Goal: Transaction & Acquisition: Purchase product/service

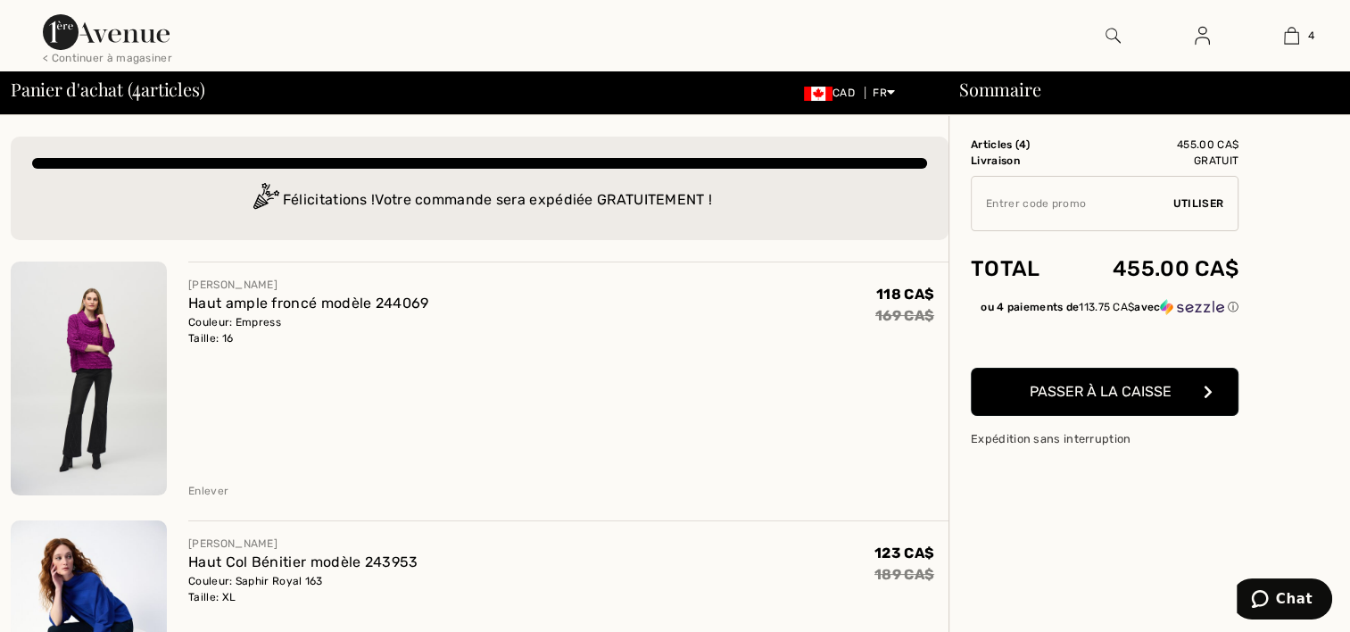
click at [100, 369] on img at bounding box center [89, 378] width 156 height 234
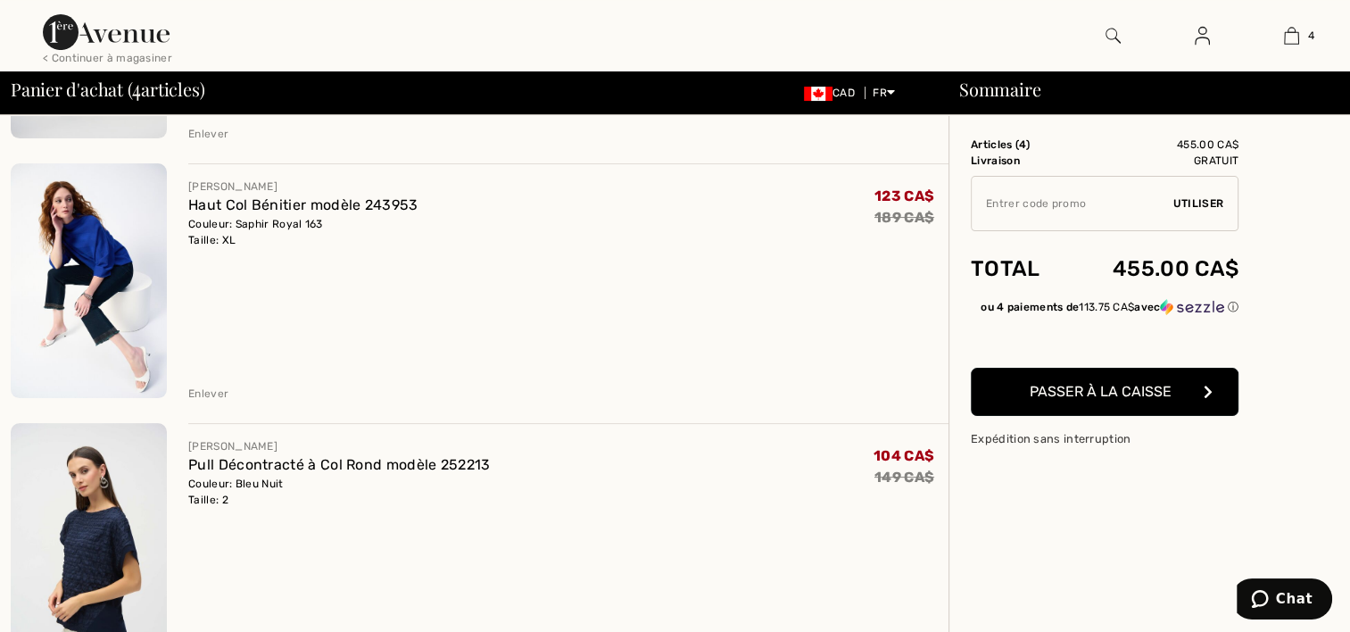
click at [108, 239] on img at bounding box center [89, 280] width 156 height 235
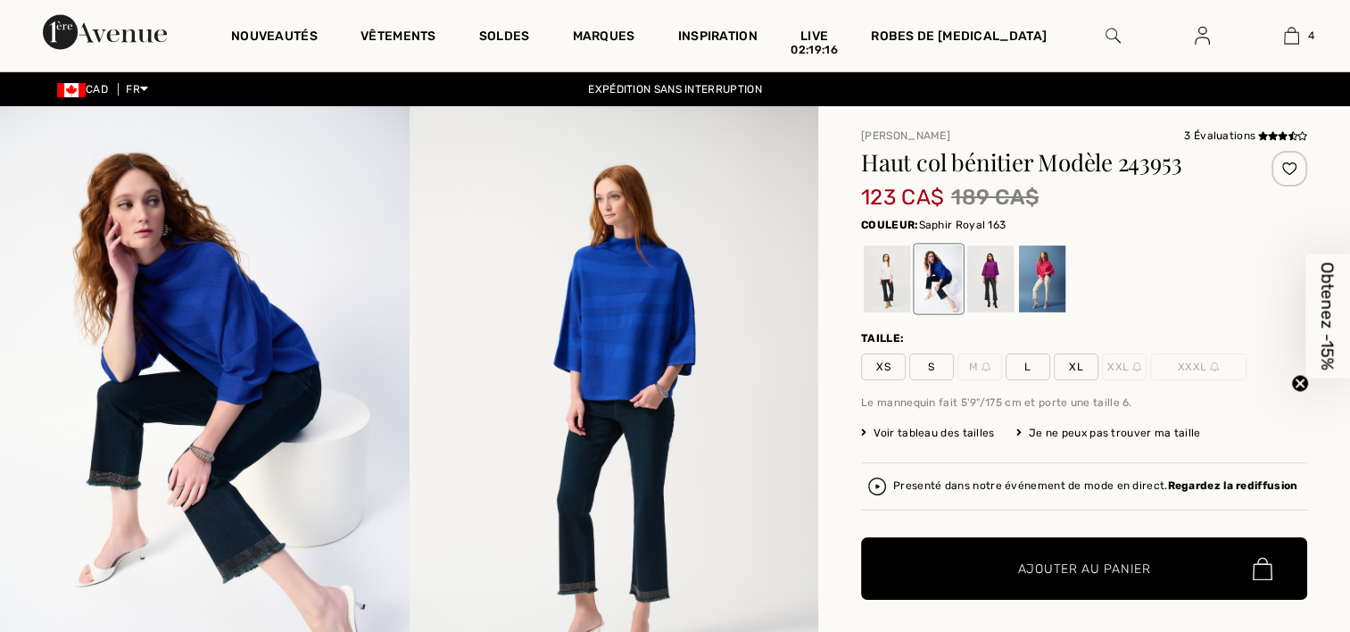
checkbox input "true"
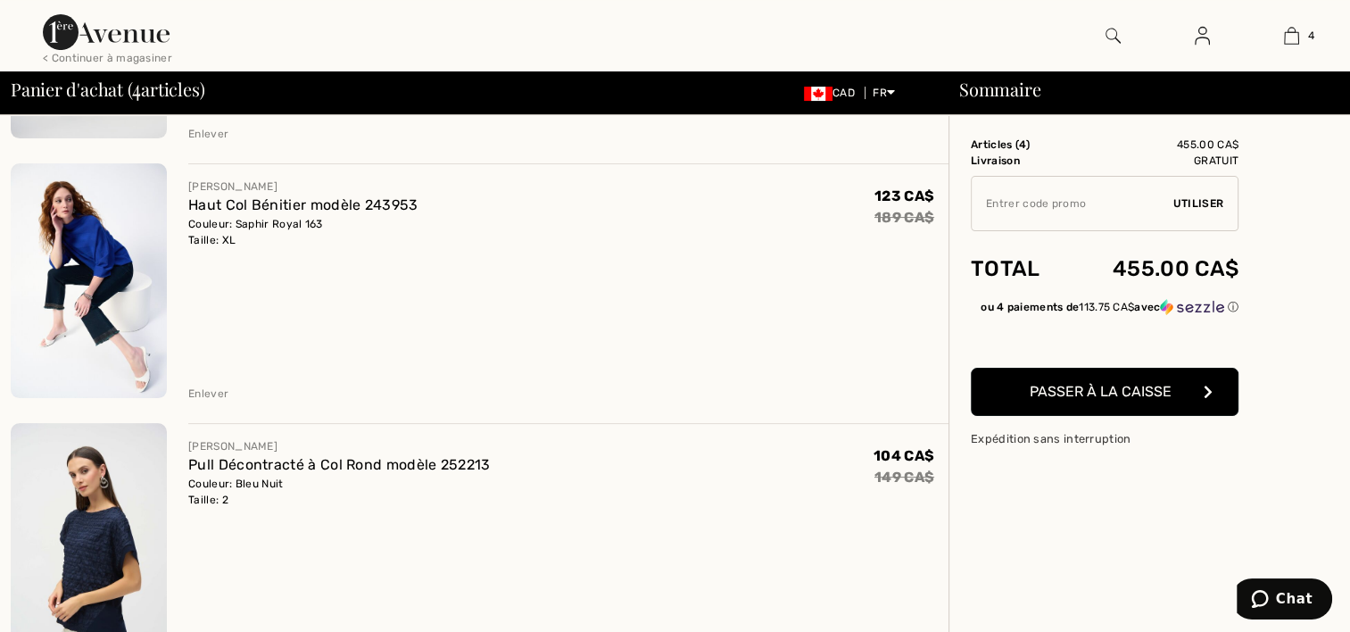
click at [211, 389] on div "Enlever" at bounding box center [208, 394] width 40 height 16
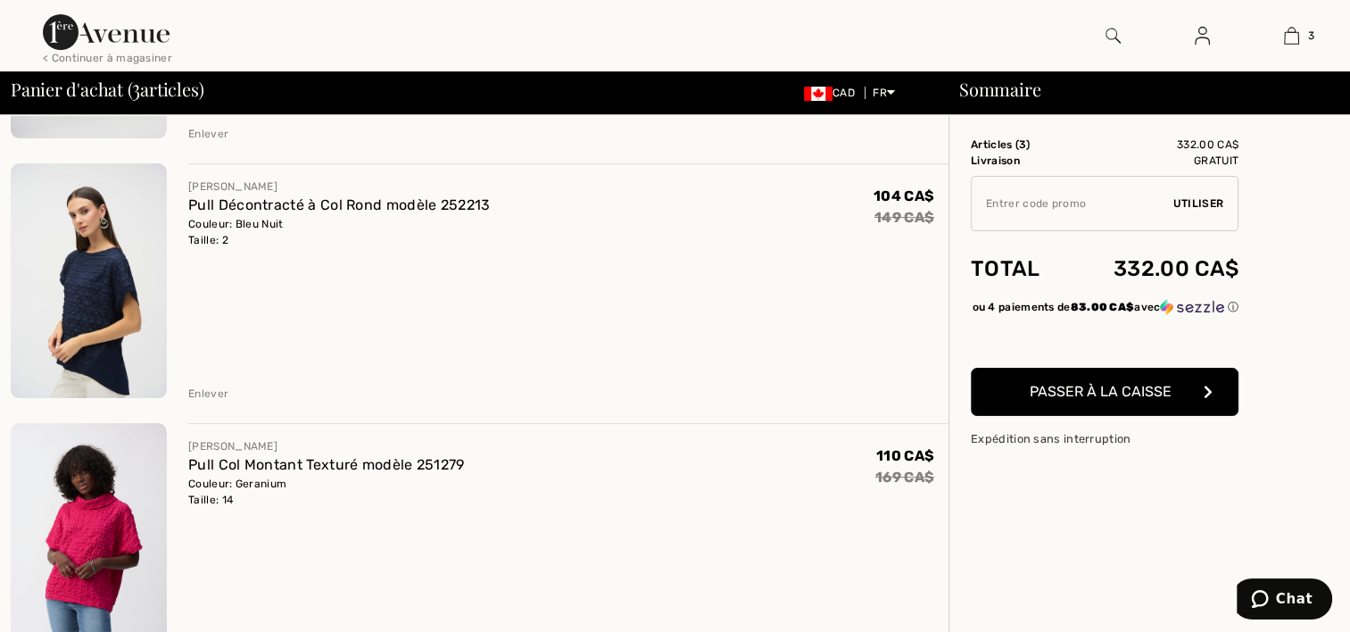
click at [97, 271] on img at bounding box center [89, 280] width 156 height 234
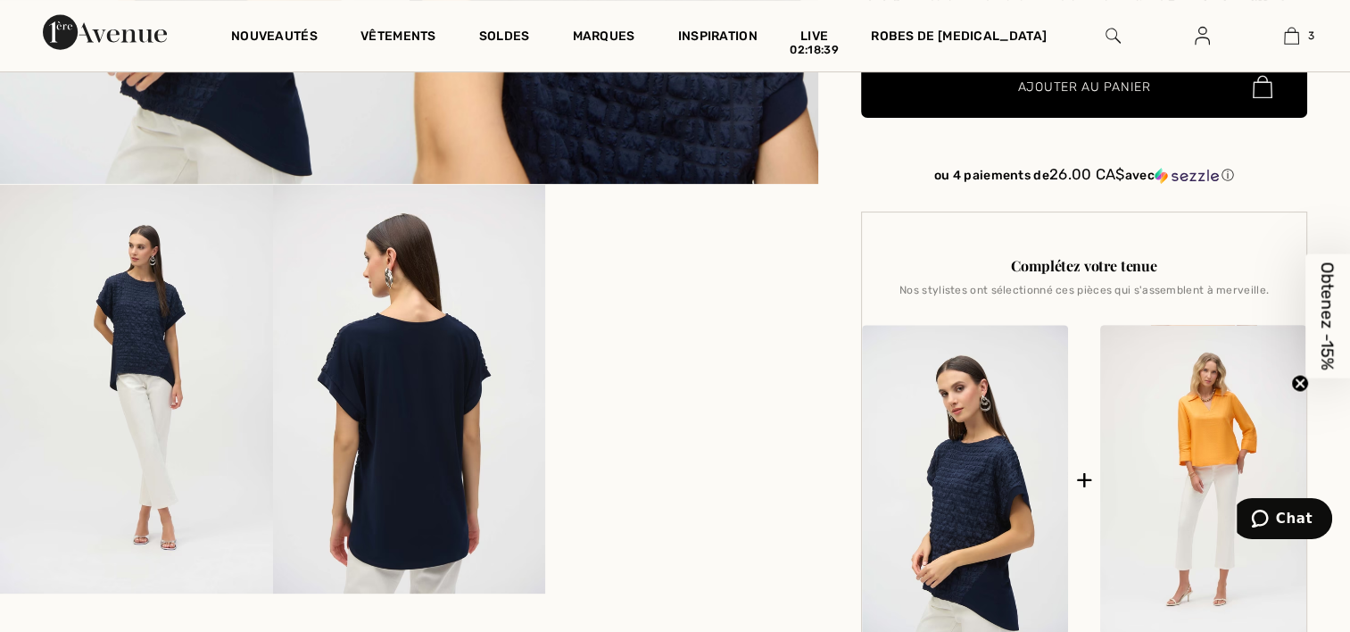
scroll to position [89, 0]
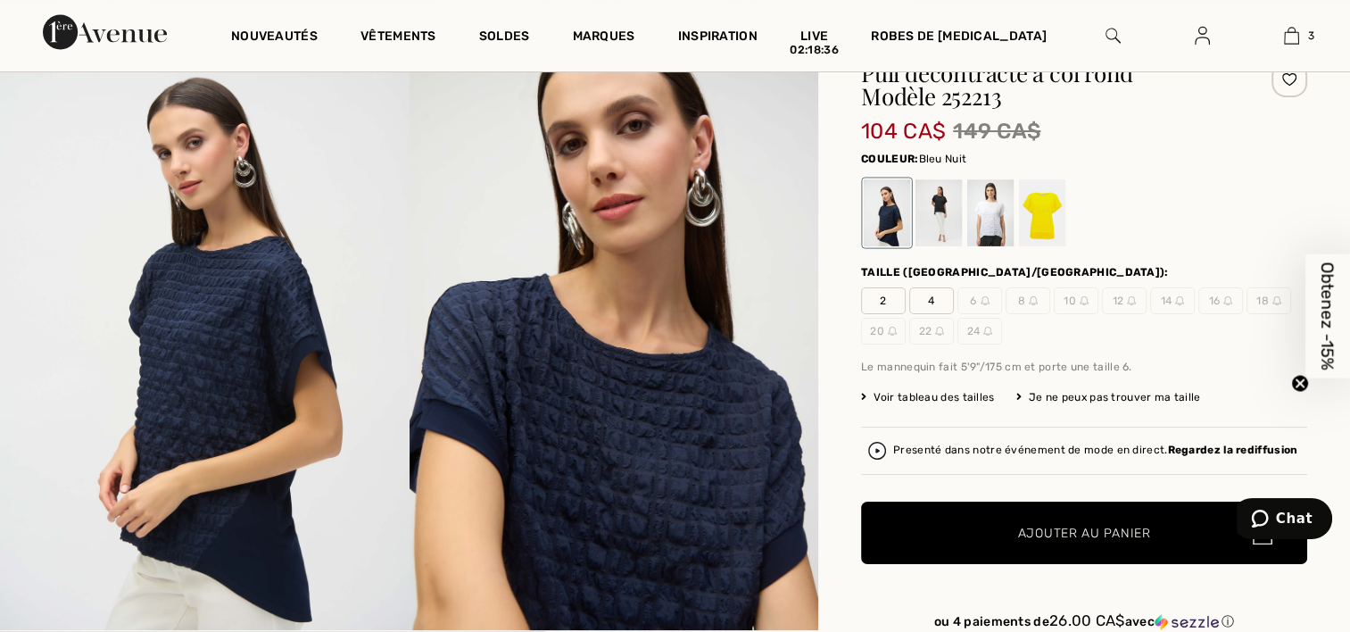
click at [1072, 397] on div "Je ne peux pas trouver ma taille" at bounding box center [1109, 397] width 185 height 16
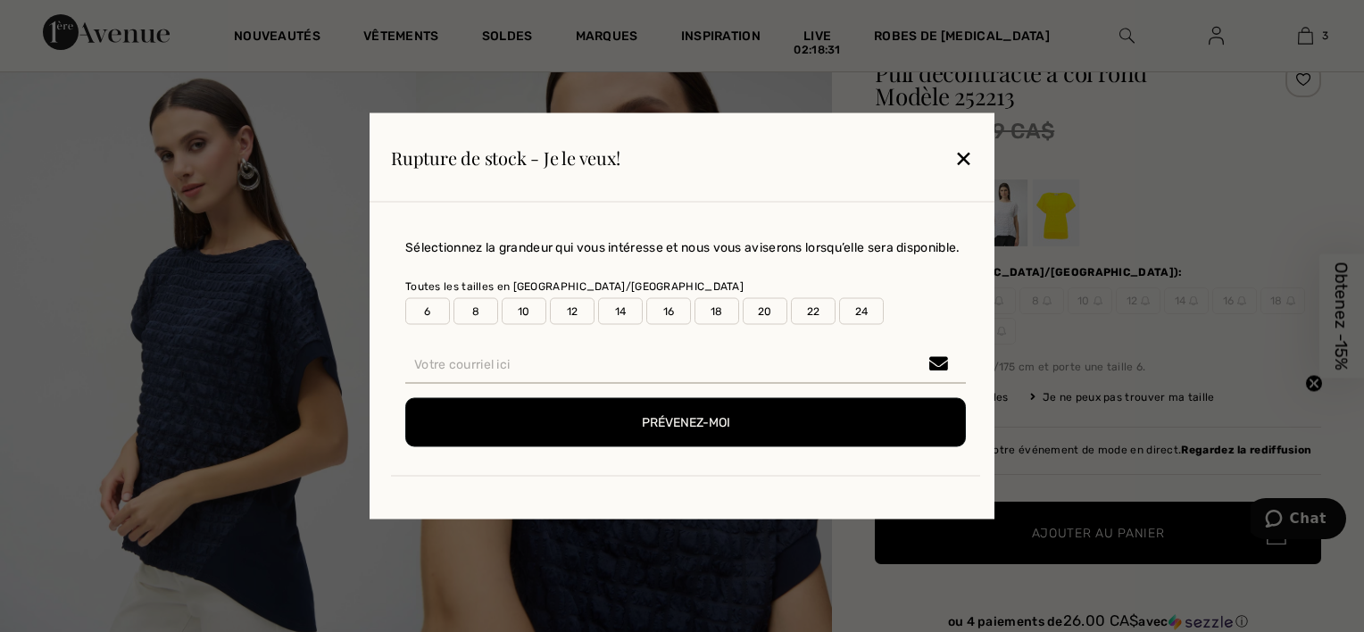
click at [658, 305] on label "16" at bounding box center [668, 311] width 45 height 27
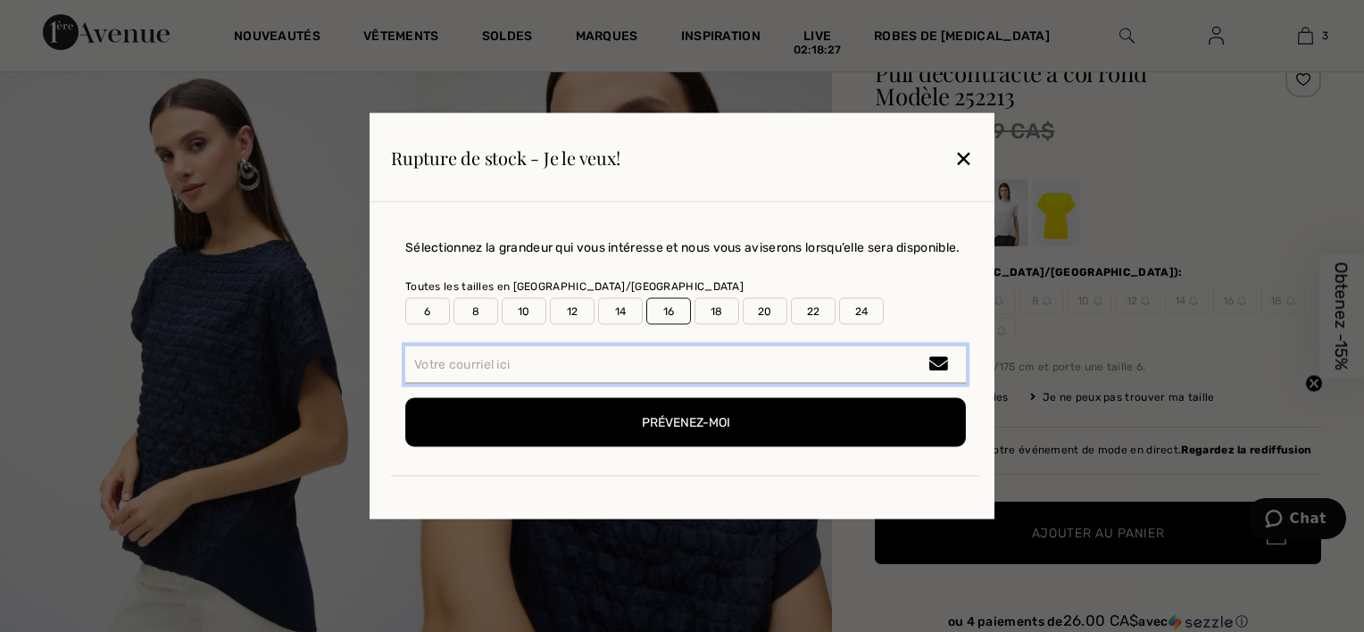
click at [543, 366] on input "email" at bounding box center [685, 364] width 560 height 37
type input "marie.trem@videotron.ca"
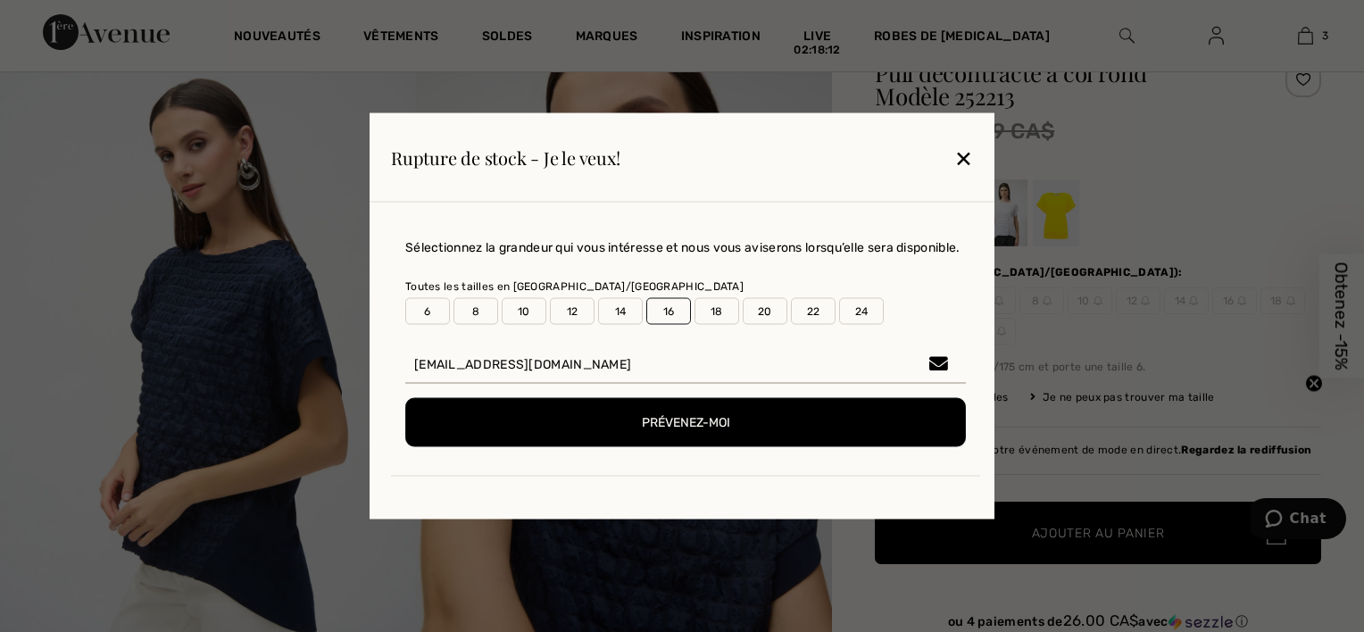
click at [761, 428] on button "Prévenez-moi" at bounding box center [685, 422] width 560 height 49
click at [965, 157] on div "✕" at bounding box center [963, 156] width 19 height 37
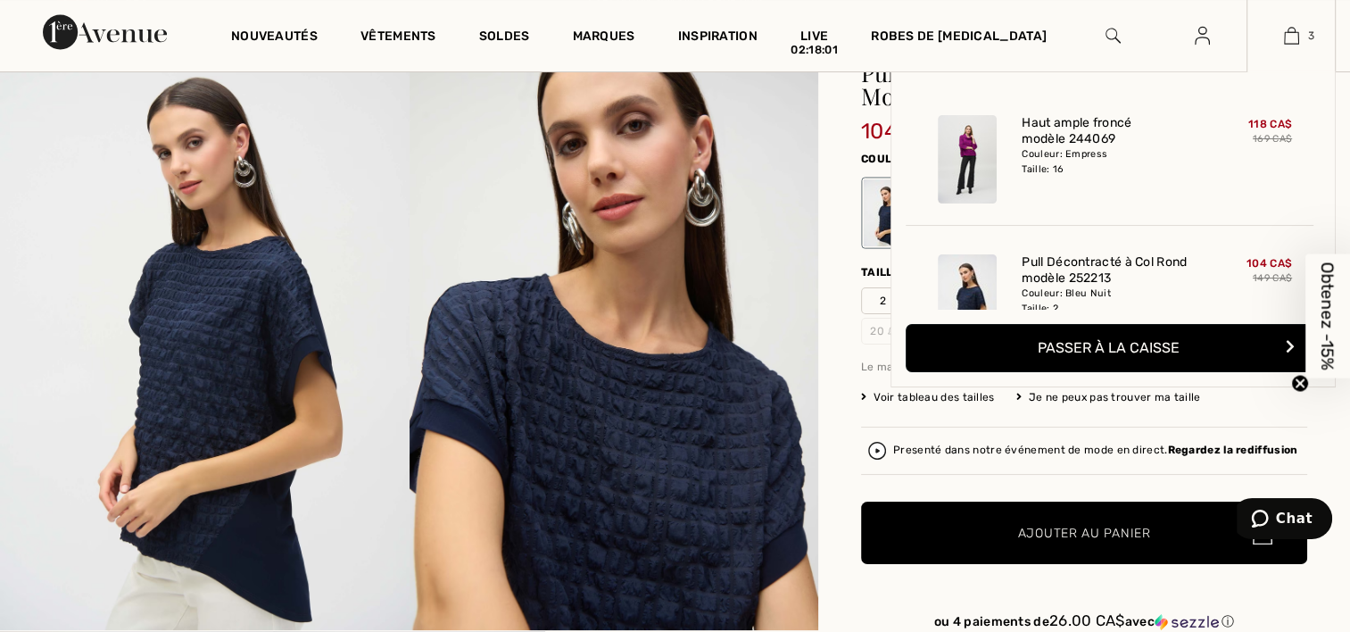
click at [1293, 33] on img at bounding box center [1291, 35] width 15 height 21
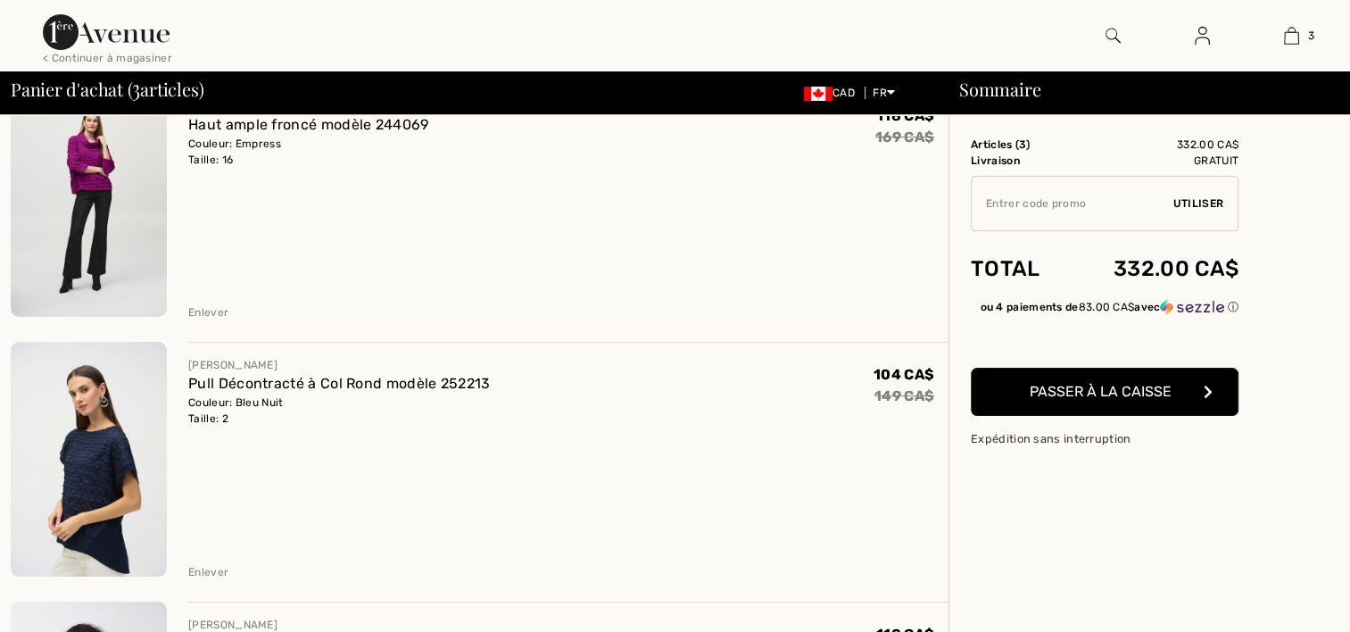
checkbox input "true"
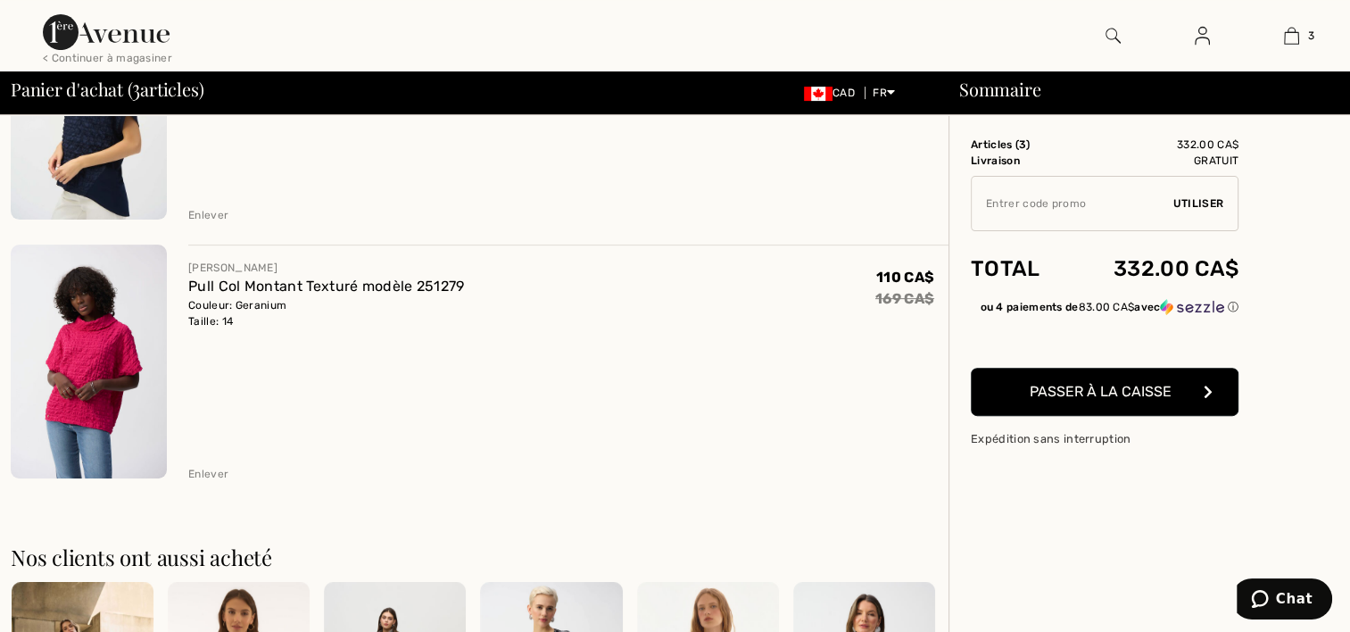
click at [107, 343] on img at bounding box center [89, 362] width 156 height 234
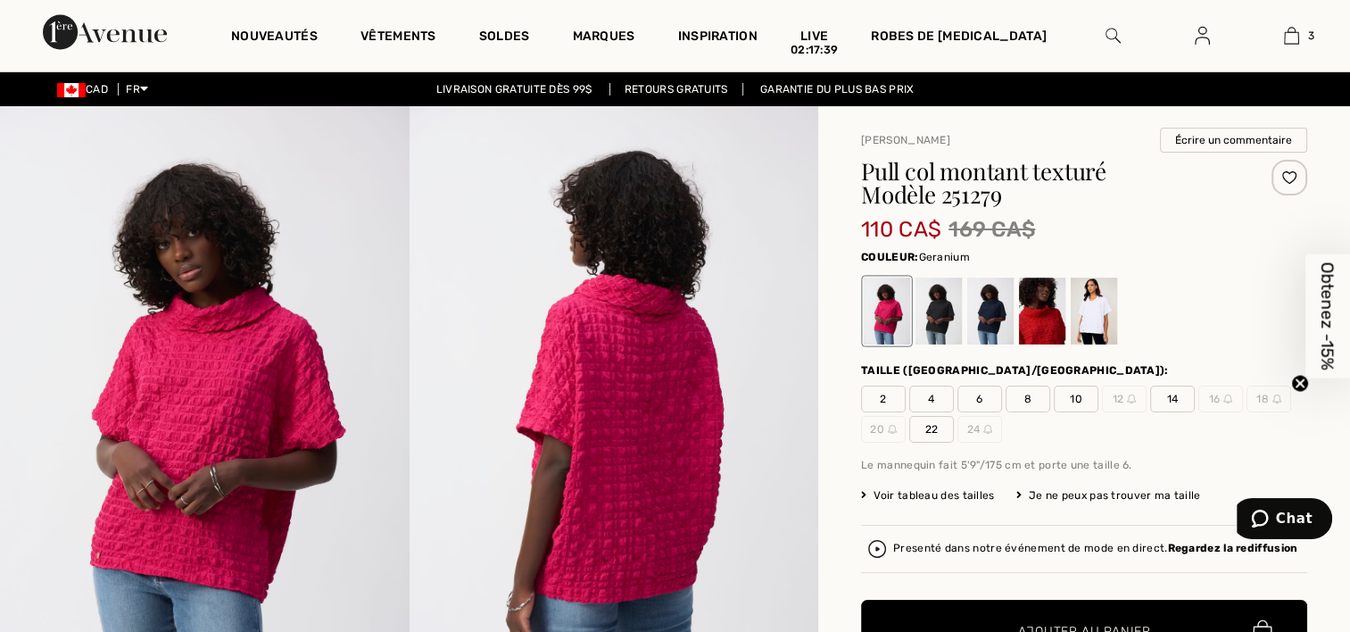
click at [1075, 493] on div "Je ne peux pas trouver ma taille" at bounding box center [1109, 495] width 185 height 16
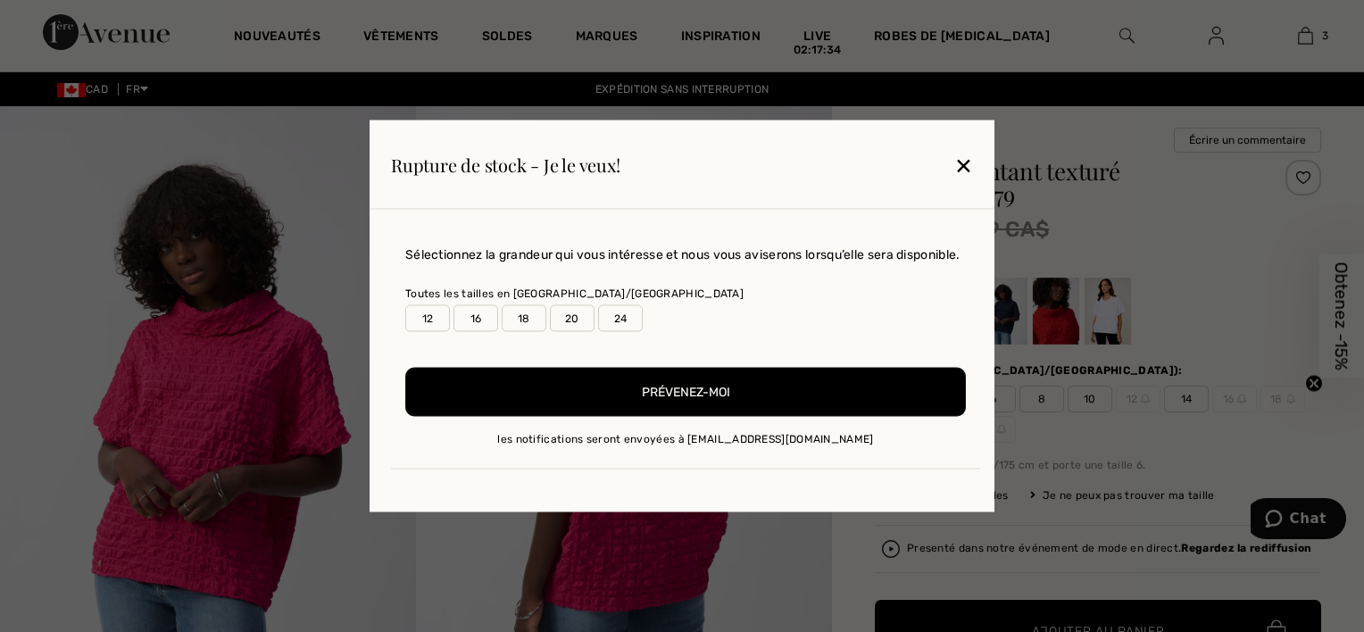
click at [471, 315] on label "16" at bounding box center [475, 318] width 45 height 27
click at [676, 389] on button "Prévenez-moi" at bounding box center [685, 392] width 560 height 49
click at [971, 170] on div "✕" at bounding box center [963, 163] width 19 height 37
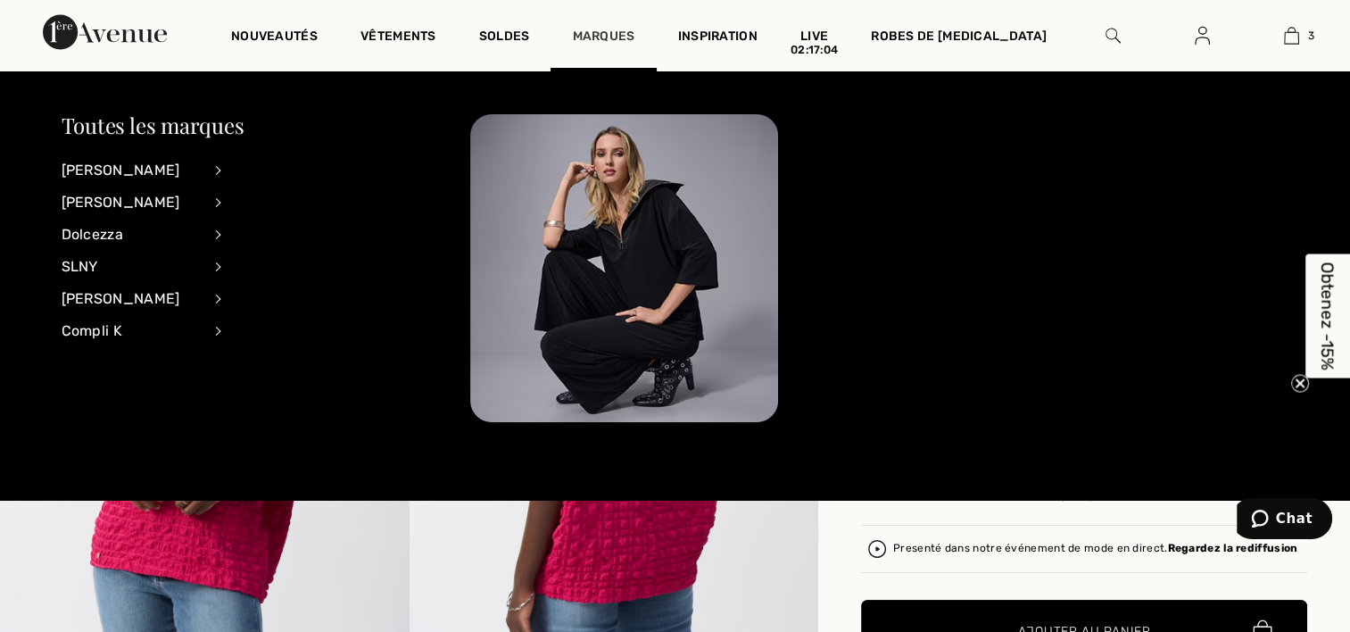
click at [597, 32] on link "Marques" at bounding box center [603, 38] width 62 height 19
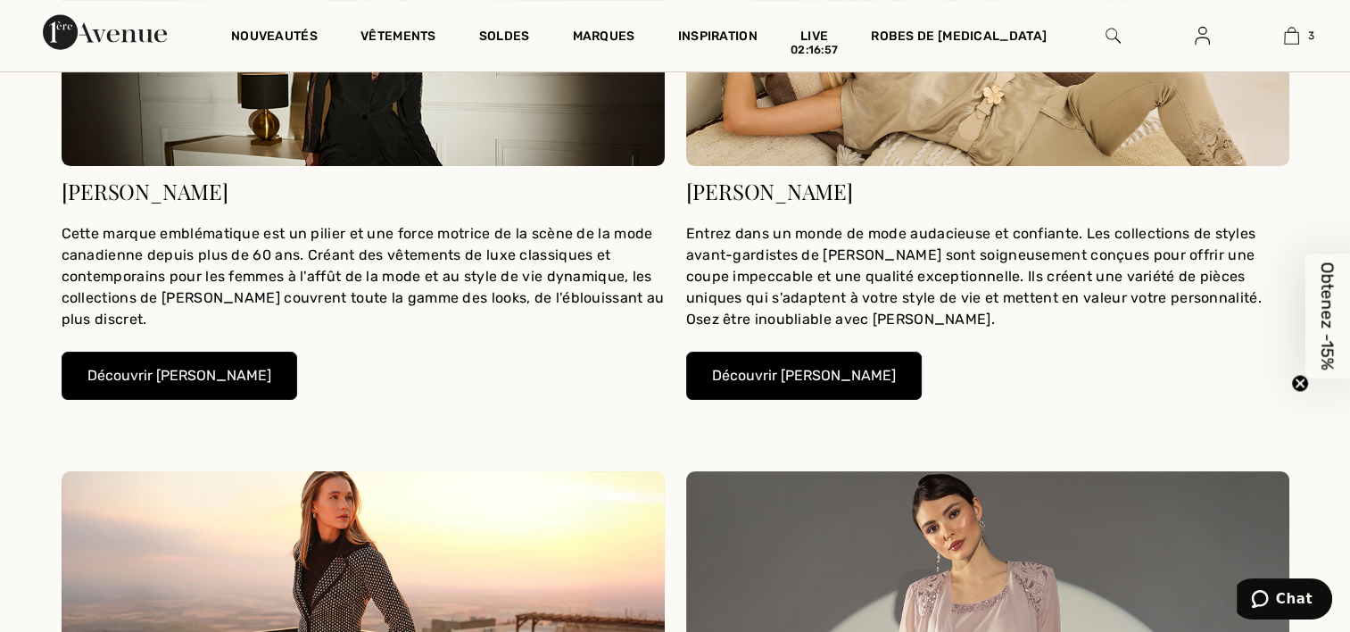
click at [196, 368] on button "Découvrir Joseph Ribkoff" at bounding box center [180, 376] width 236 height 48
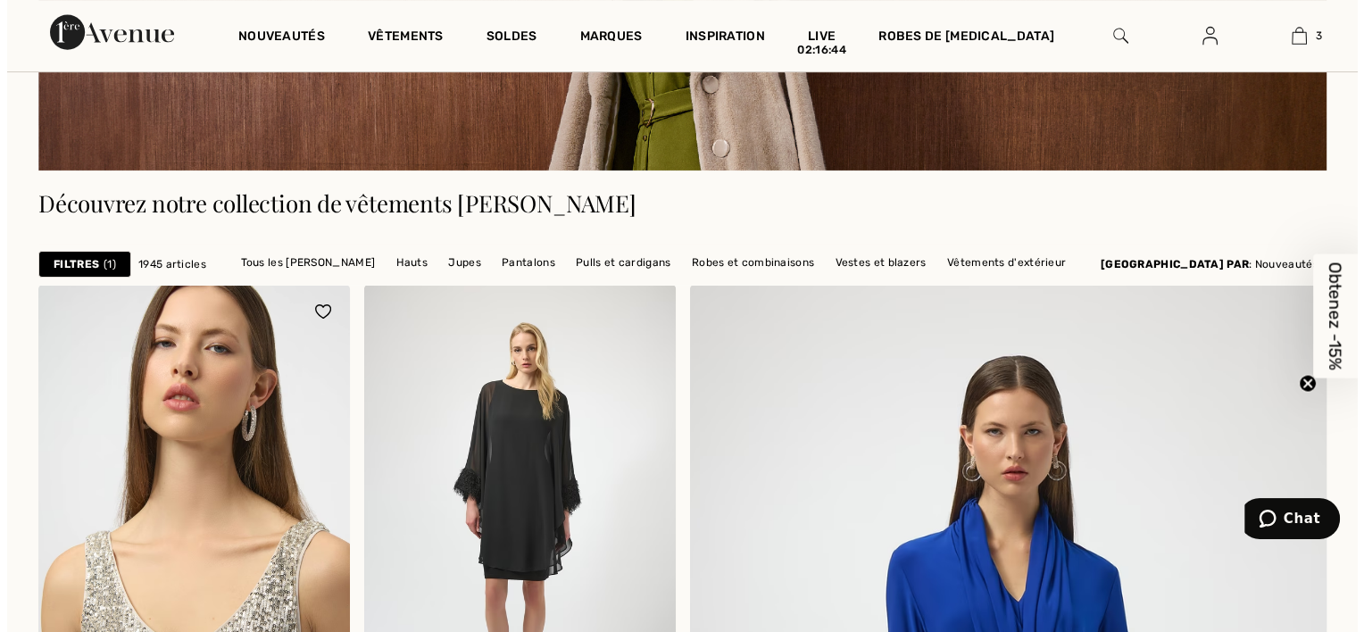
scroll to position [357, 0]
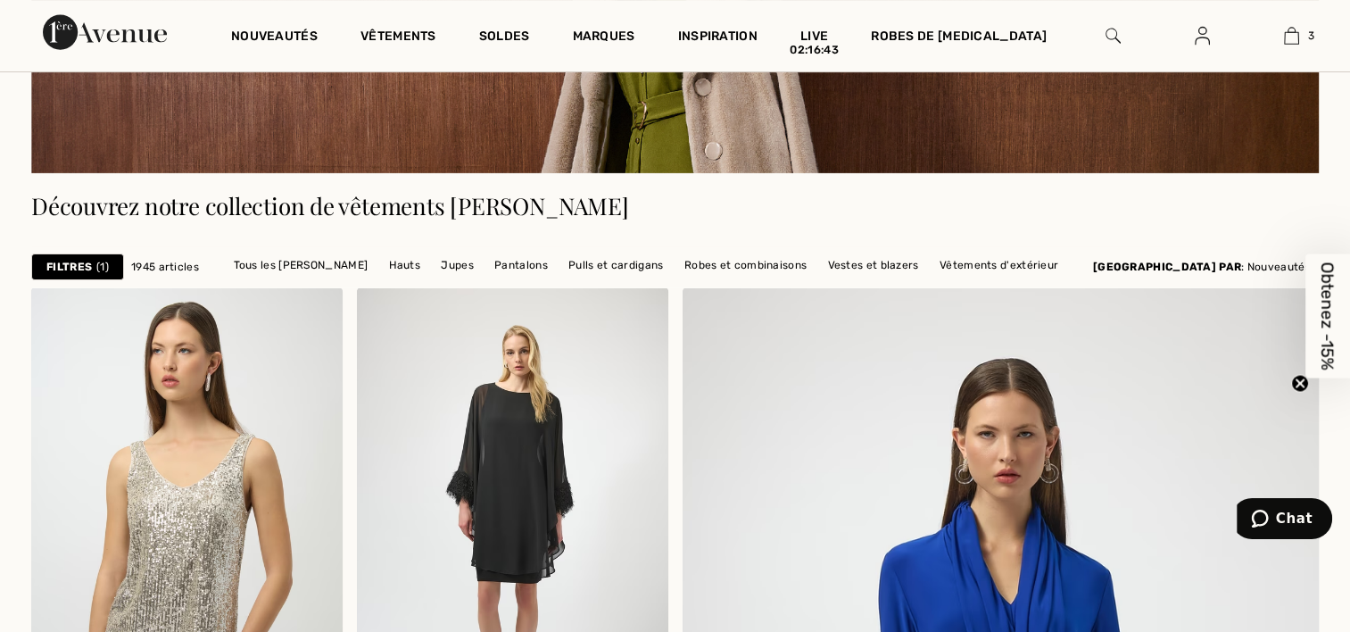
click at [79, 264] on strong "Filtres" at bounding box center [69, 267] width 46 height 16
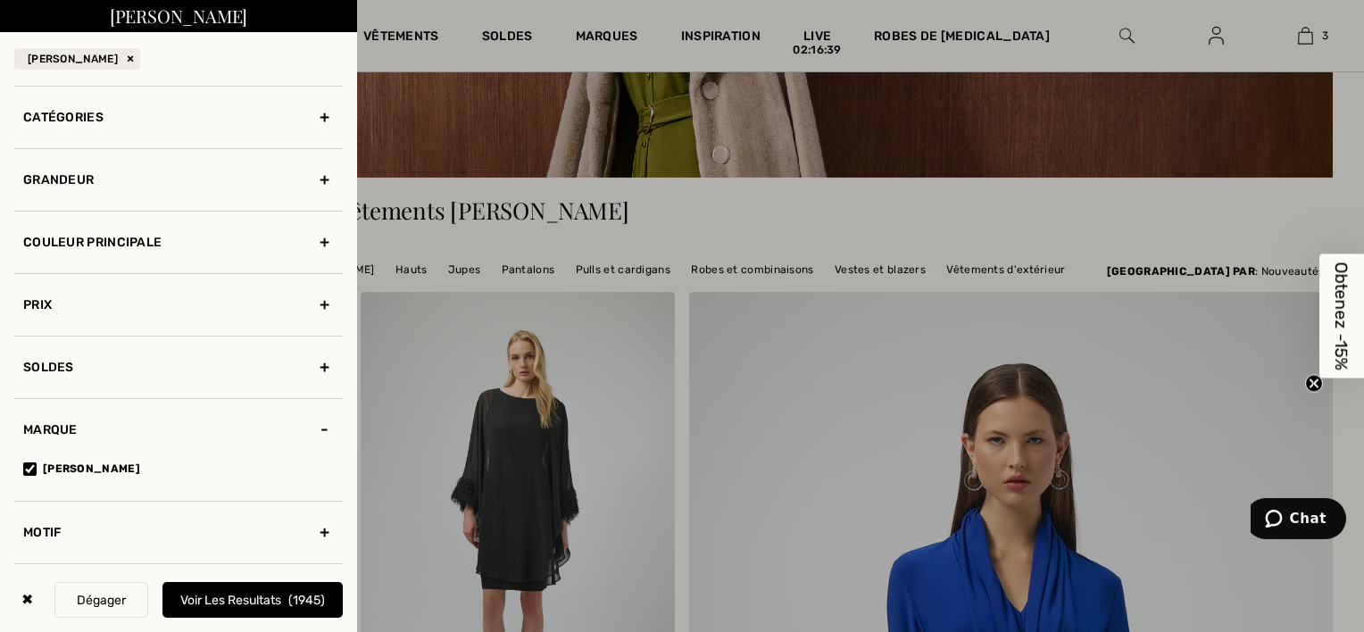
click at [308, 239] on div "Couleur Principale" at bounding box center [178, 242] width 328 height 62
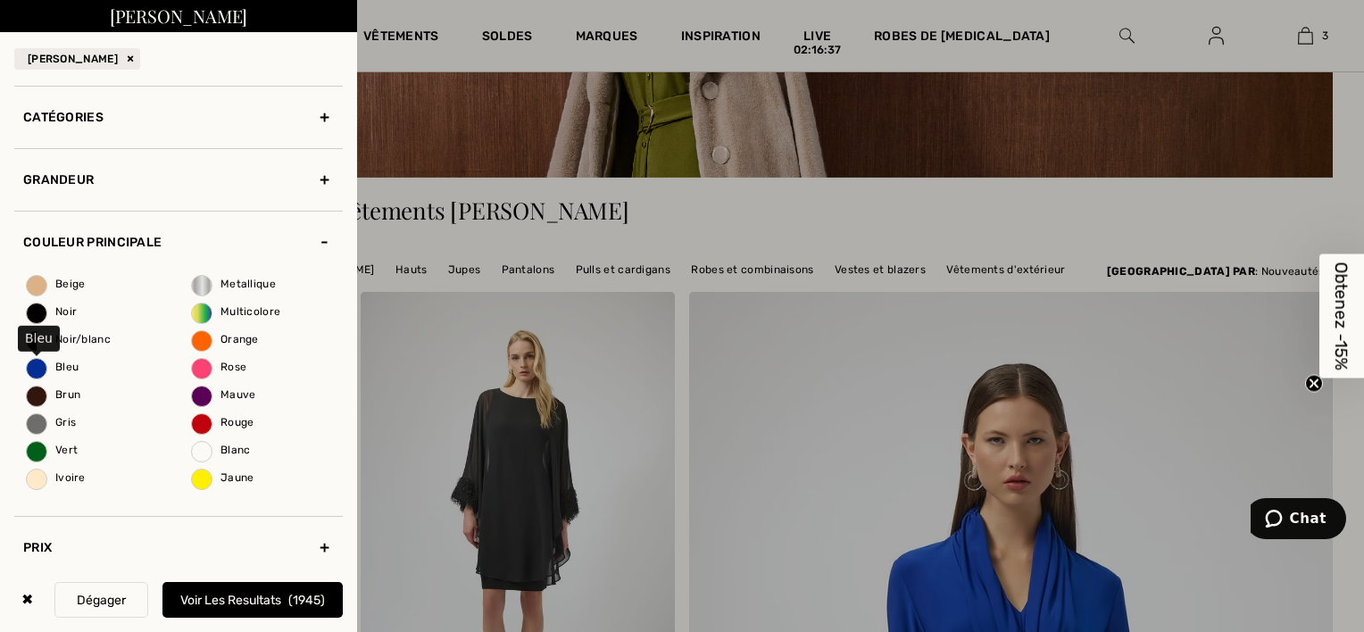
click at [41, 366] on span "Bleu" at bounding box center [53, 367] width 52 height 12
click at [0, 0] on input "Bleu" at bounding box center [0, 0] width 0 height 0
click at [309, 179] on div "Grandeur" at bounding box center [178, 179] width 328 height 62
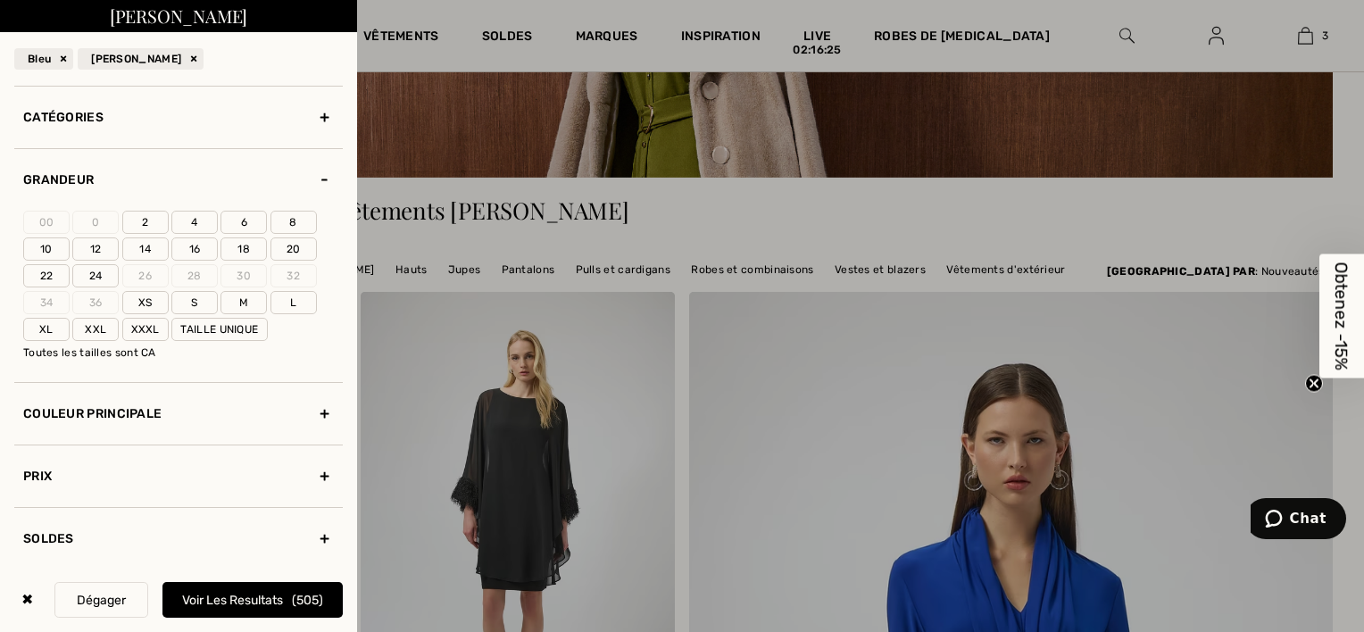
click at [193, 243] on label "16" at bounding box center [194, 248] width 46 height 23
click at [0, 0] on input"] "16" at bounding box center [0, 0] width 0 height 0
click at [44, 321] on label "Xl" at bounding box center [46, 329] width 46 height 23
click at [0, 0] on input"] "Xl" at bounding box center [0, 0] width 0 height 0
click at [94, 326] on label "Xxl" at bounding box center [95, 329] width 46 height 23
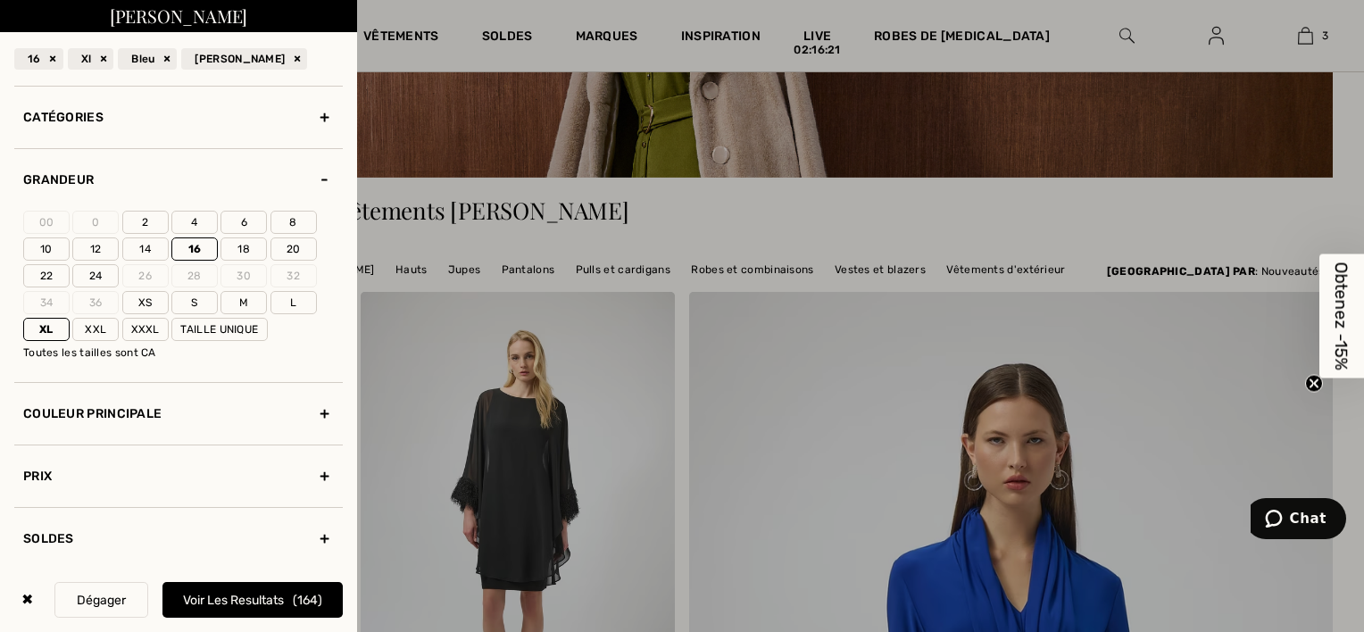
click at [0, 0] on input"] "Xxl" at bounding box center [0, 0] width 0 height 0
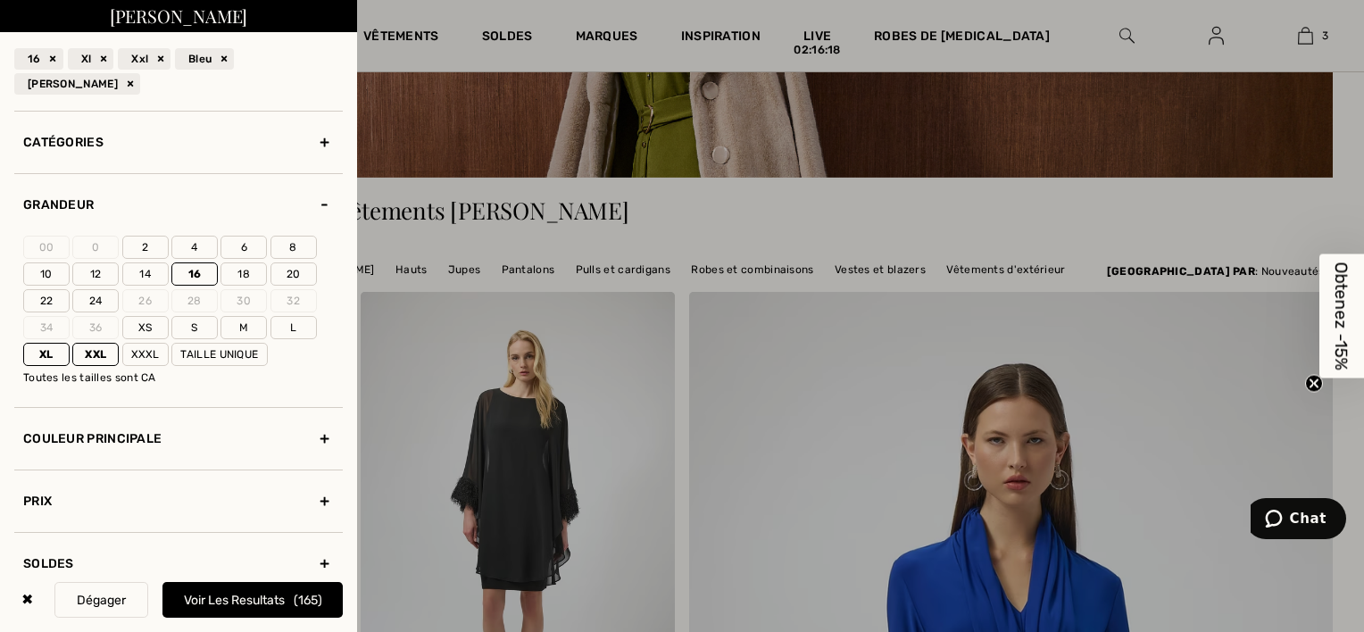
click at [261, 596] on button "Voir les resultats 165" at bounding box center [252, 600] width 180 height 36
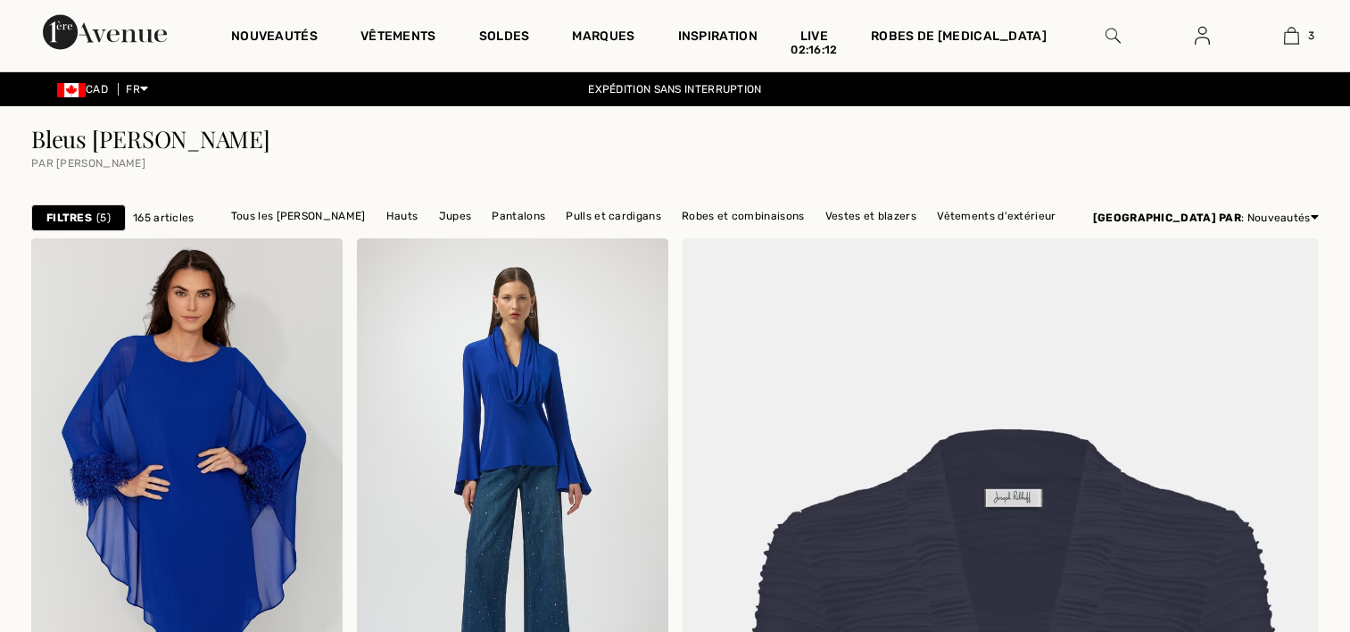
scroll to position [714, 0]
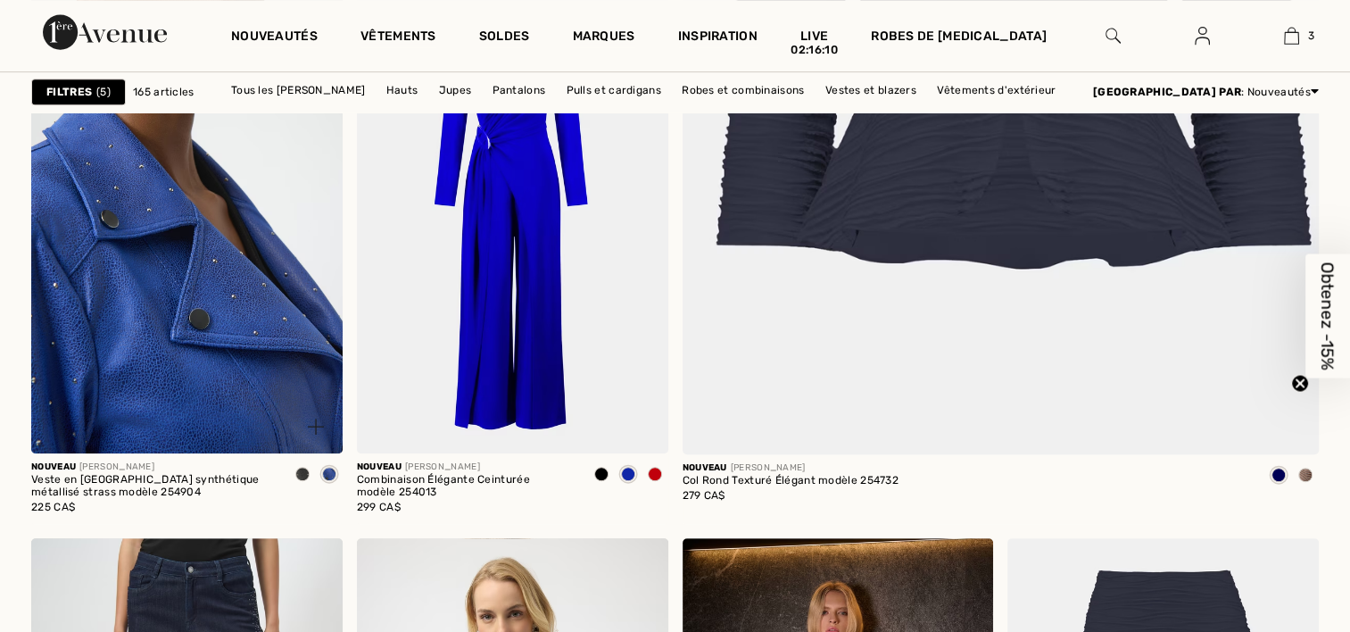
checkbox input "true"
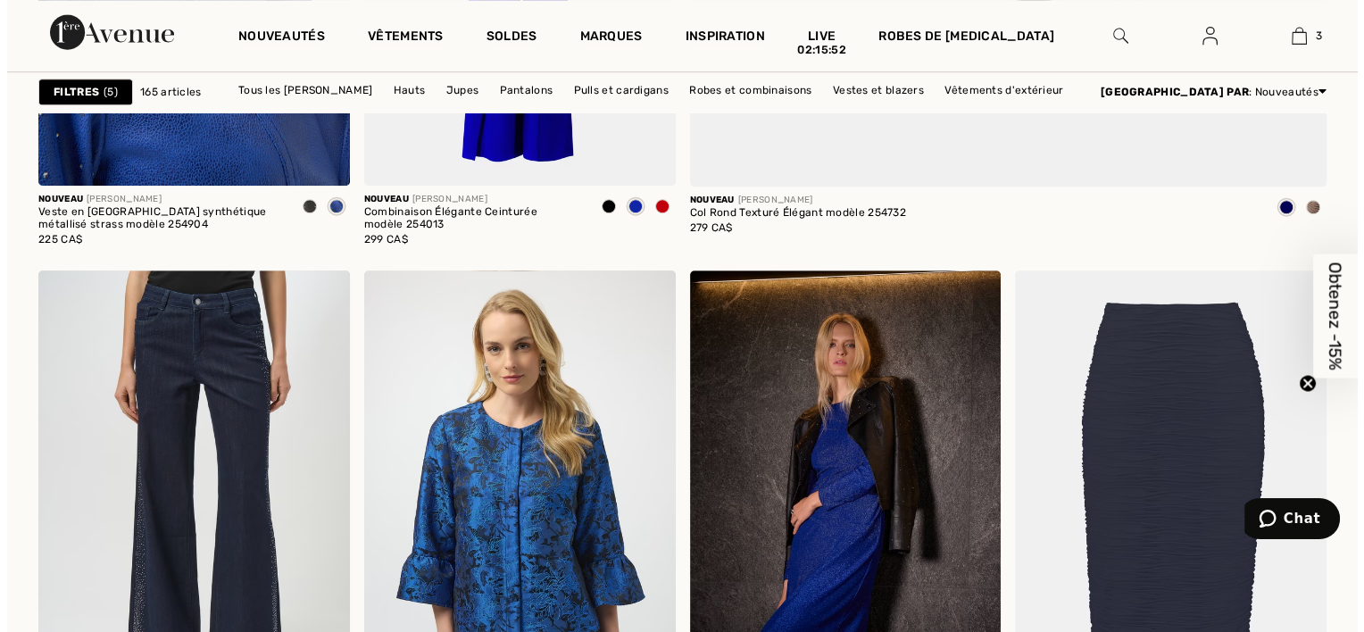
scroll to position [625, 0]
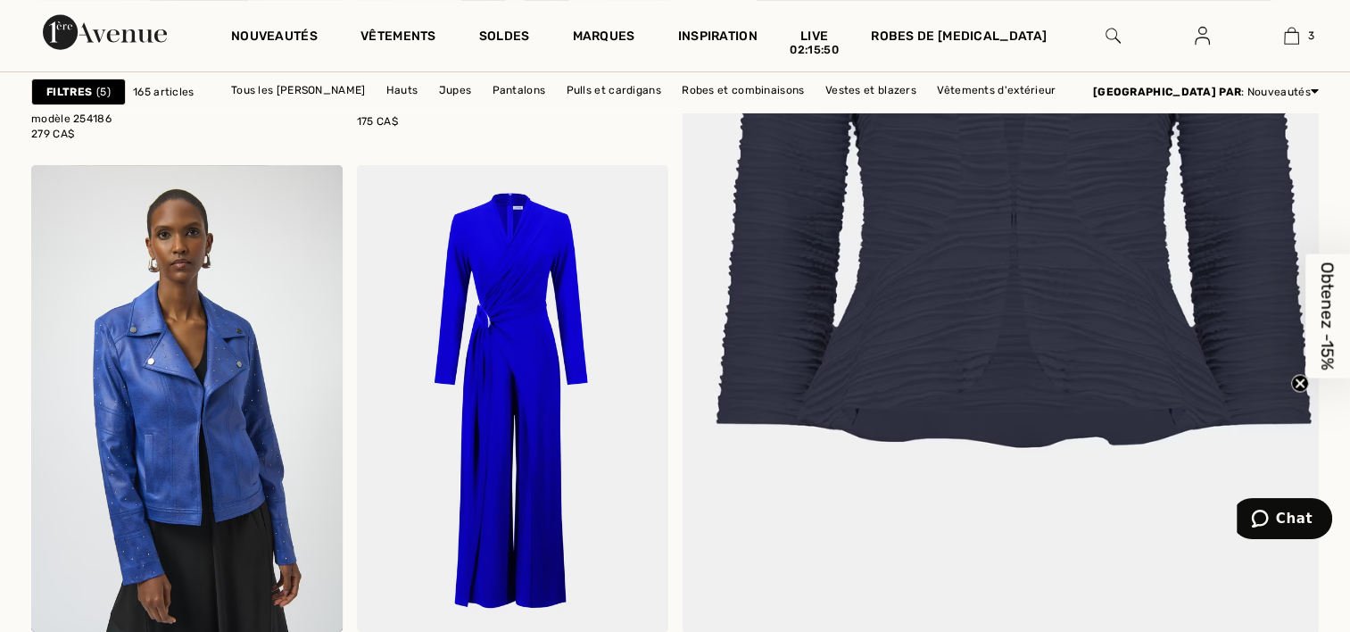
click at [79, 89] on strong "Filtres" at bounding box center [69, 92] width 46 height 16
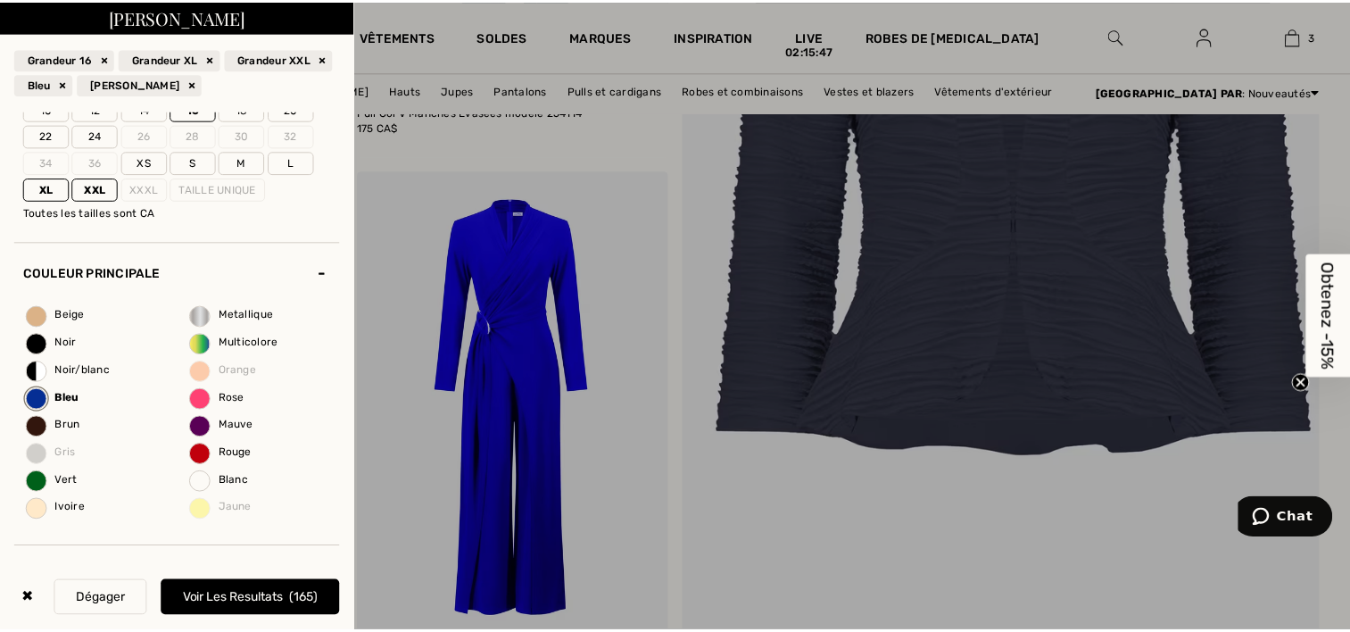
scroll to position [268, 0]
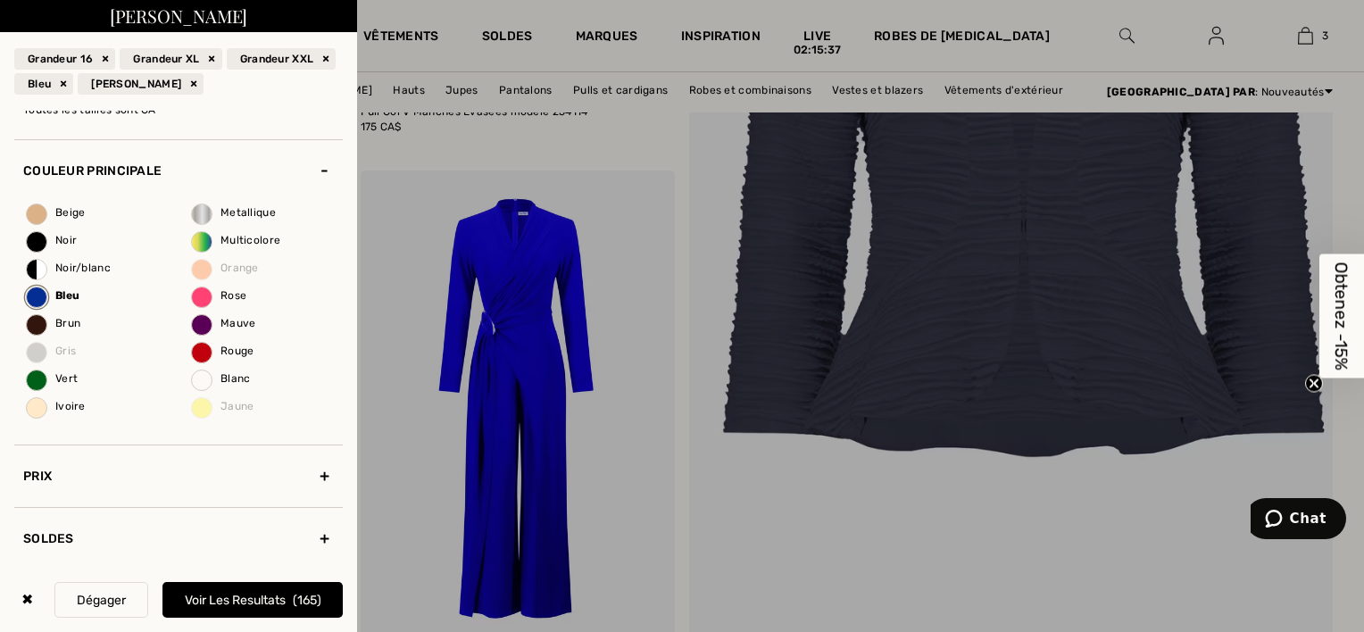
click at [211, 601] on button "Voir les resultats 165" at bounding box center [252, 600] width 180 height 36
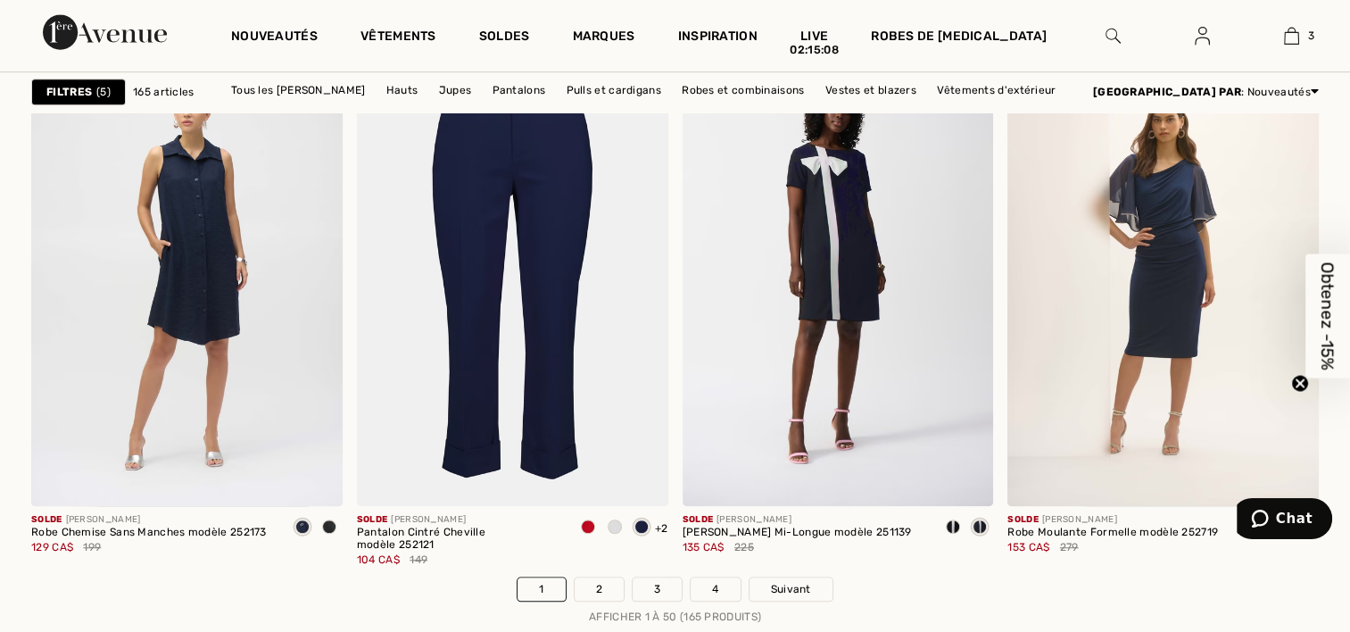
scroll to position [8211, 0]
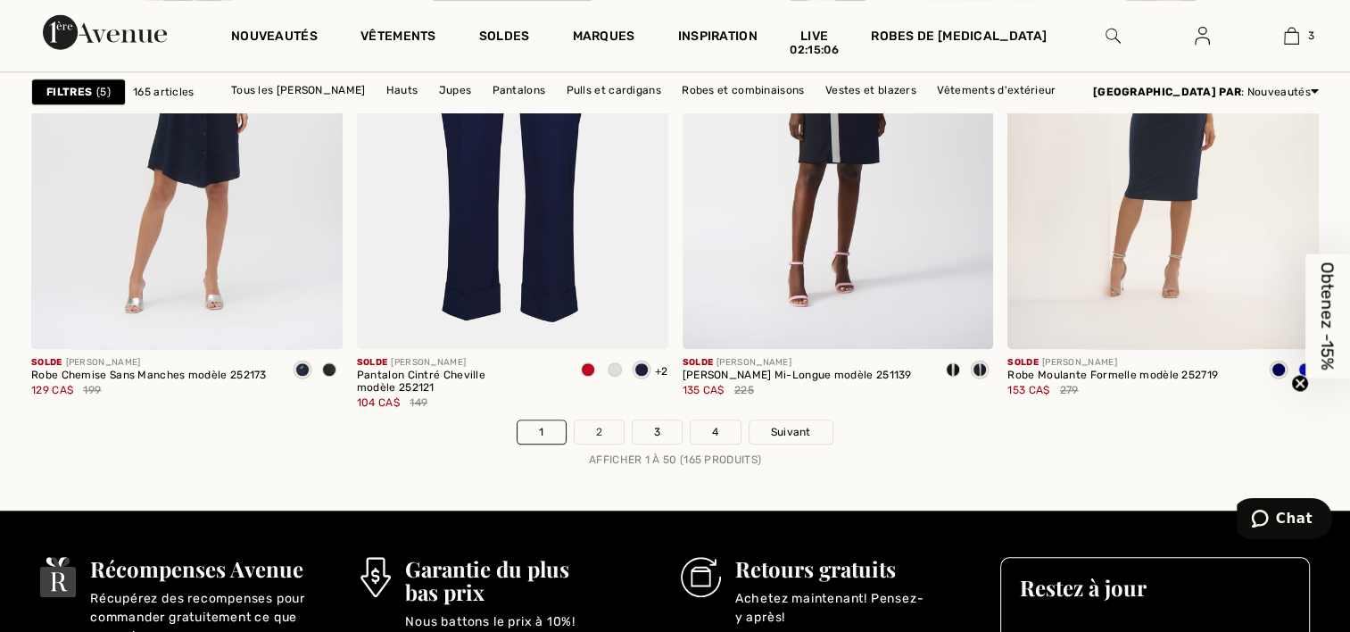
click at [598, 427] on link "2" at bounding box center [599, 431] width 49 height 23
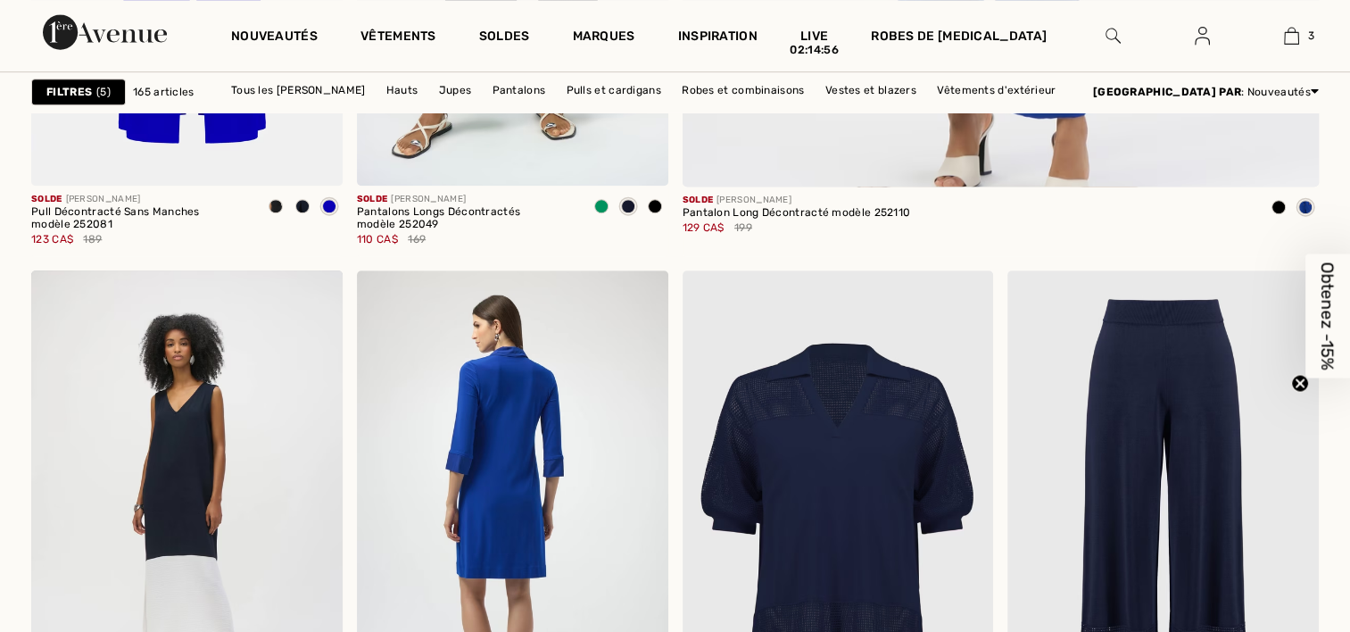
checkbox input "true"
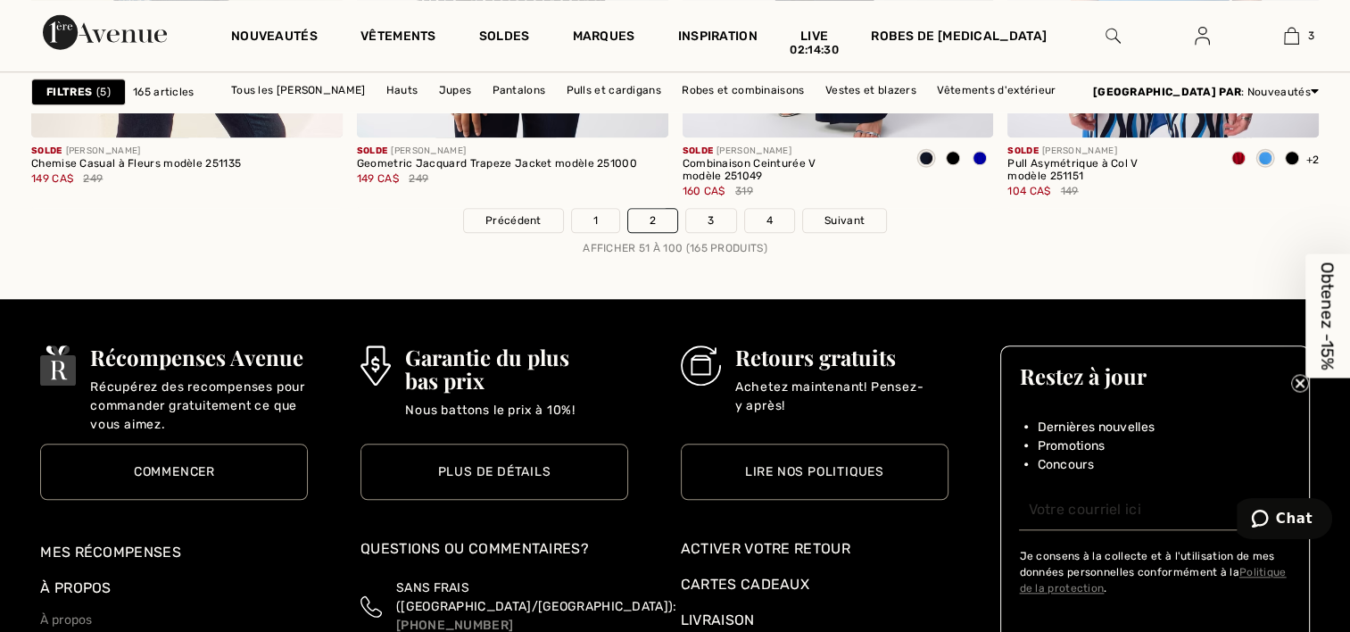
scroll to position [8175, 0]
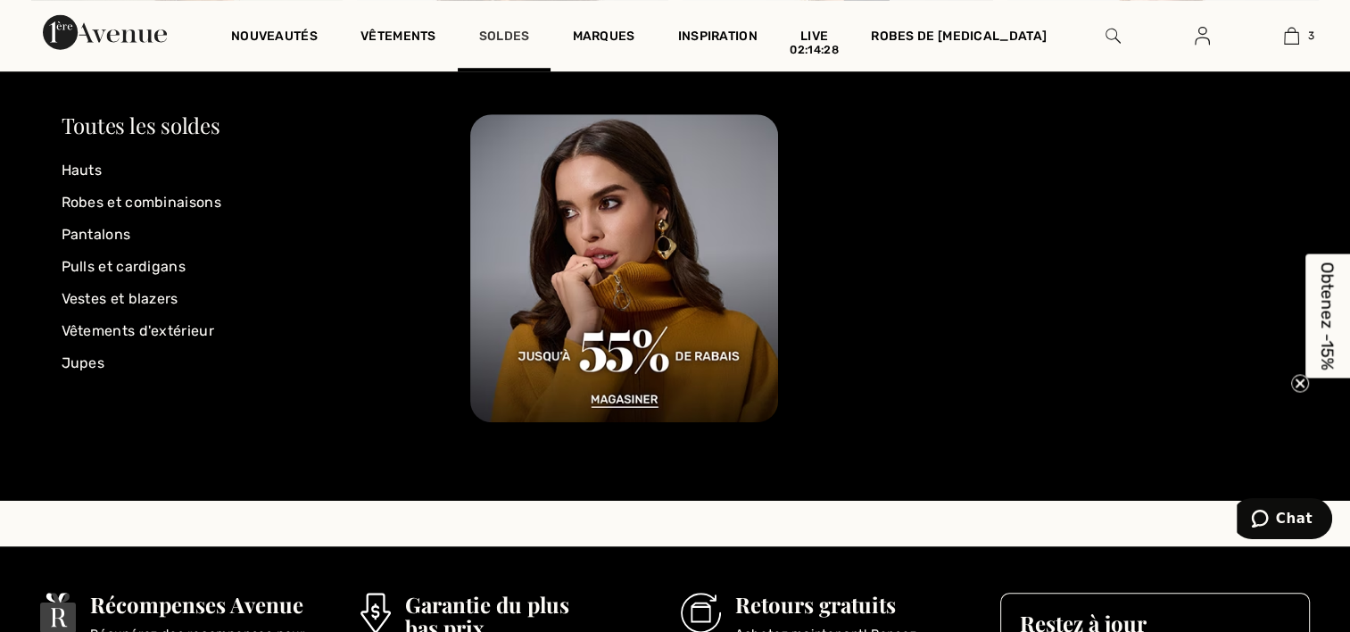
click at [500, 34] on link "Soldes" at bounding box center [504, 38] width 51 height 19
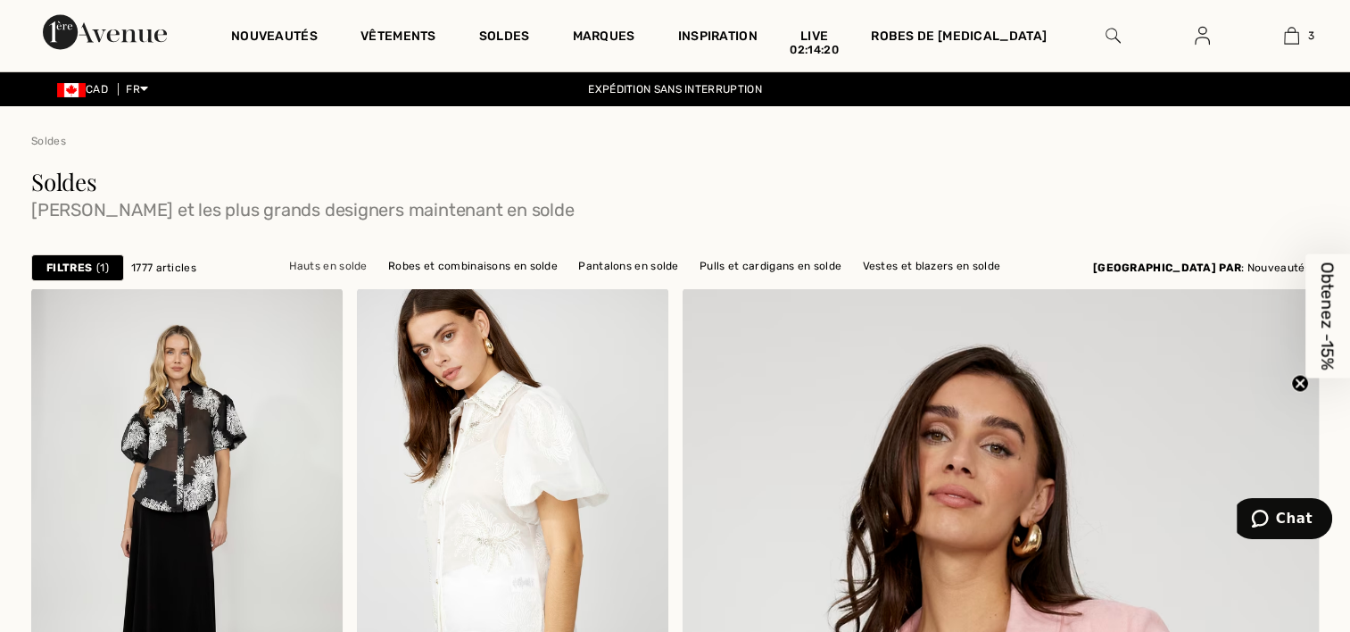
checkbox input "true"
click at [355, 268] on link "Hauts en solde" at bounding box center [327, 265] width 96 height 23
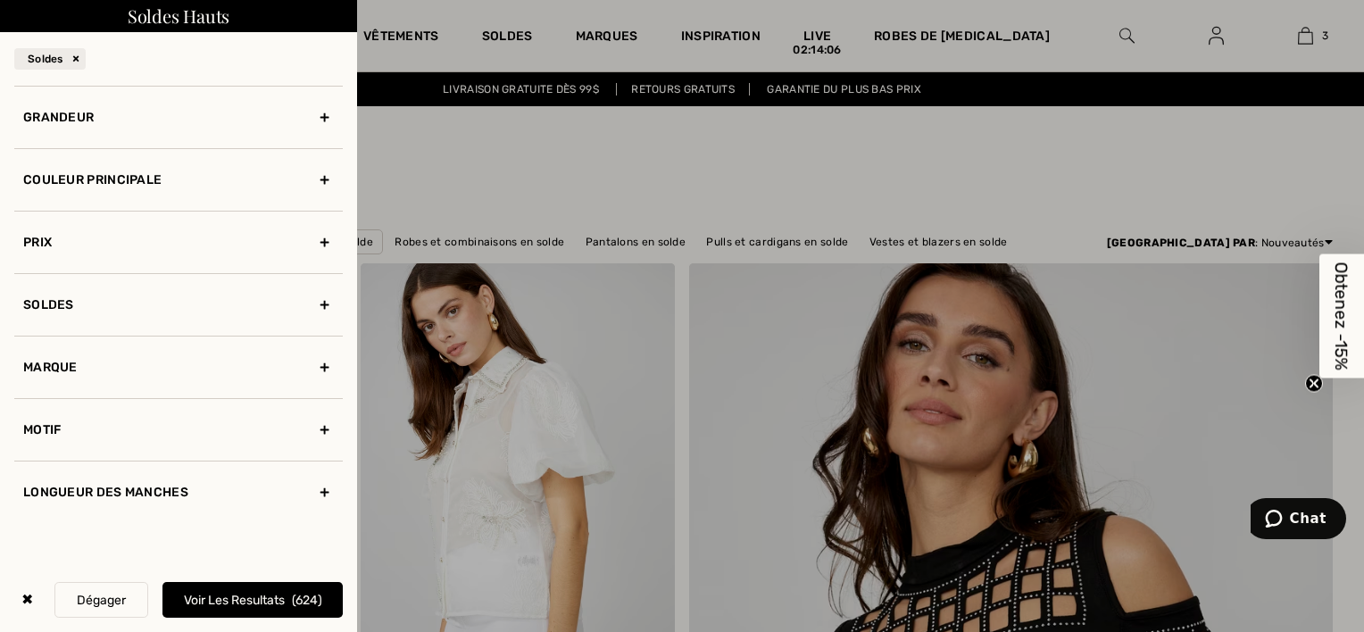
click at [322, 178] on div "Couleur Principale" at bounding box center [178, 179] width 328 height 62
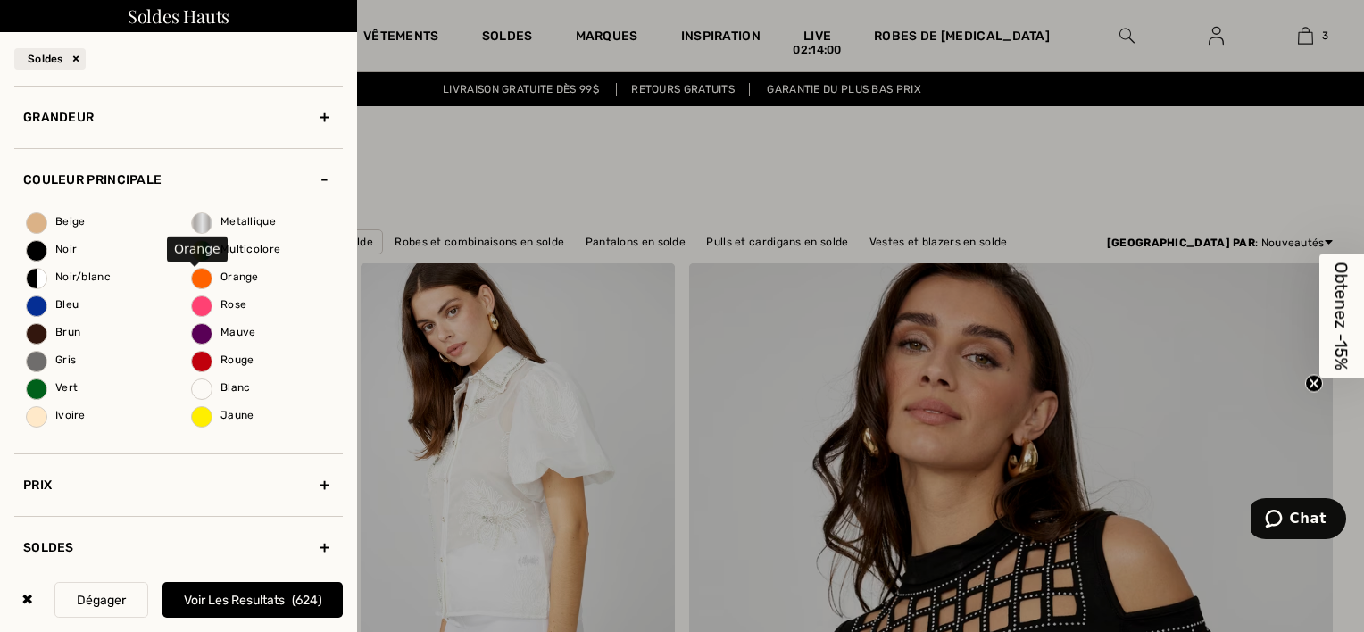
click at [198, 275] on span "Orange" at bounding box center [225, 276] width 67 height 12
click at [0, 0] on input "Orange" at bounding box center [0, 0] width 0 height 0
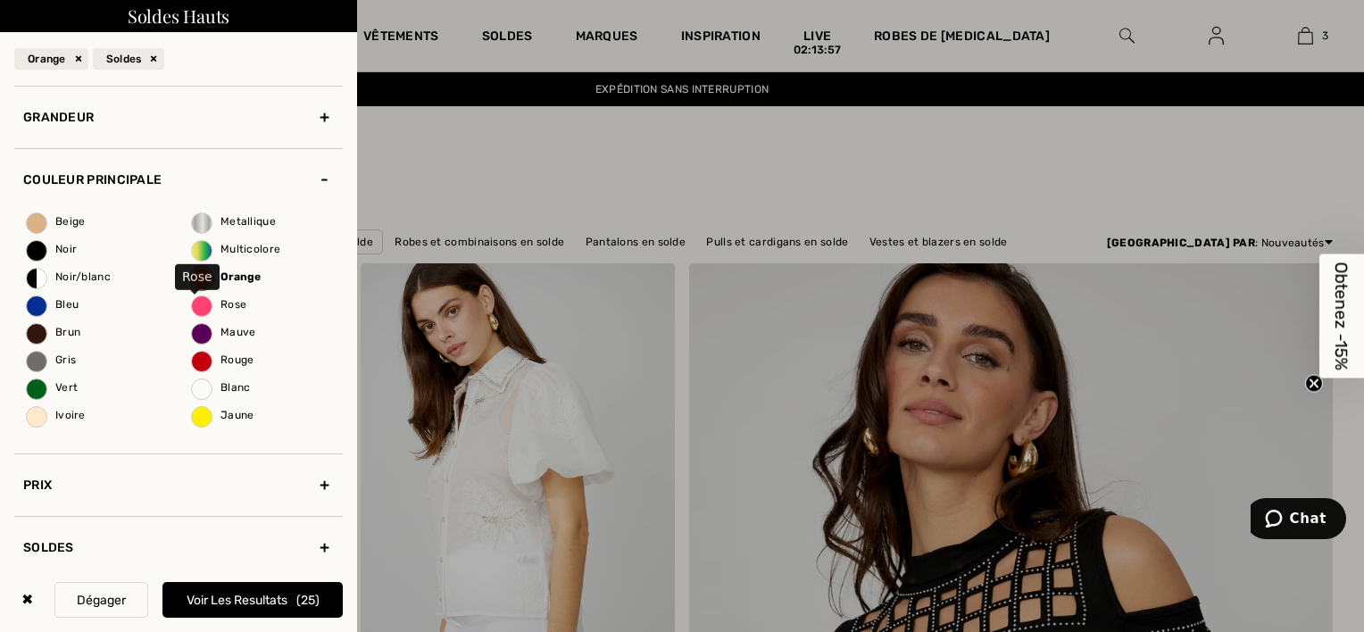
click at [201, 303] on span "Rose" at bounding box center [219, 304] width 54 height 12
click at [0, 0] on input "Rose" at bounding box center [0, 0] width 0 height 0
click at [200, 412] on span "Jaune" at bounding box center [223, 415] width 62 height 12
click at [0, 0] on input "Jaune" at bounding box center [0, 0] width 0 height 0
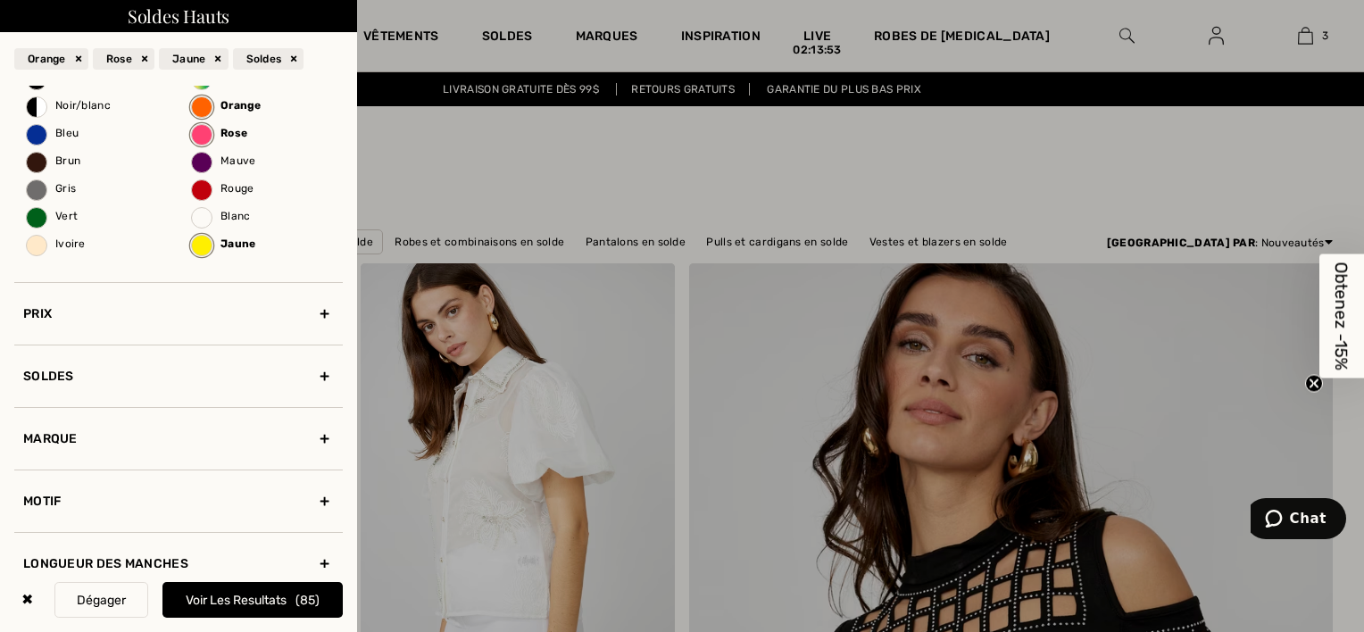
scroll to position [178, 0]
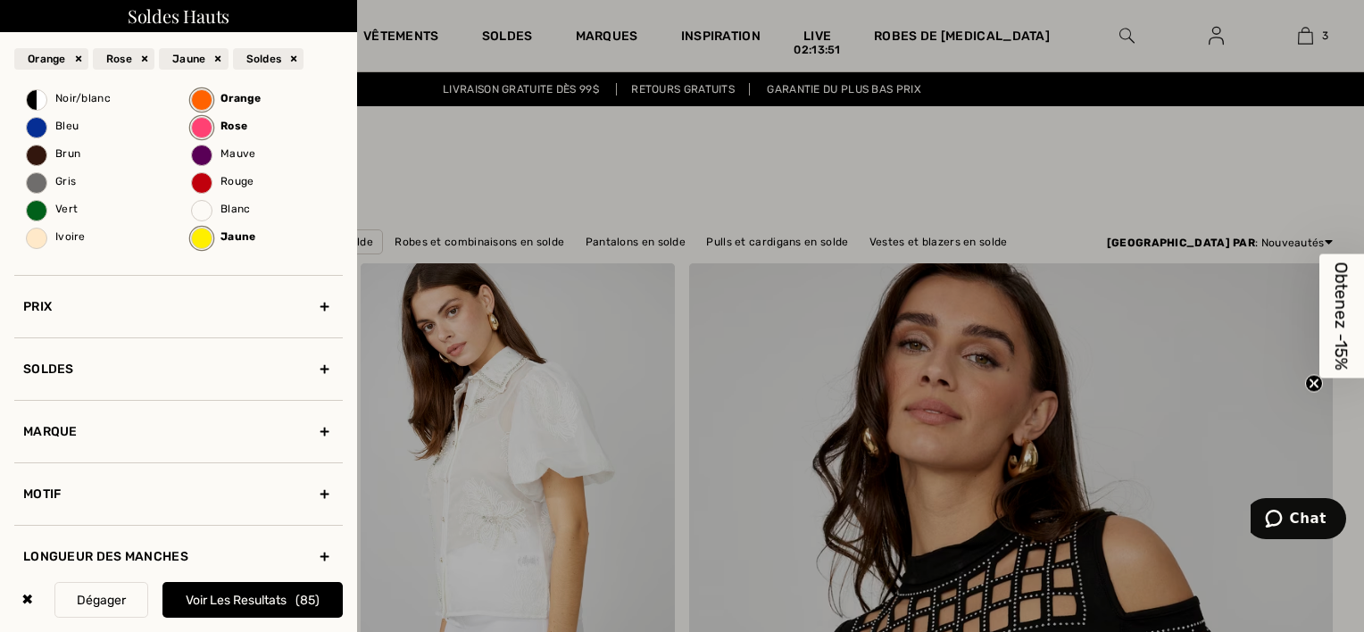
click at [232, 600] on button "Voir les resultats 85" at bounding box center [252, 600] width 180 height 36
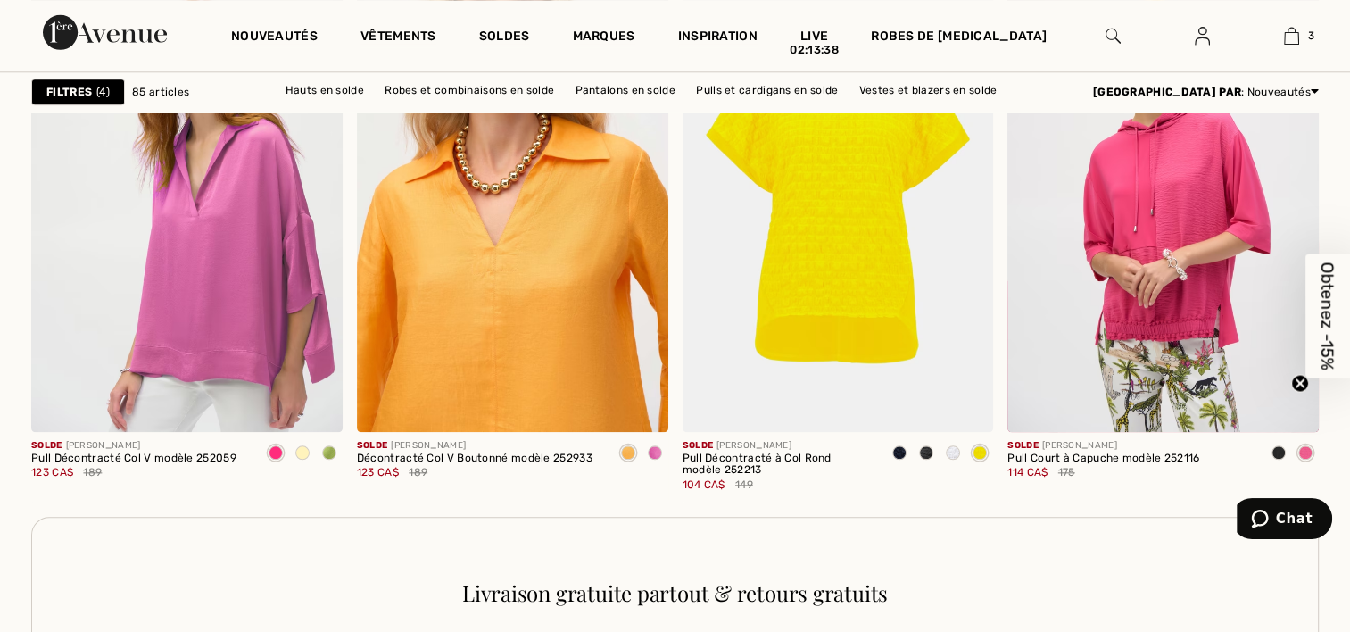
scroll to position [1963, 0]
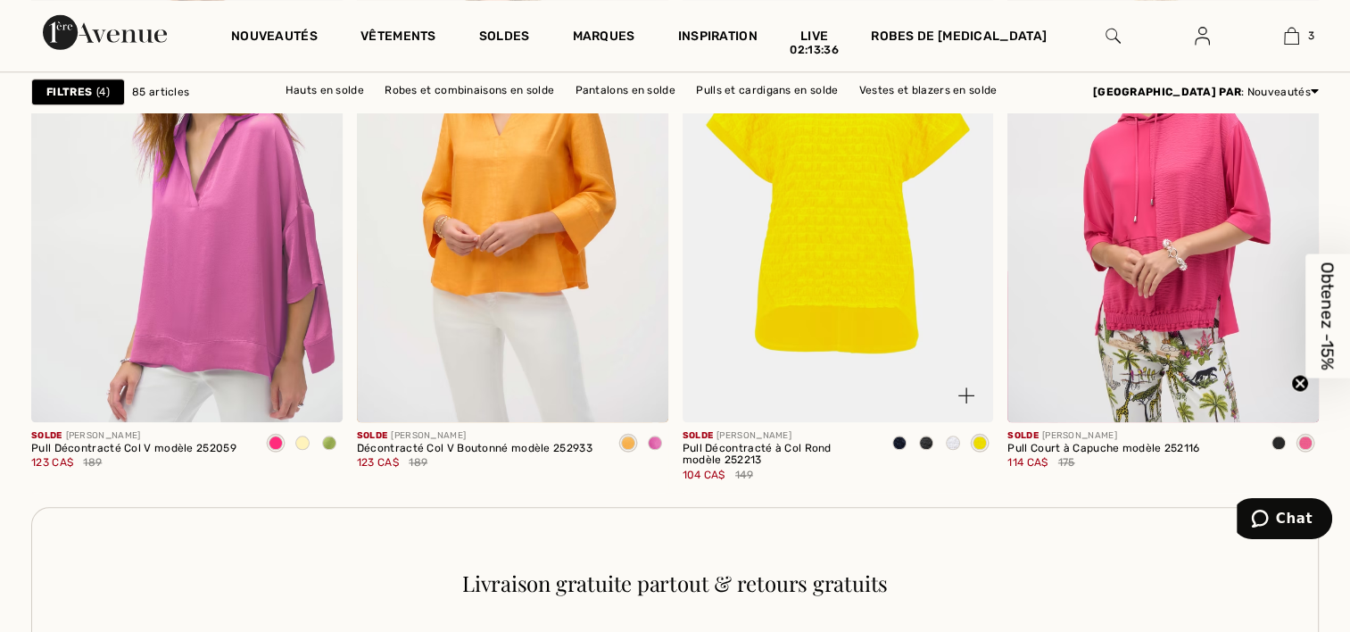
click at [850, 221] on img at bounding box center [838, 187] width 311 height 467
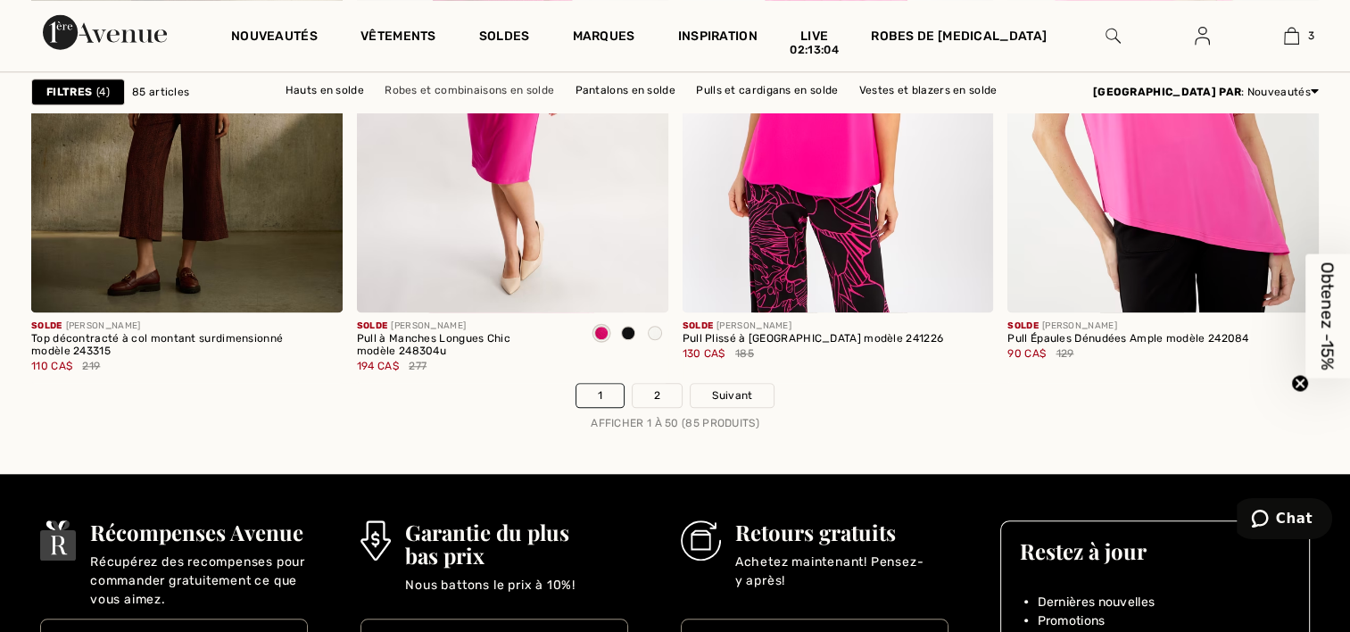
scroll to position [8389, 0]
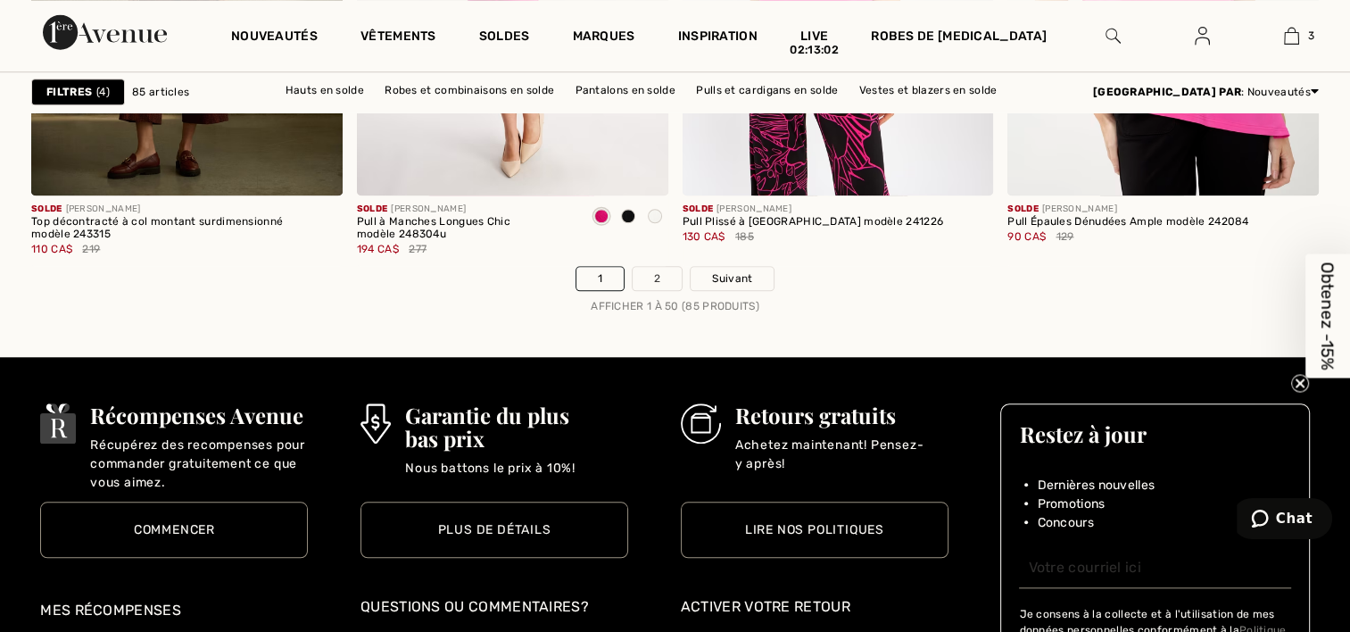
click at [657, 282] on link "2" at bounding box center [657, 278] width 49 height 23
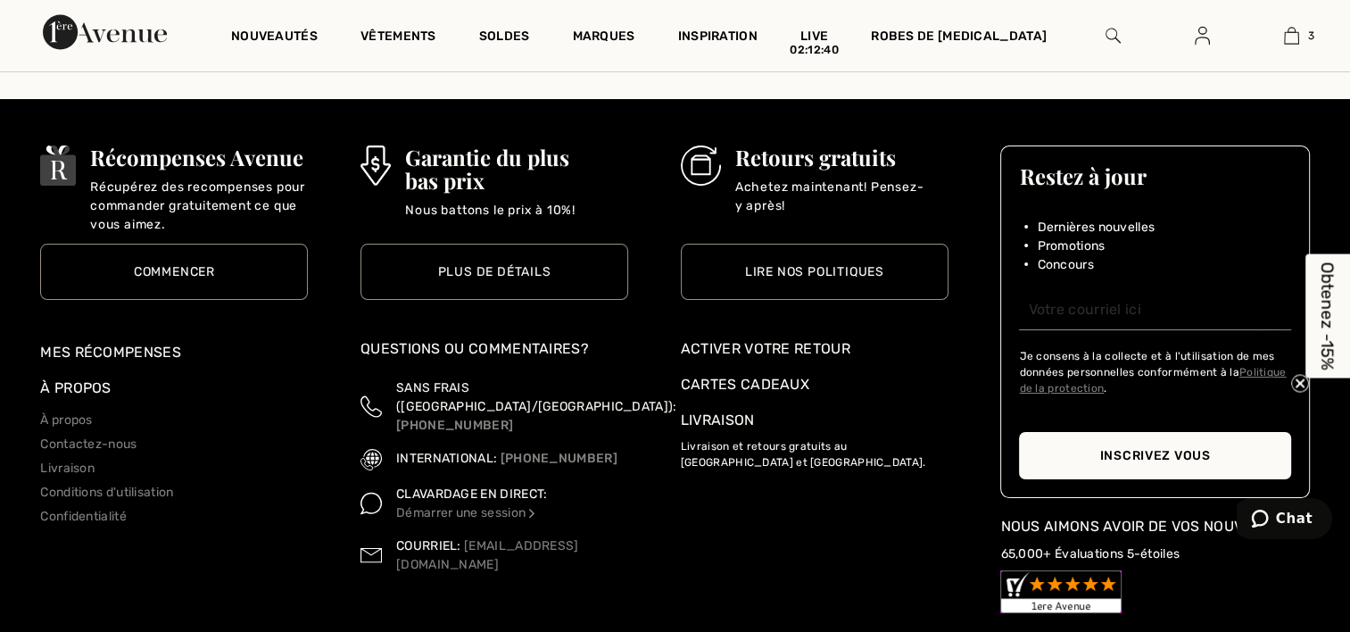
scroll to position [6783, 0]
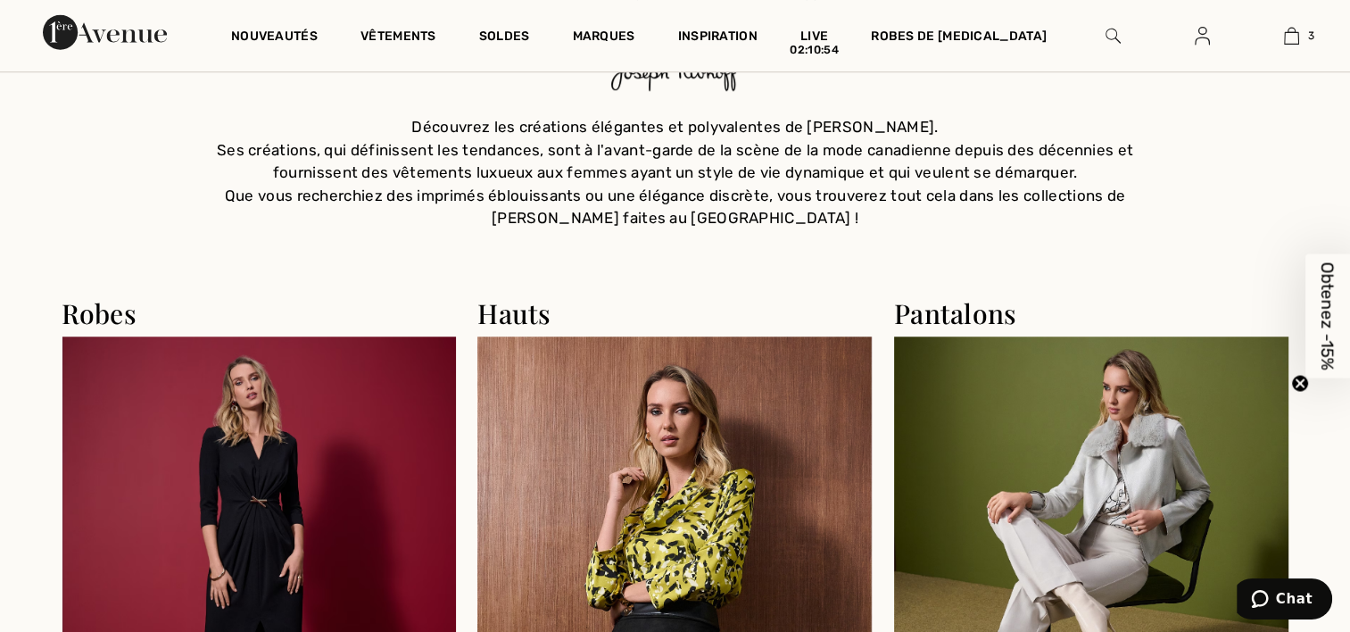
scroll to position [1517, 0]
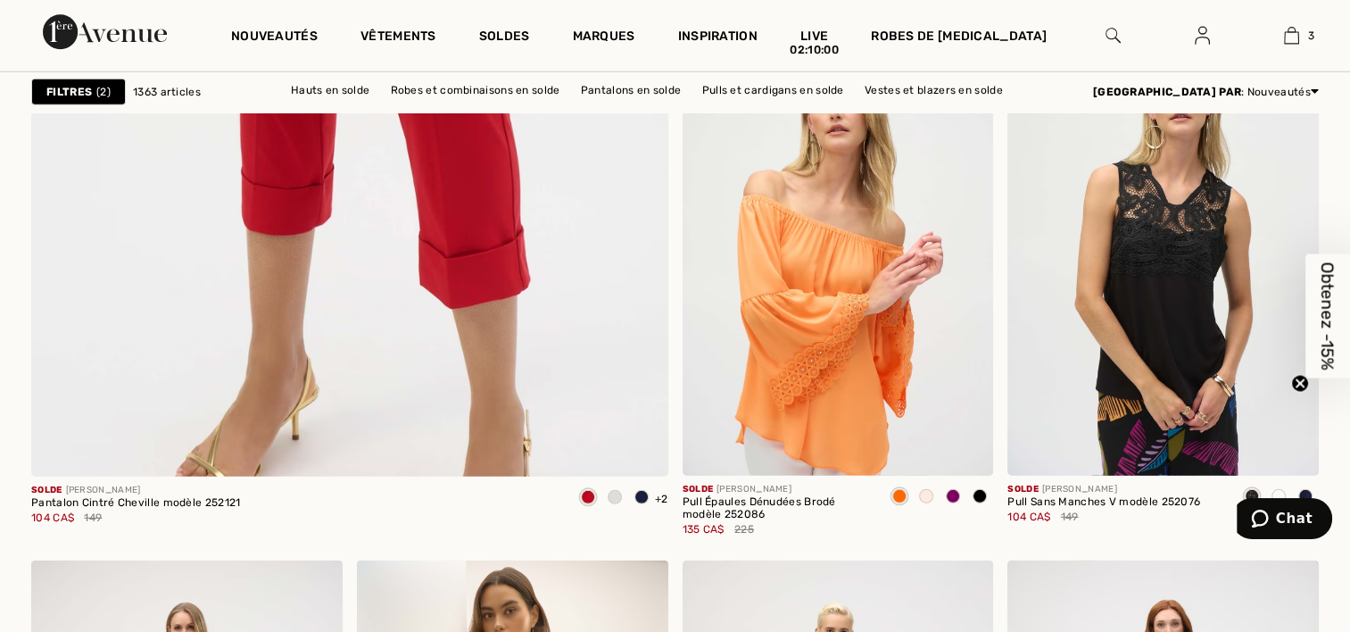
scroll to position [5355, 0]
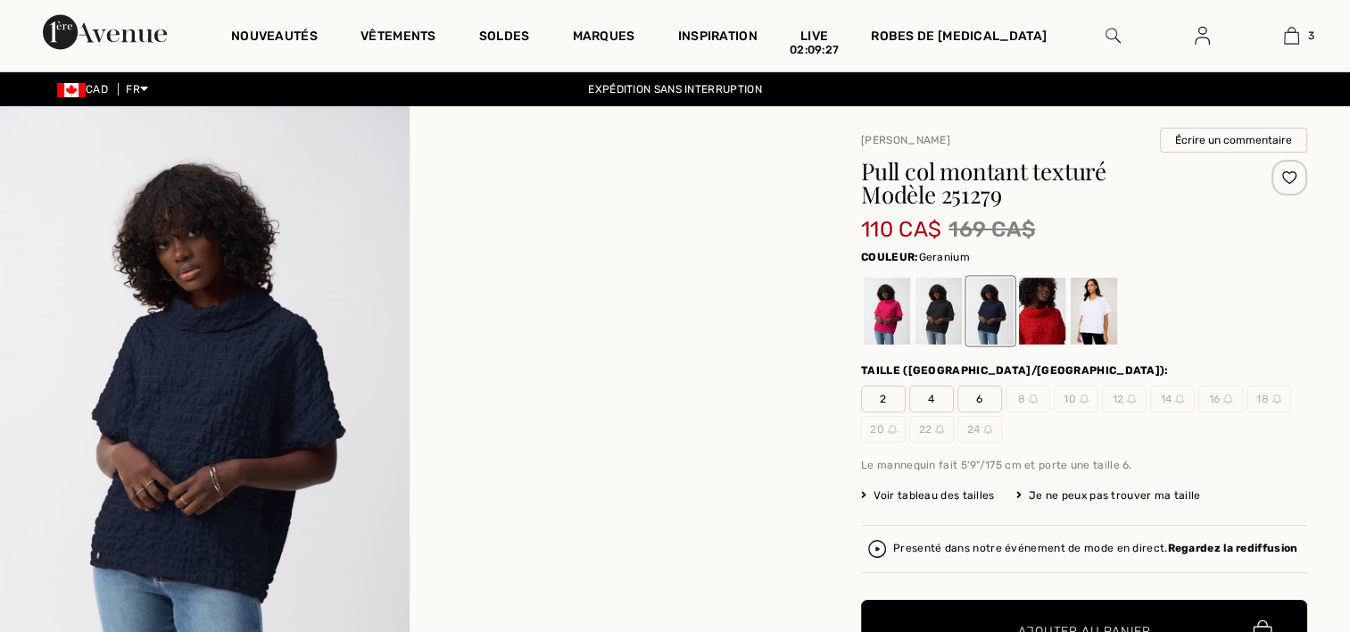
drag, startPoint x: 0, startPoint y: 0, endPoint x: 883, endPoint y: 308, distance: 934.8
click at [883, 308] on div at bounding box center [887, 311] width 46 height 67
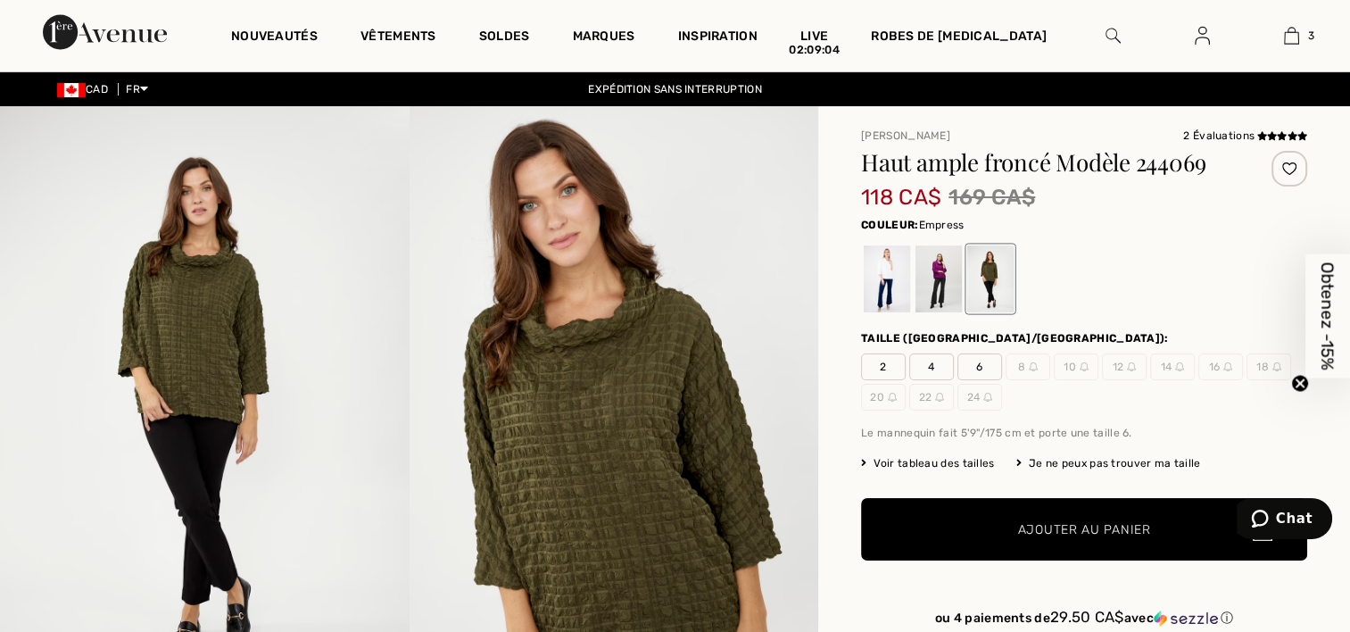
click at [927, 270] on div at bounding box center [939, 278] width 46 height 67
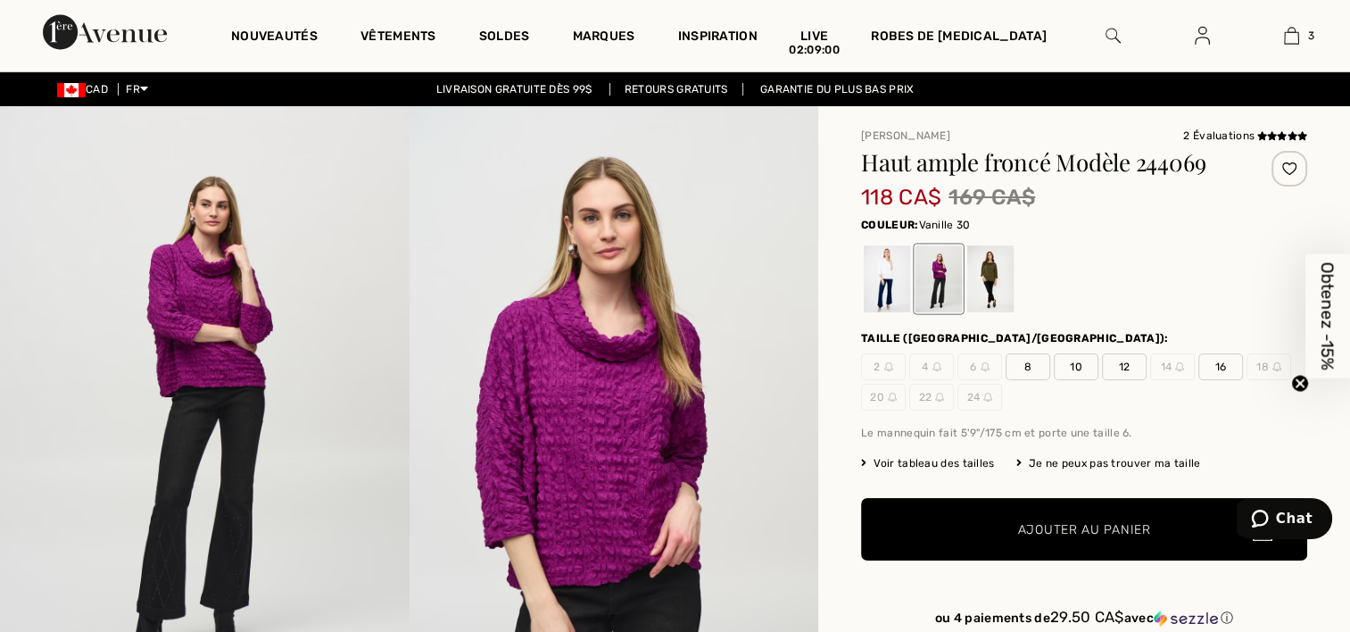
click at [888, 272] on div at bounding box center [887, 278] width 46 height 67
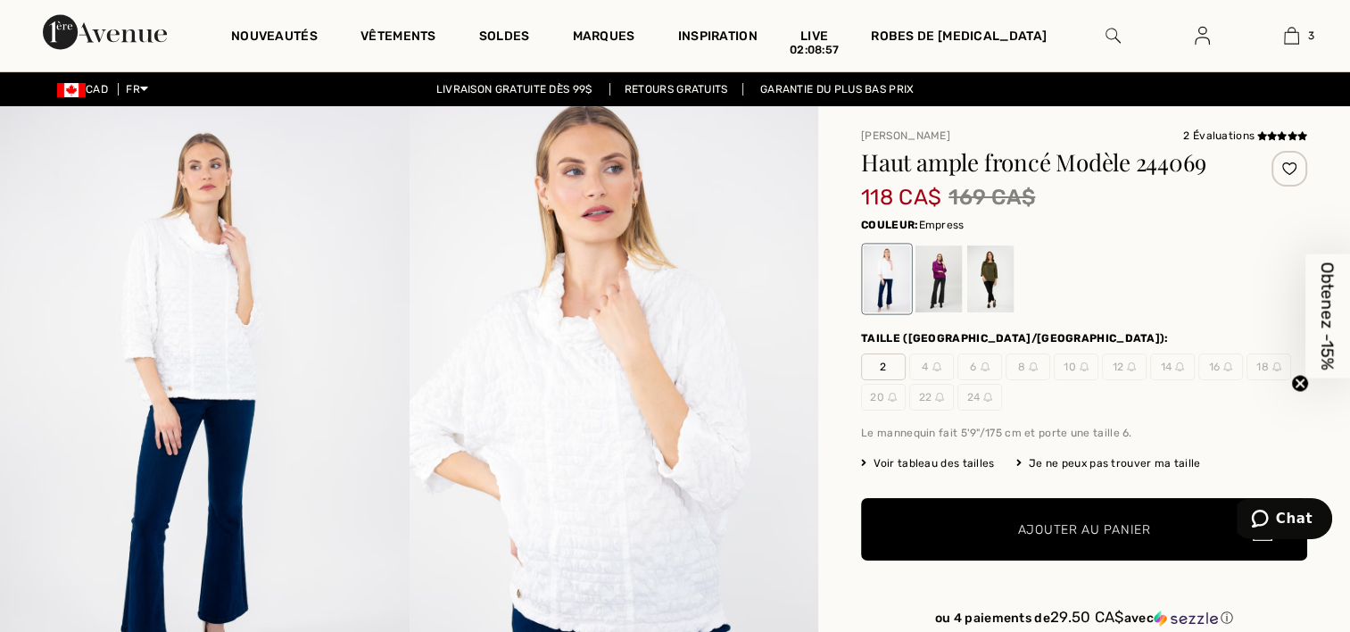
click at [945, 277] on div at bounding box center [939, 278] width 46 height 67
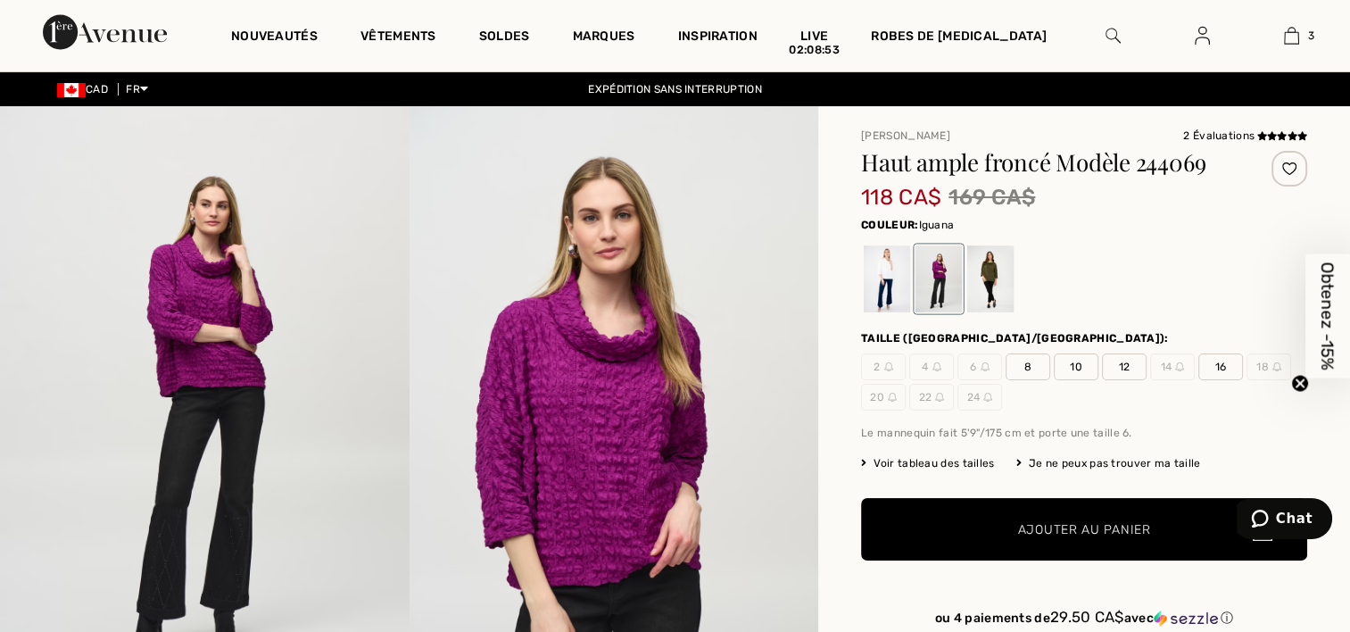
click at [989, 276] on div at bounding box center [990, 278] width 46 height 67
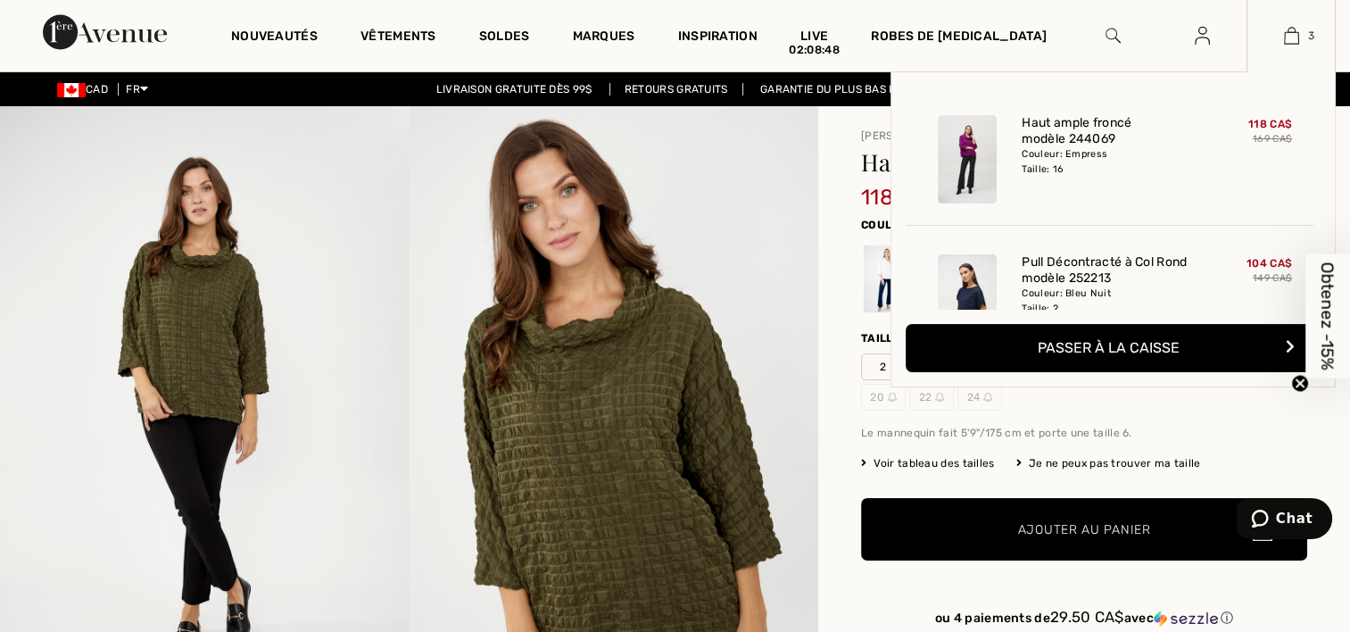
click at [1288, 34] on img at bounding box center [1291, 35] width 15 height 21
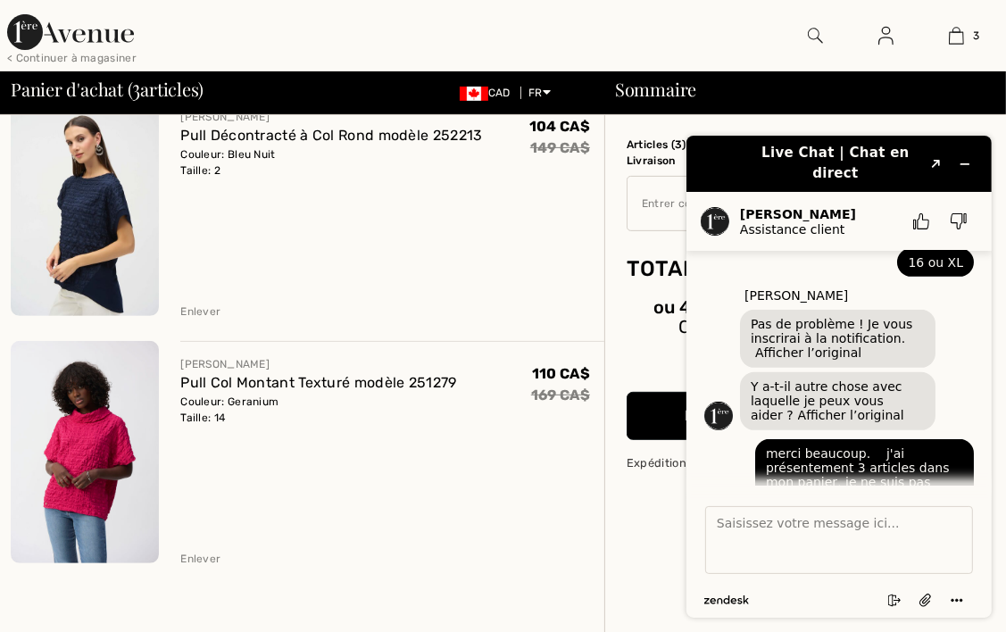
scroll to position [446, 0]
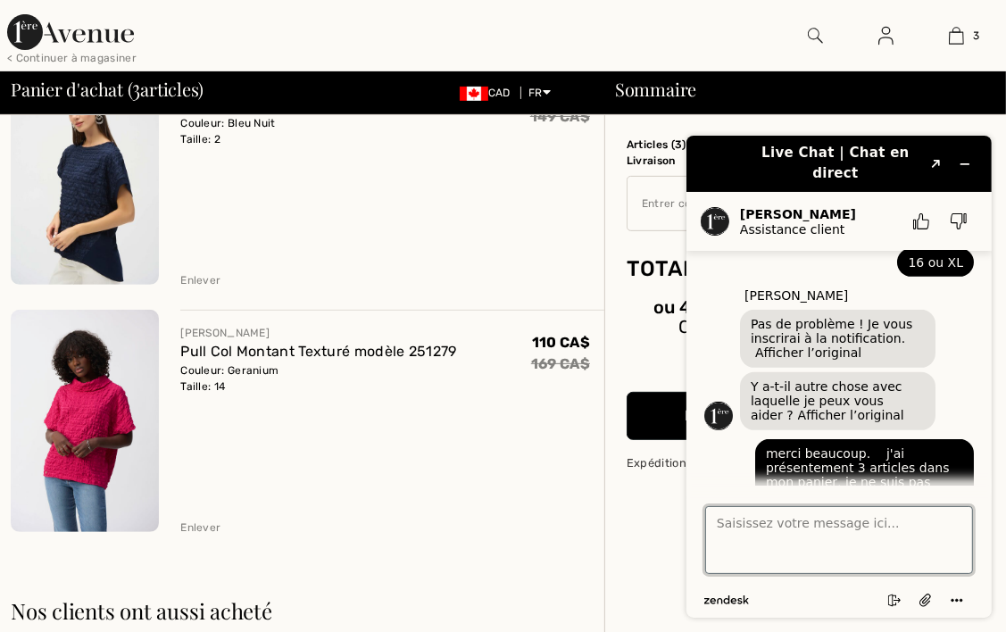
click at [769, 524] on textarea "Saisissez votre message ici..." at bounding box center [838, 539] width 268 height 68
type textarea "251279"
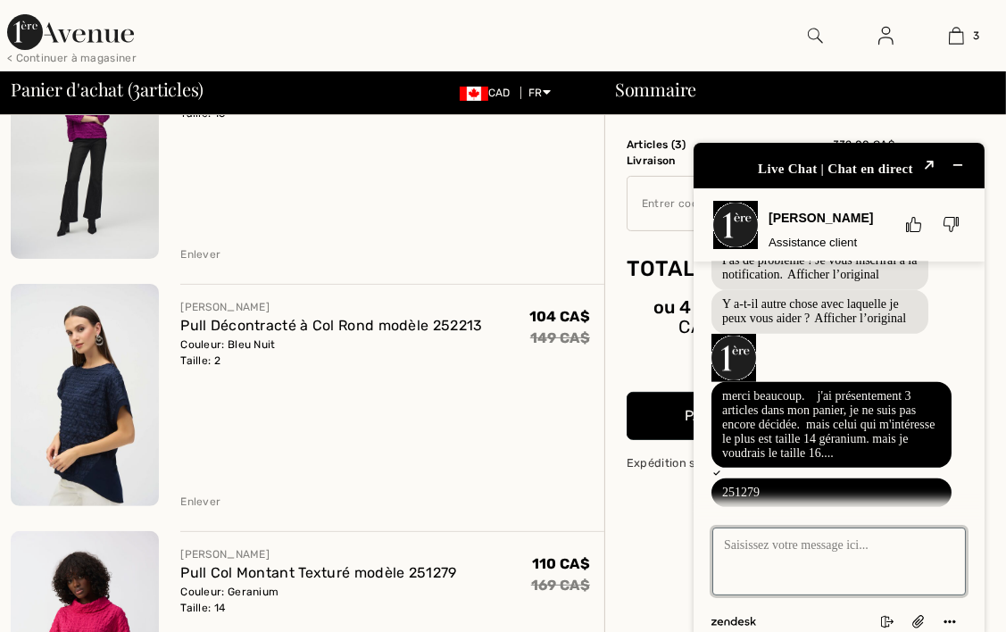
scroll to position [178, 0]
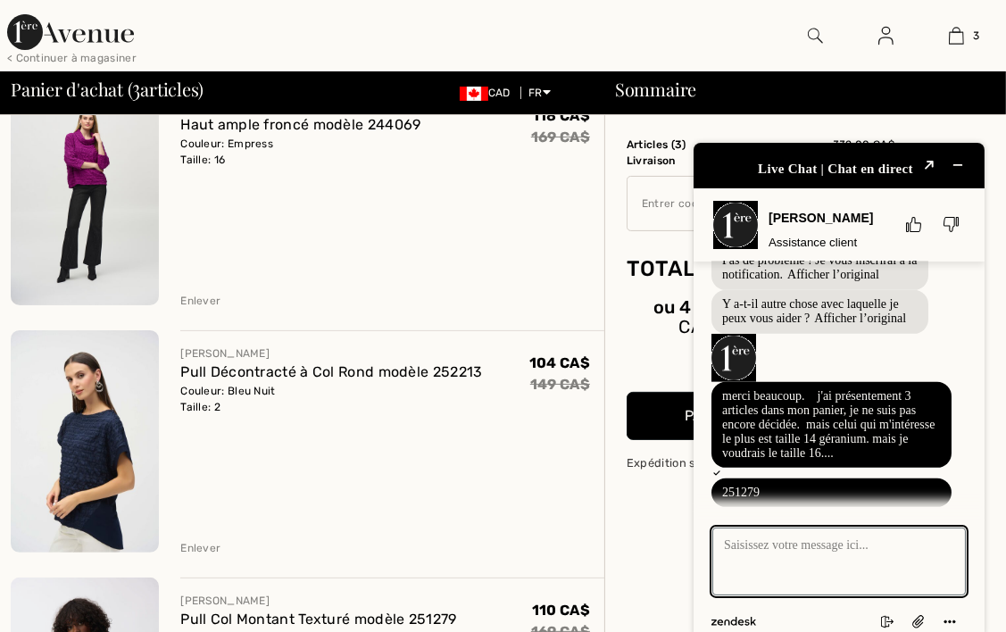
click at [201, 544] on div "Enlever" at bounding box center [200, 548] width 40 height 16
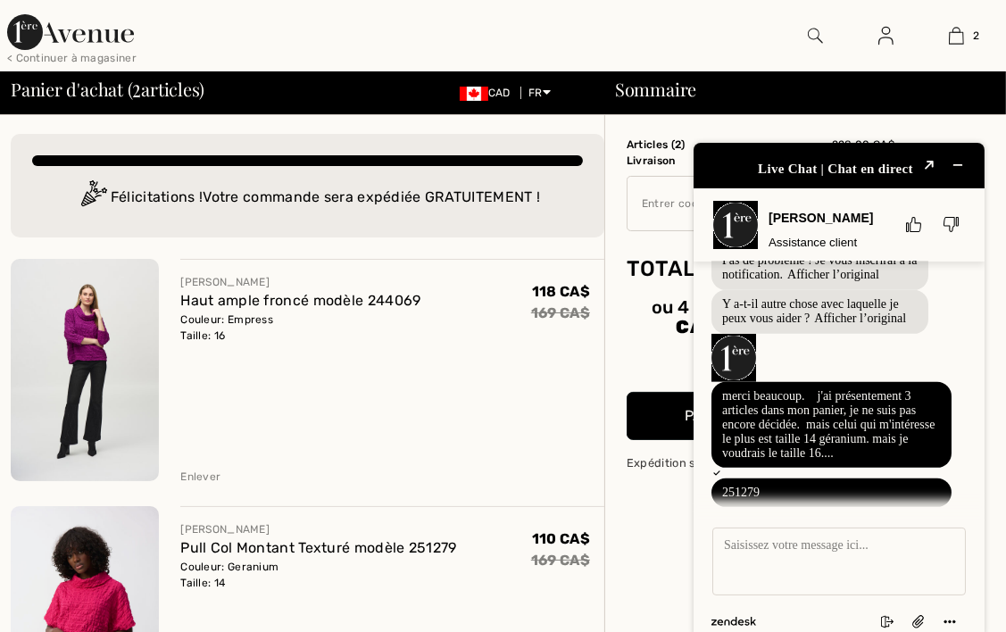
scroll to position [0, 0]
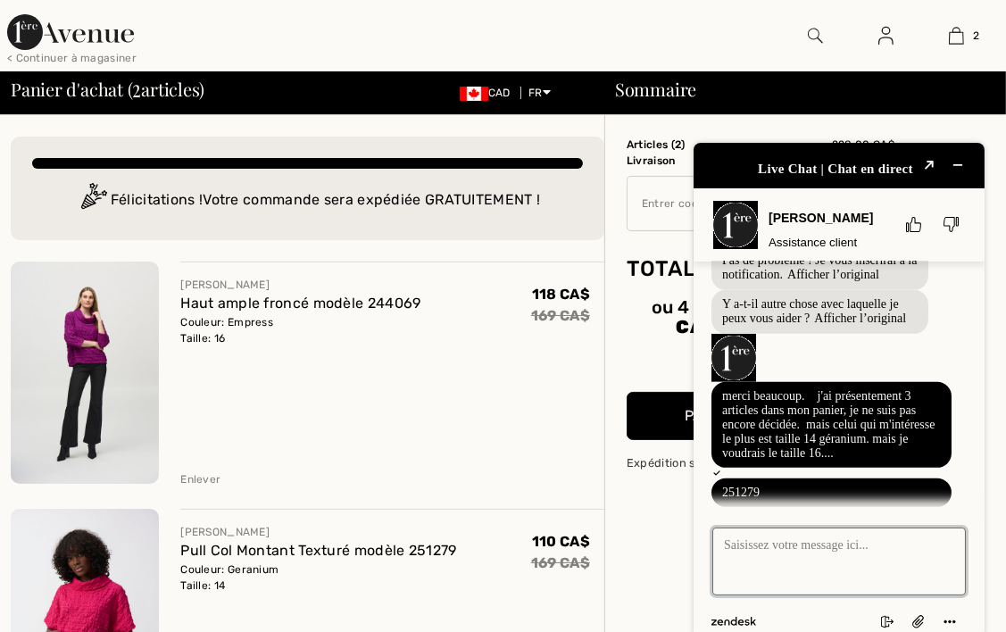
click at [732, 527] on textarea "Saisissez votre message ici..." at bounding box center [837, 561] width 253 height 68
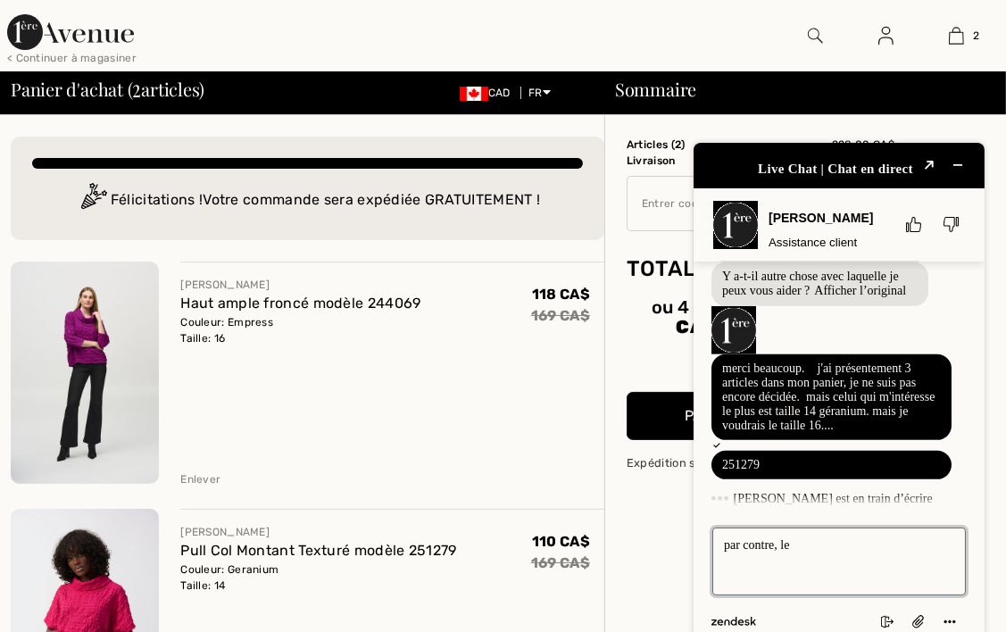
scroll to position [736, 0]
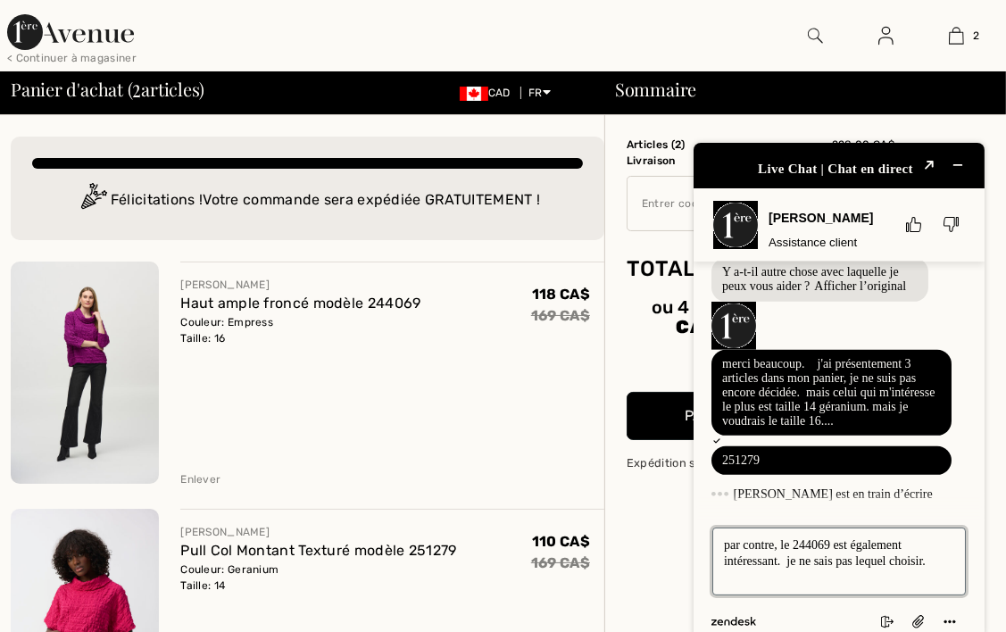
type textarea "par contre, le 244069 est également intéressant. je ne sais pas lequel choisir."
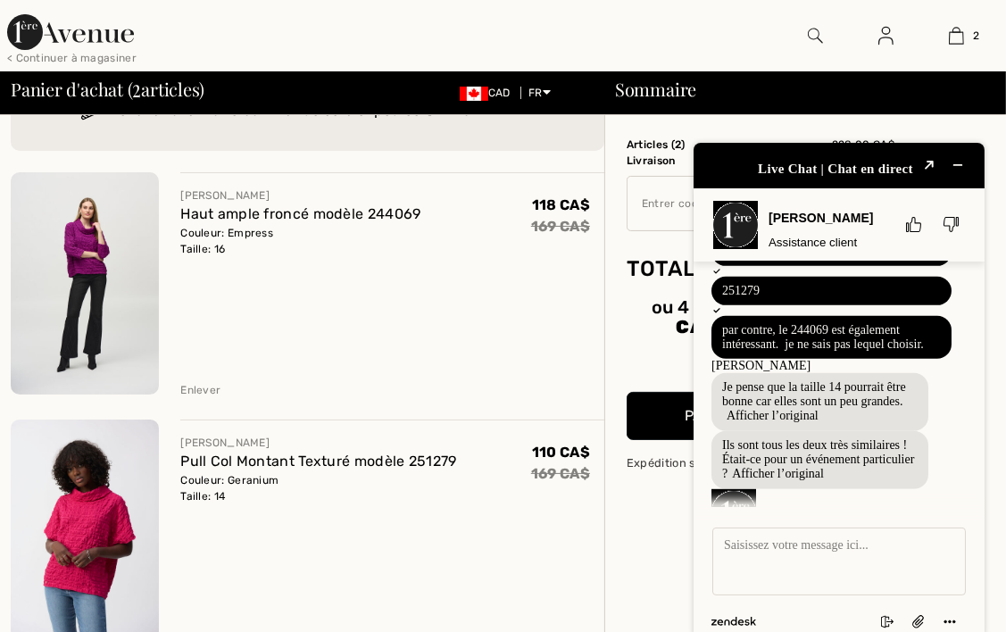
scroll to position [978, 0]
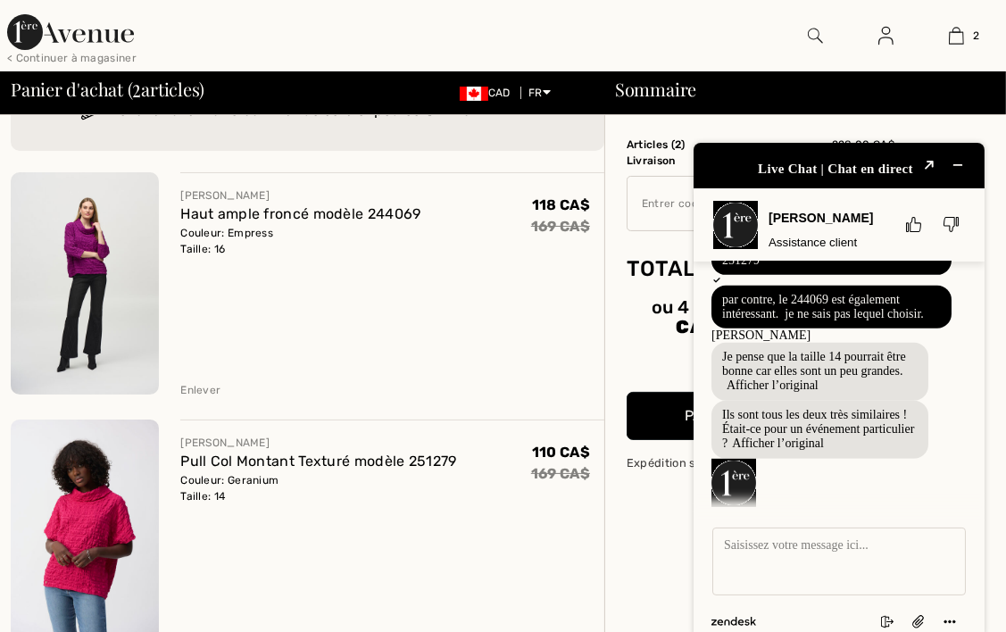
click at [79, 257] on img at bounding box center [85, 283] width 148 height 222
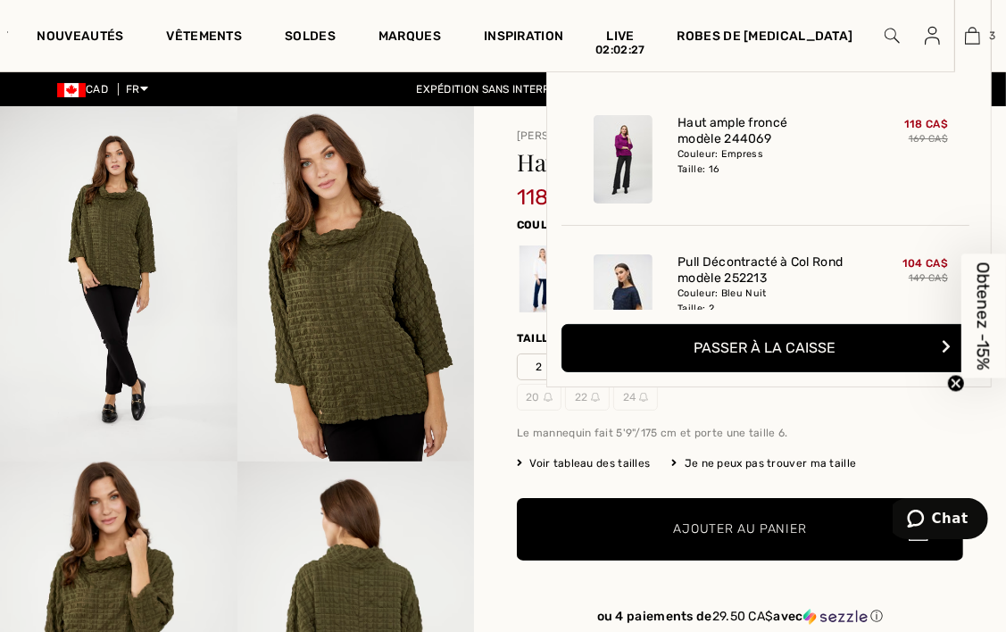
click at [965, 35] on img at bounding box center [972, 35] width 15 height 21
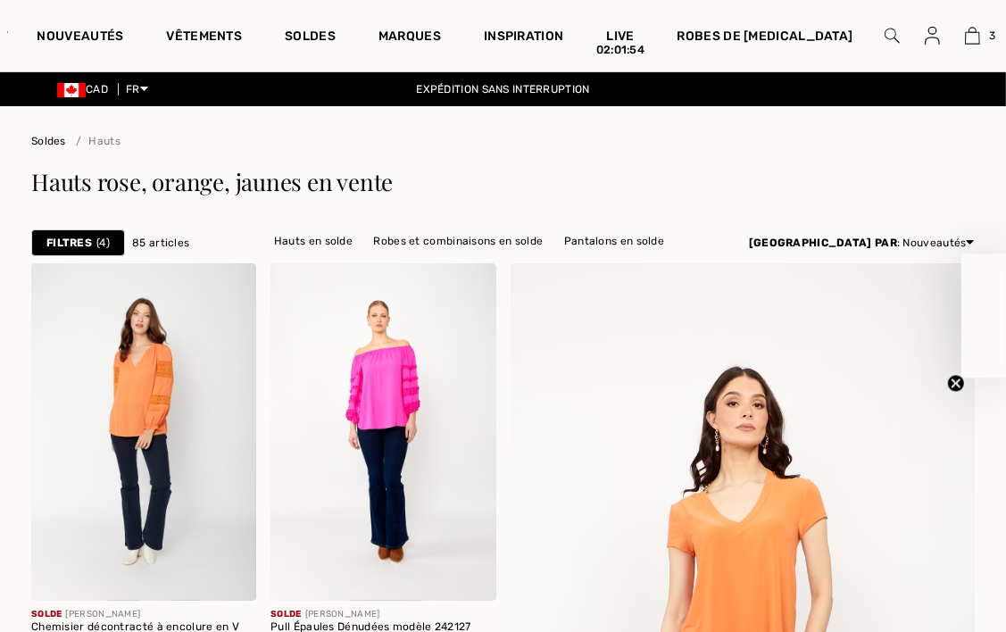
checkbox input "true"
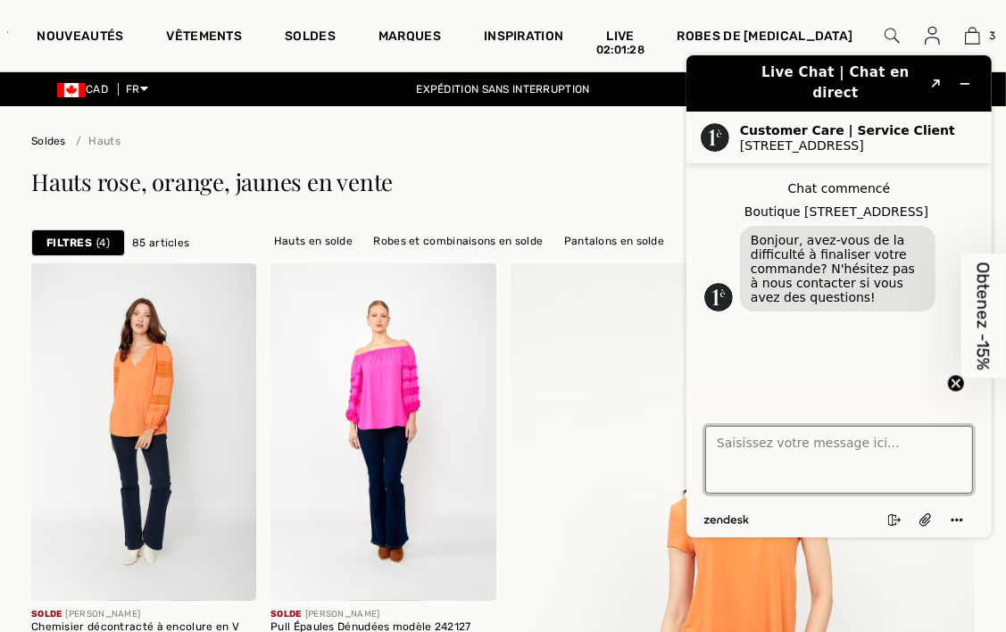
click at [867, 445] on textarea "Saisissez votre message ici..." at bounding box center [838, 459] width 268 height 68
click at [737, 448] on textarea "Saisissez votre message ici..." at bounding box center [838, 459] width 268 height 68
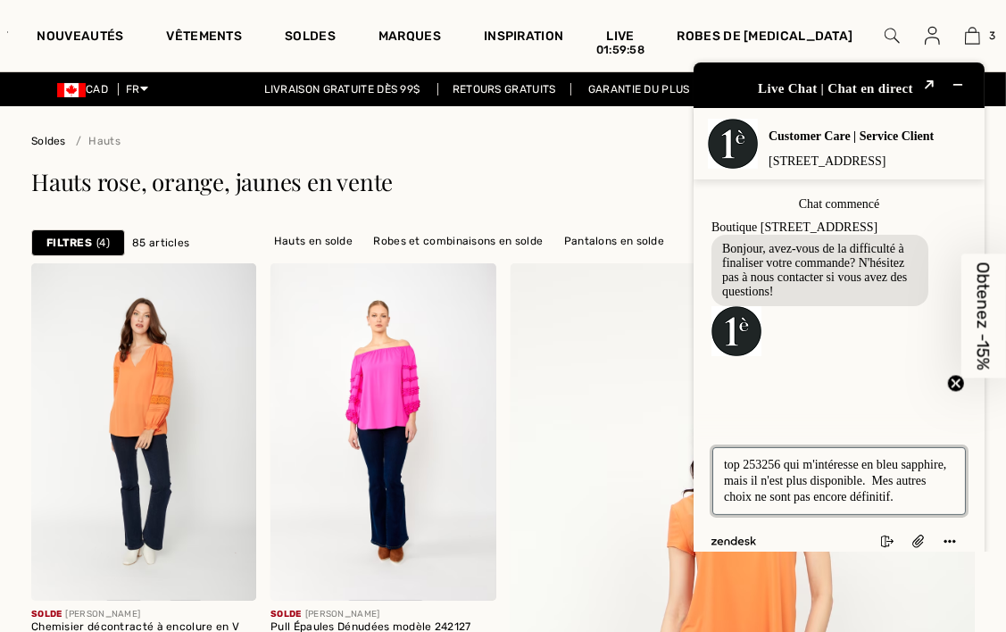
type textarea "top 253256 qui m'intéresse en bleu sapphire, mais il n'est plus disponible. Mes…"
click at [955, 471] on textarea "top 253256 qui m'intéresse en bleu sapphire, mais il n'est plus disponible. Mes…" at bounding box center [837, 480] width 253 height 68
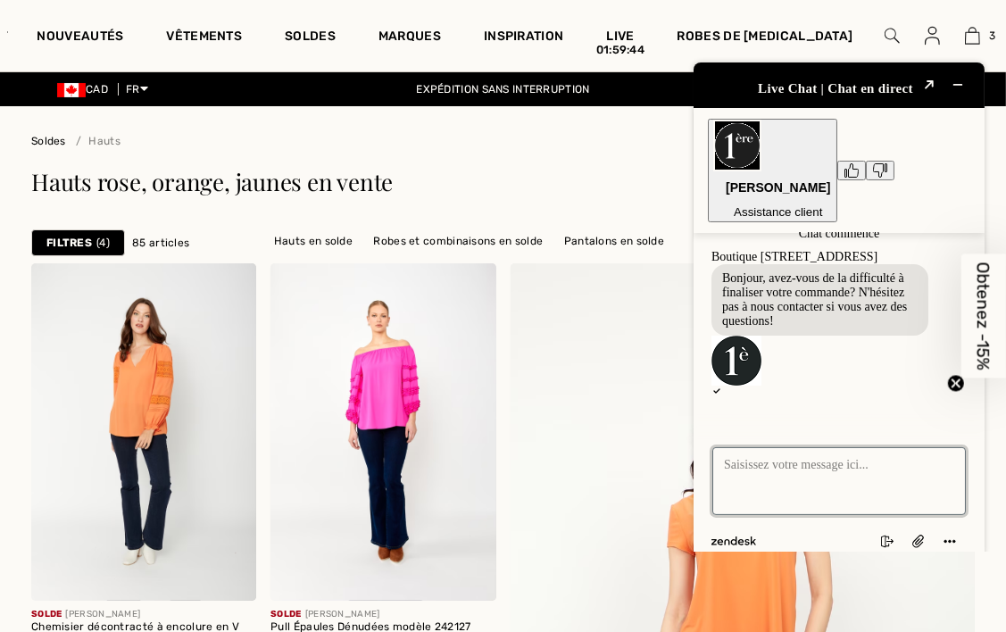
scroll to position [31, 0]
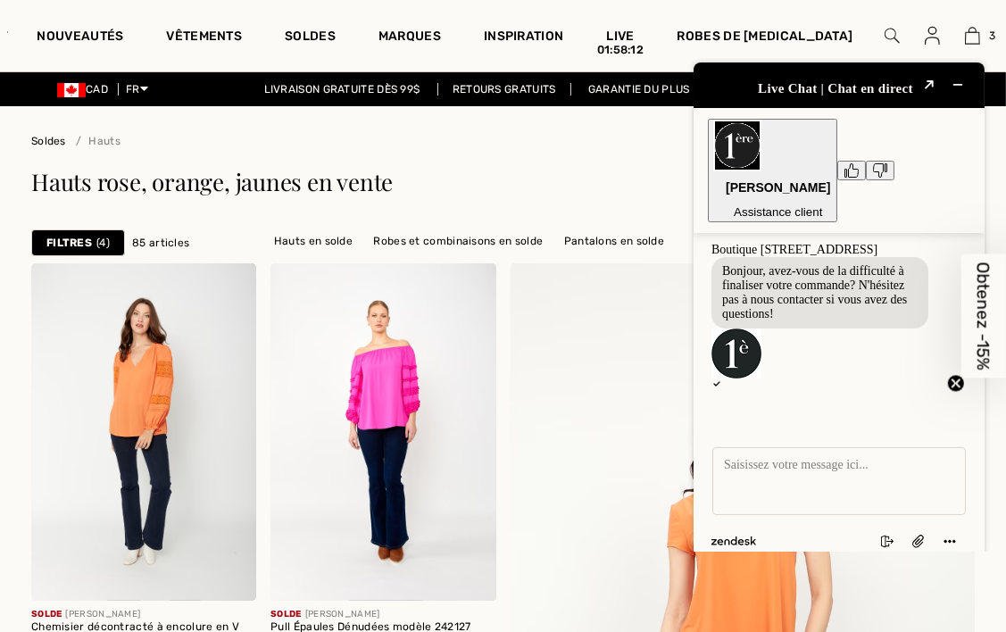
click at [809, 431] on button "Mise à jour des coordonnées" at bounding box center [791, 438] width 163 height 15
type input "Marie"
click at [769, 594] on input "E-mail" at bounding box center [807, 603] width 158 height 19
type input "M"
type input "[EMAIL_ADDRESS][DOMAIN_NAME]"
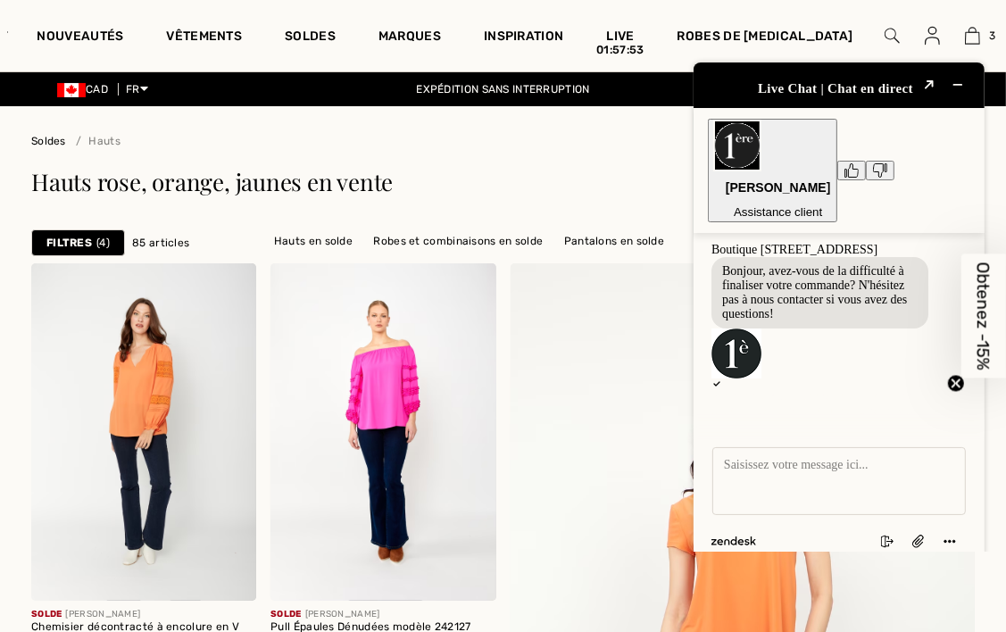
click at [820, 617] on button "Enregistrer" at bounding box center [784, 626] width 72 height 19
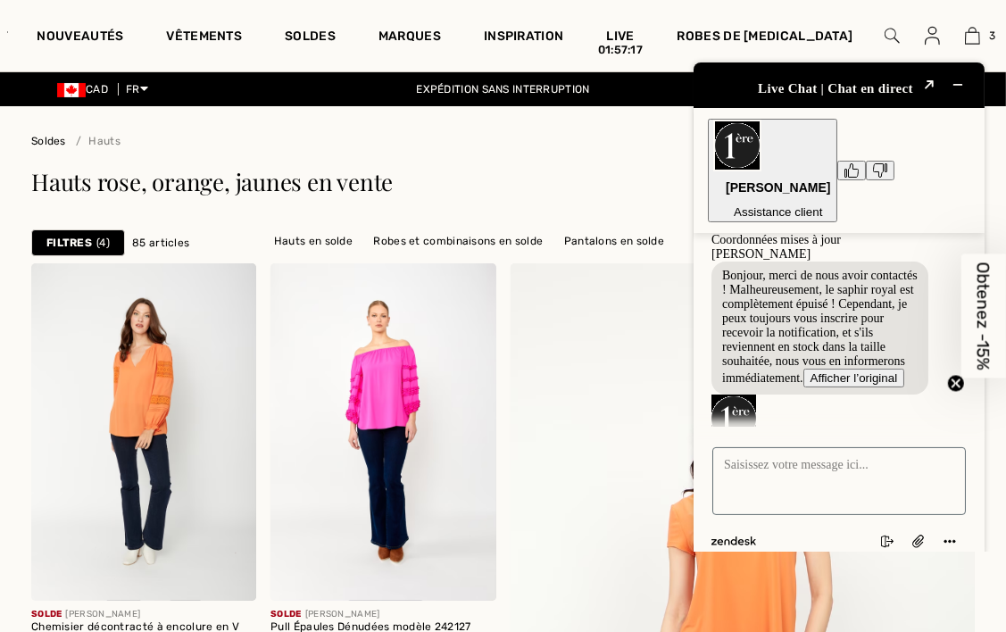
scroll to position [249, 0]
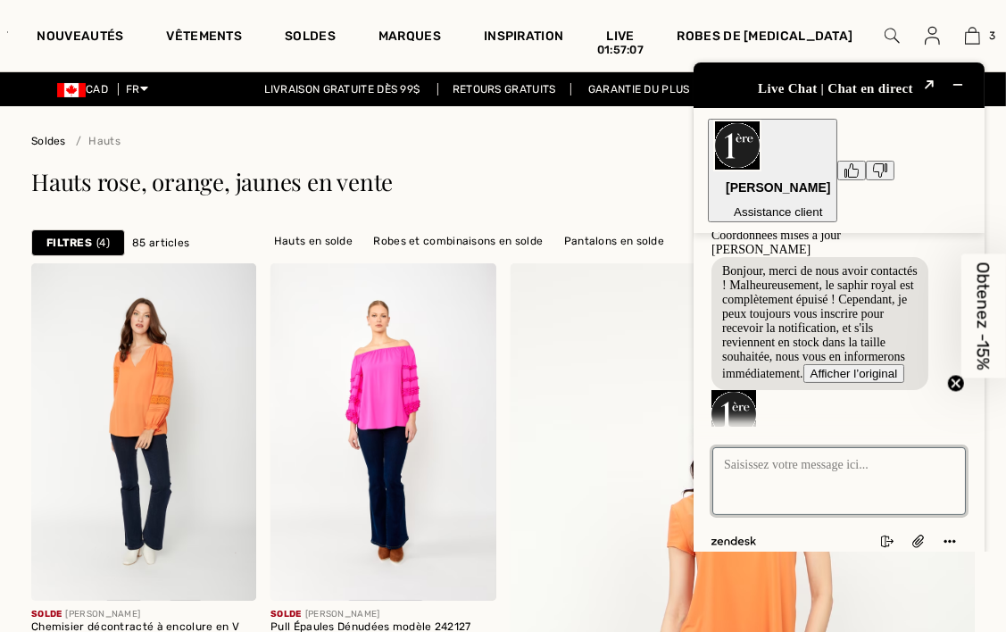
click at [753, 446] on textarea "Saisissez votre message ici..." at bounding box center [837, 480] width 253 height 68
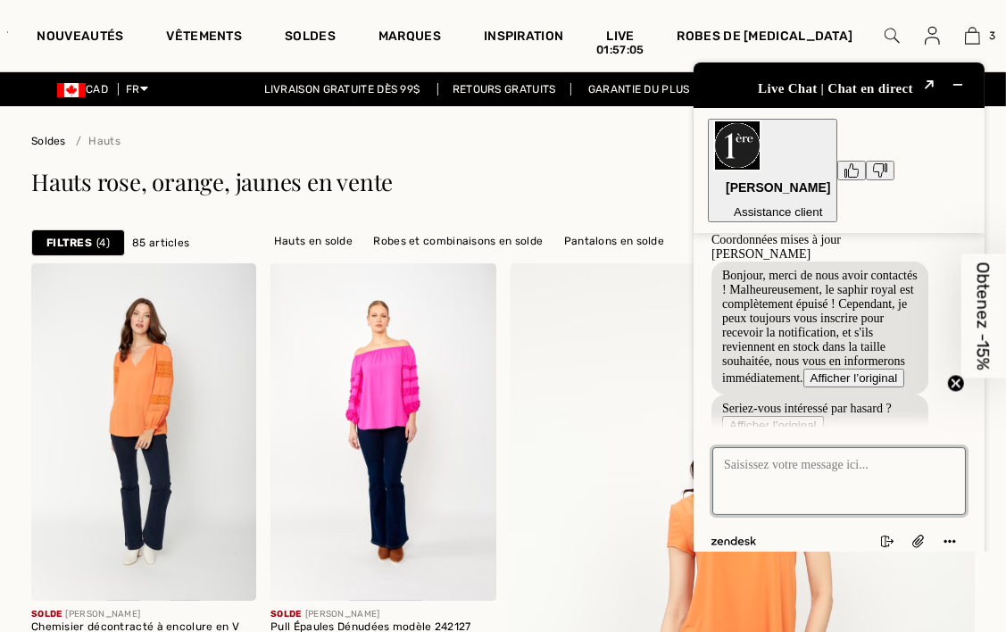
scroll to position [293, 0]
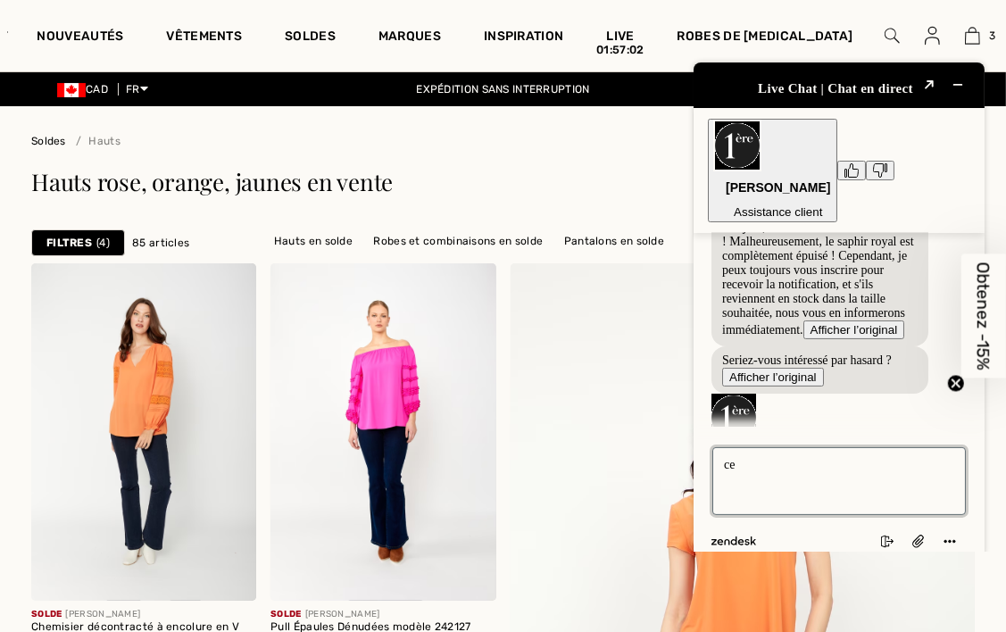
type textarea "c"
type textarea "s"
type textarea "g"
type textarea "t"
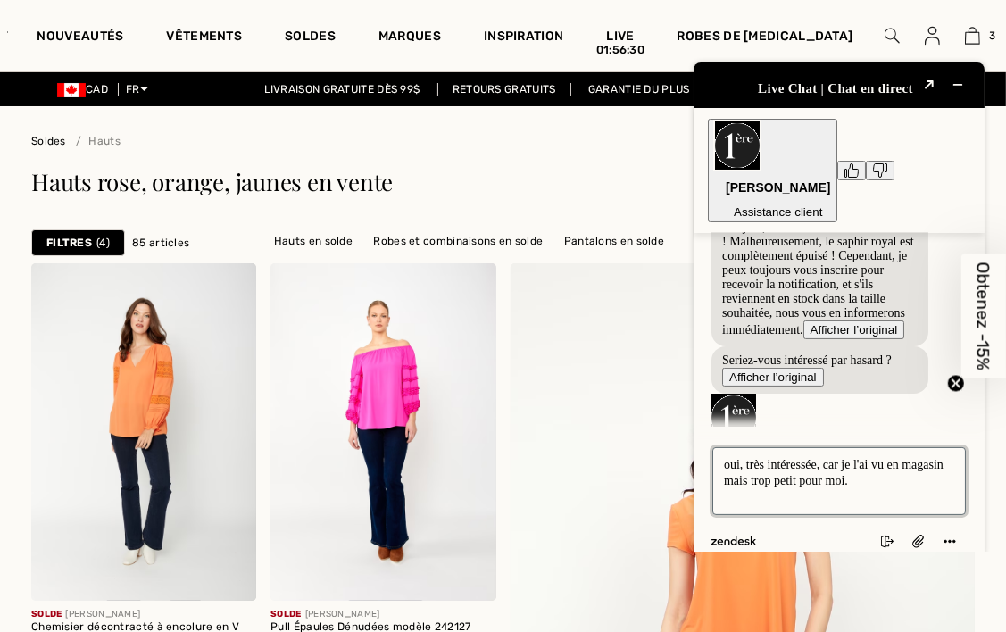
type textarea "oui, très intéressée, car je l'ai vu en magasin mais trop petit pour moi."
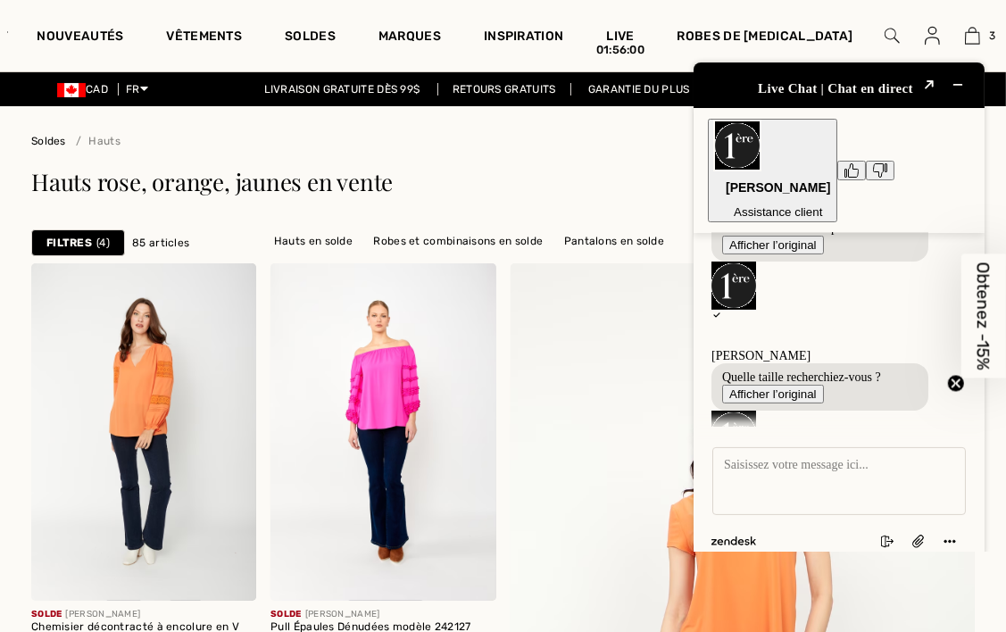
scroll to position [423, 0]
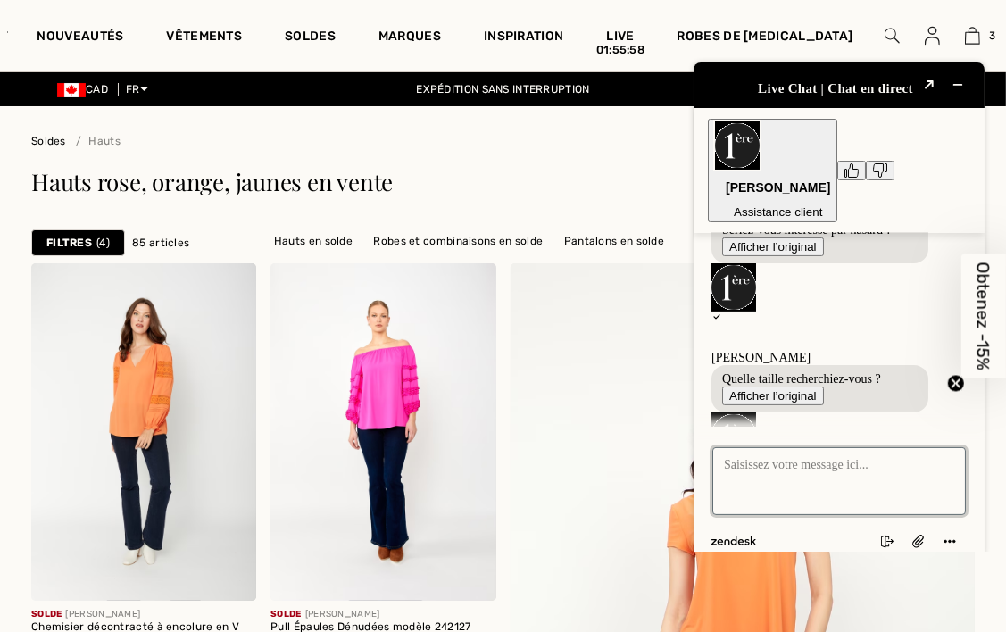
click at [809, 446] on textarea "Saisissez votre message ici..." at bounding box center [837, 480] width 253 height 68
type textarea "16 ou XL"
click at [920, 460] on textarea "16 ou XL" at bounding box center [837, 480] width 253 height 68
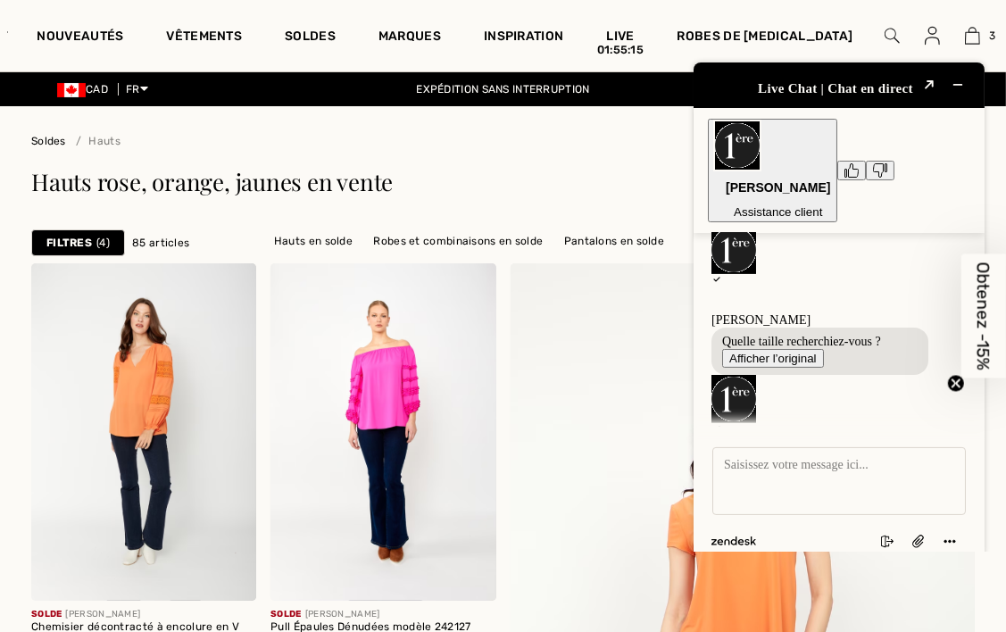
scroll to position [553, 0]
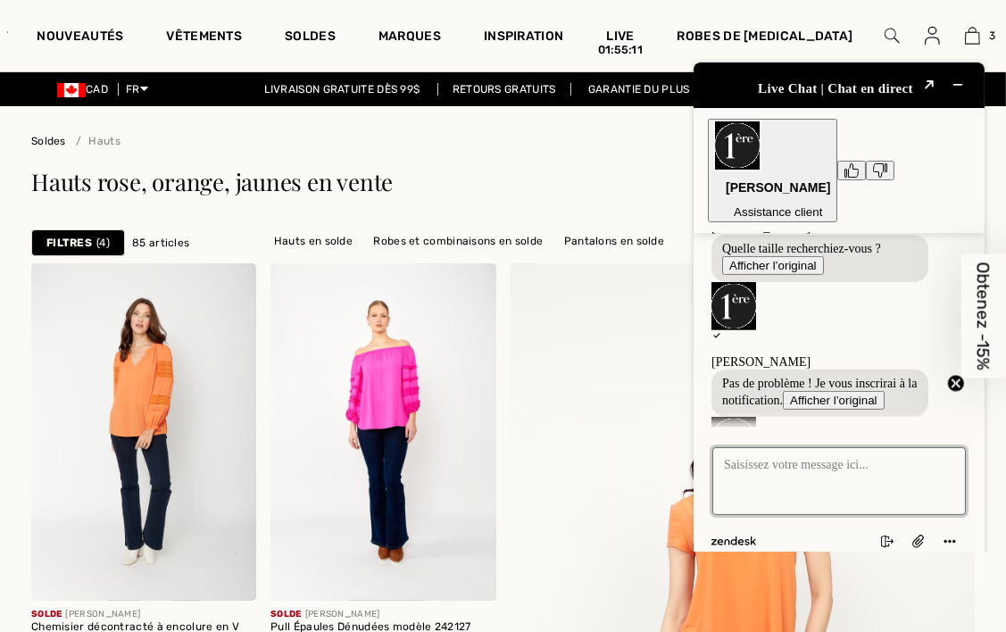
click at [744, 446] on textarea "Saisissez votre message ici..." at bounding box center [837, 480] width 253 height 68
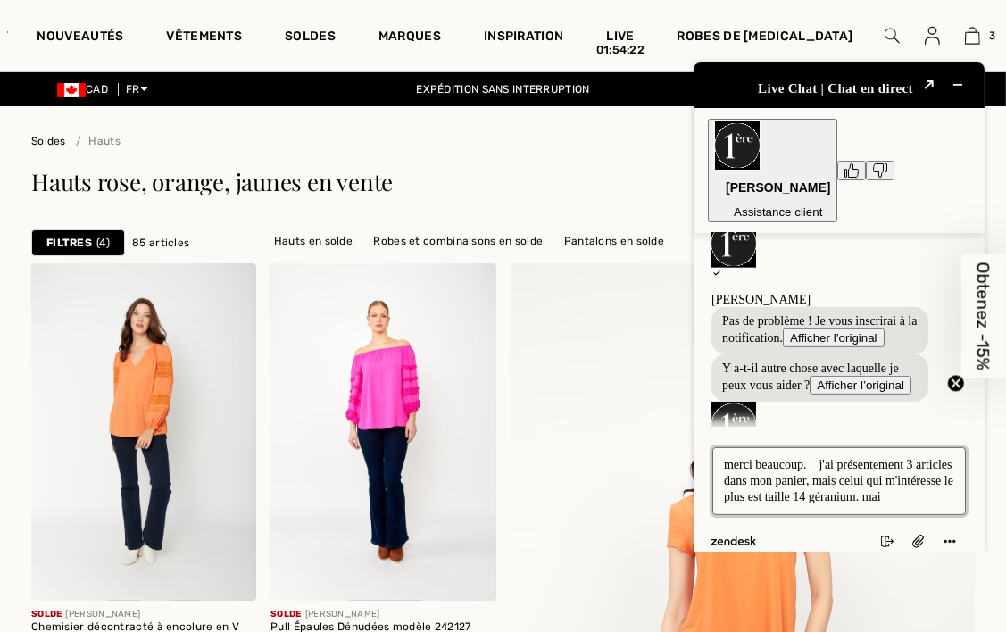
scroll to position [7, 0]
click at [859, 451] on textarea "merci beaucoup. j'ai présentement 3 articles dans mon panier, mais celui qui m'…" at bounding box center [837, 480] width 253 height 68
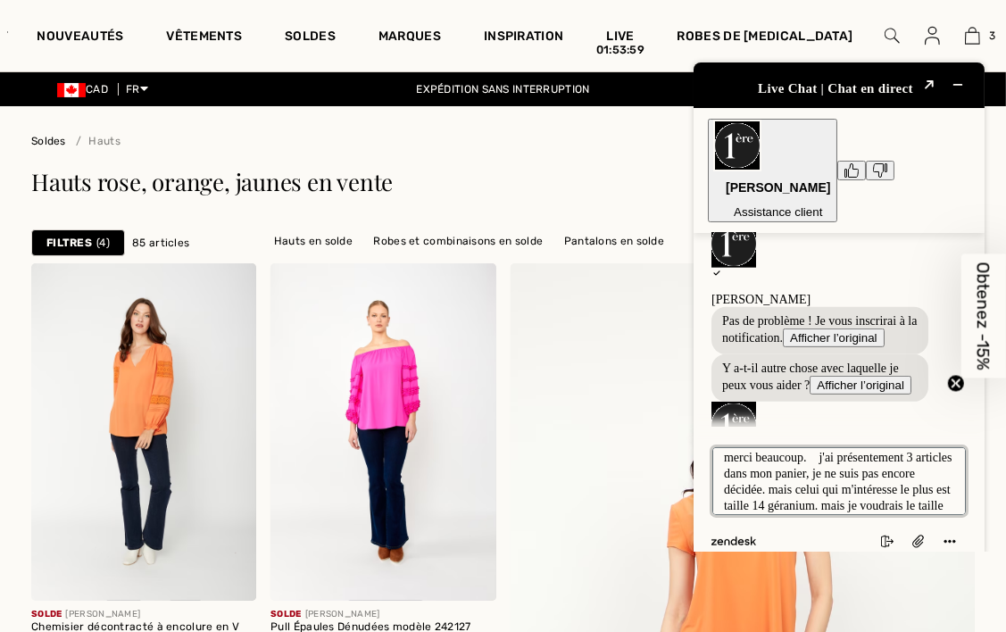
type textarea "merci beaucoup. j'ai présentement 3 articles dans mon panier, je ne suis pas en…"
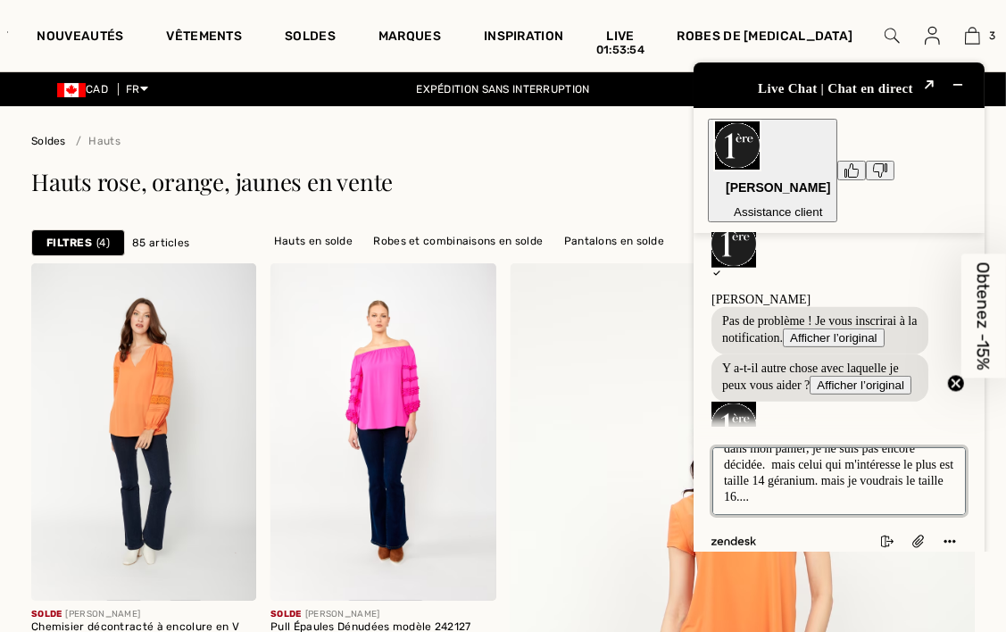
click at [894, 479] on textarea "merci beaucoup. j'ai présentement 3 articles dans mon panier, je ne suis pas en…" at bounding box center [837, 480] width 253 height 68
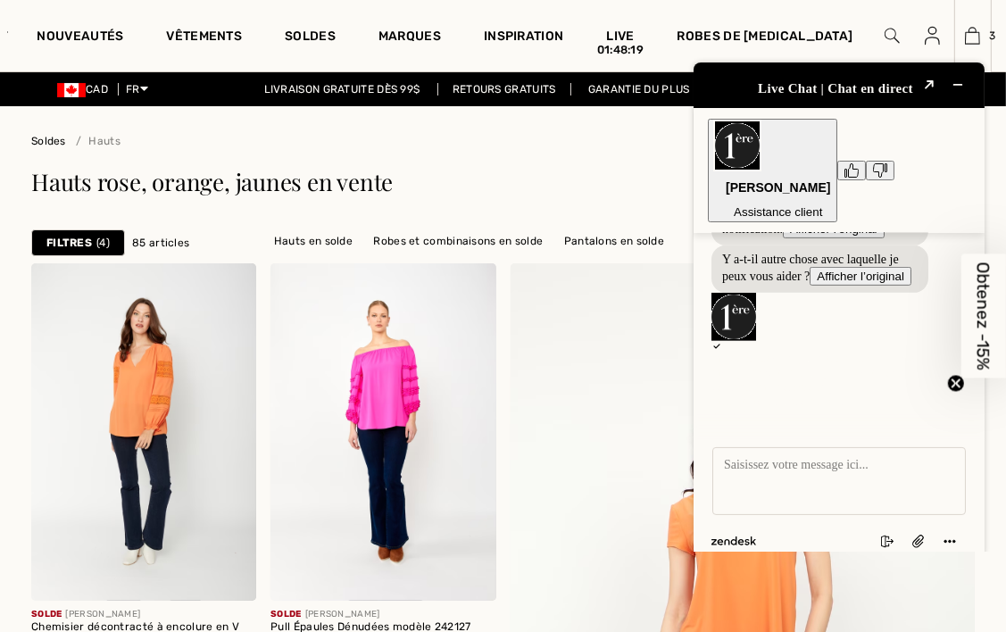
scroll to position [1003, 0]
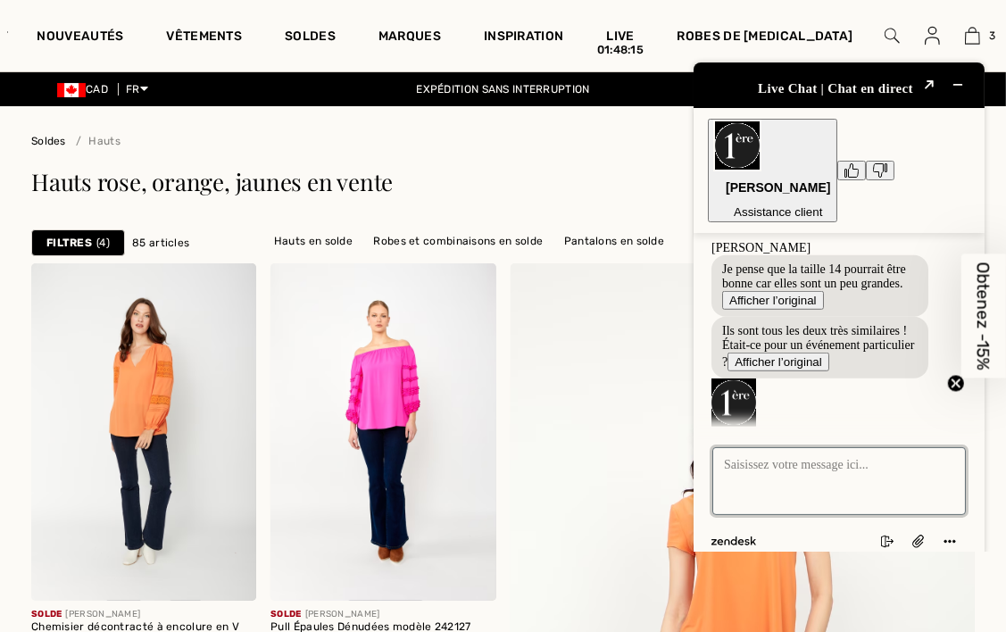
click at [759, 446] on textarea "Saisissez votre message ici..." at bounding box center [837, 480] width 253 height 68
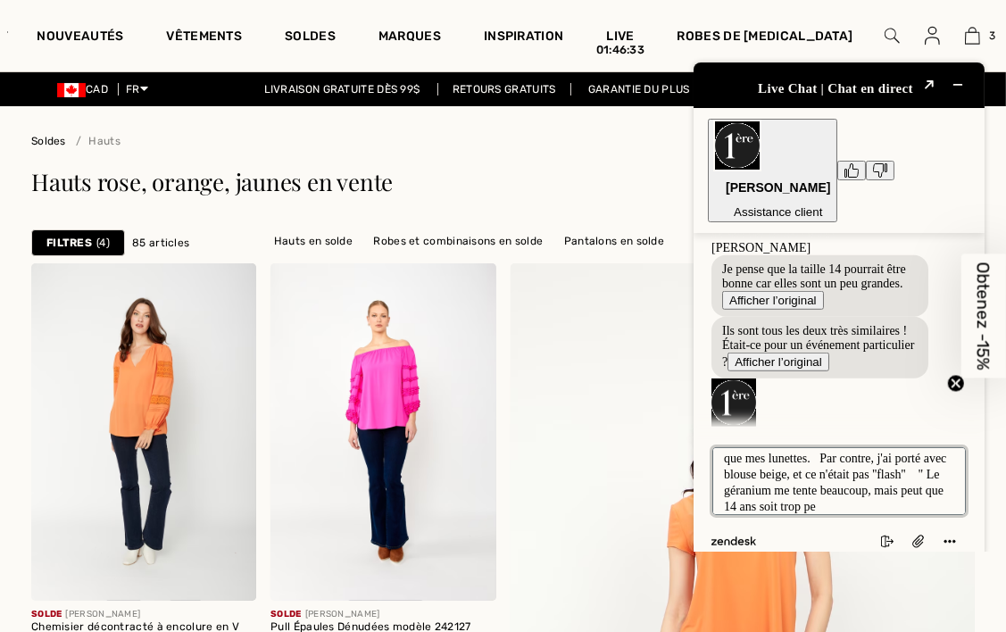
scroll to position [71, 0]
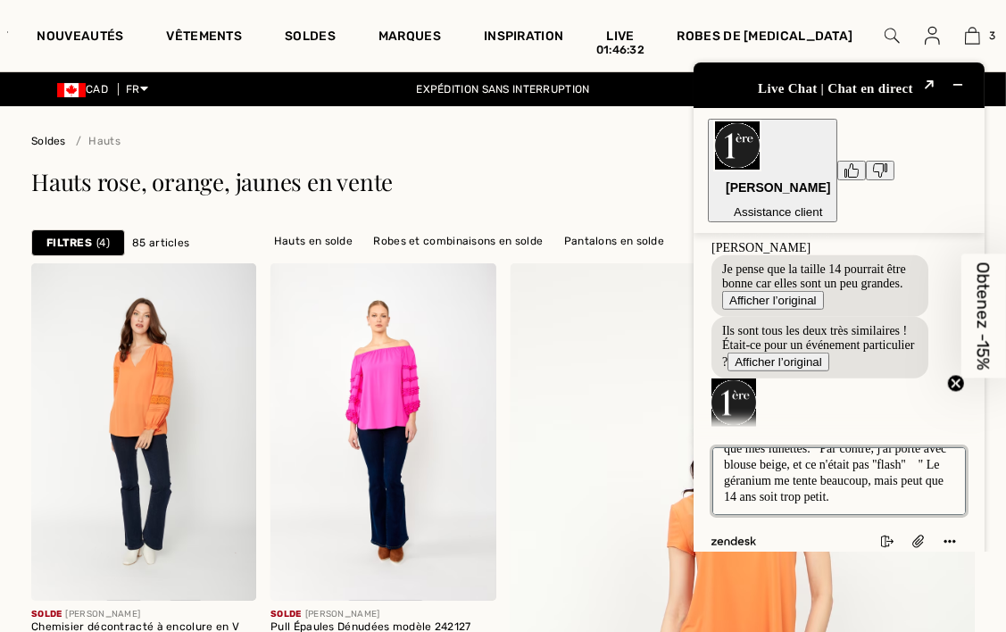
type textarea "Non pas particulièrement. J'ai acheté un 2 pièces noir avec rayures beige, et l…"
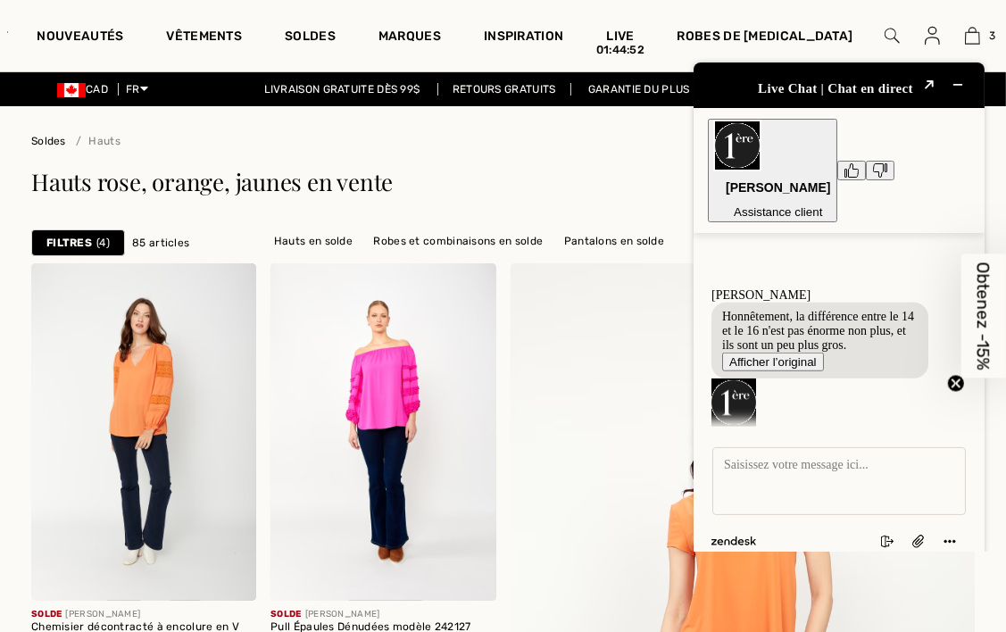
scroll to position [1276, 0]
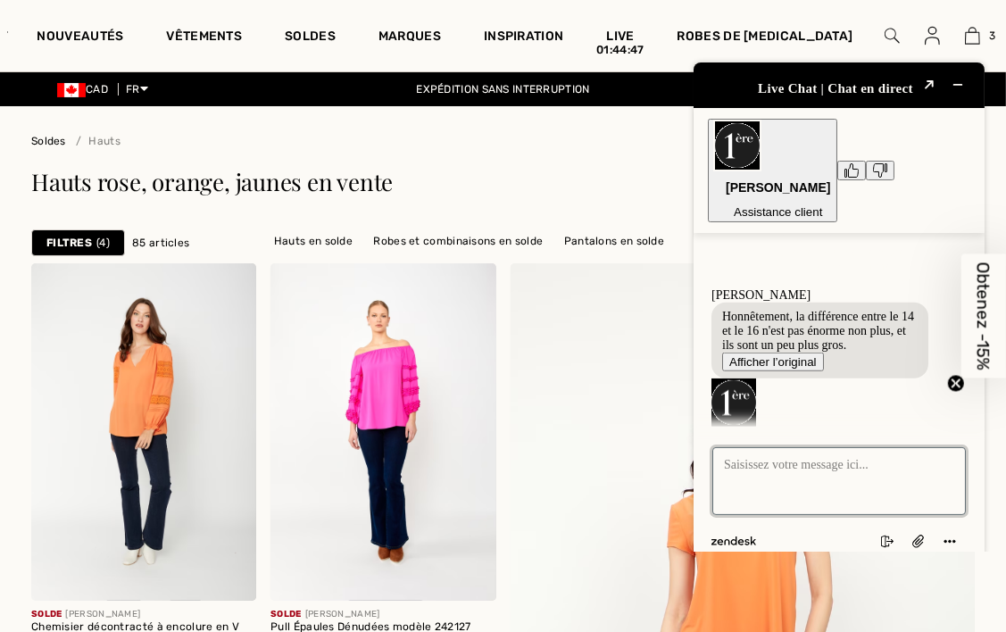
click at [719, 446] on textarea "Saisissez votre message ici..." at bounding box center [837, 480] width 253 height 68
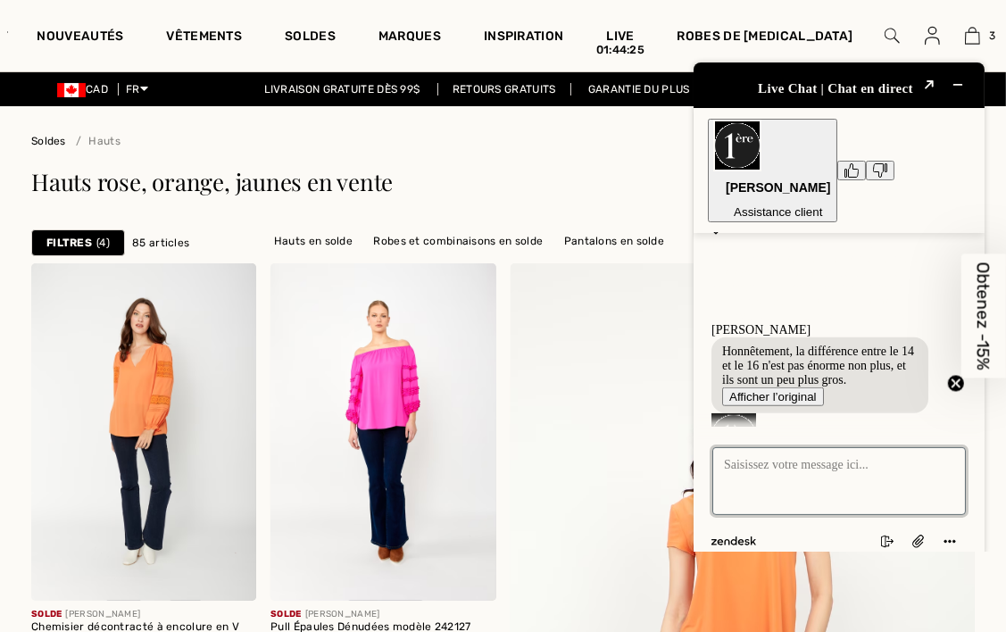
scroll to position [1275, 0]
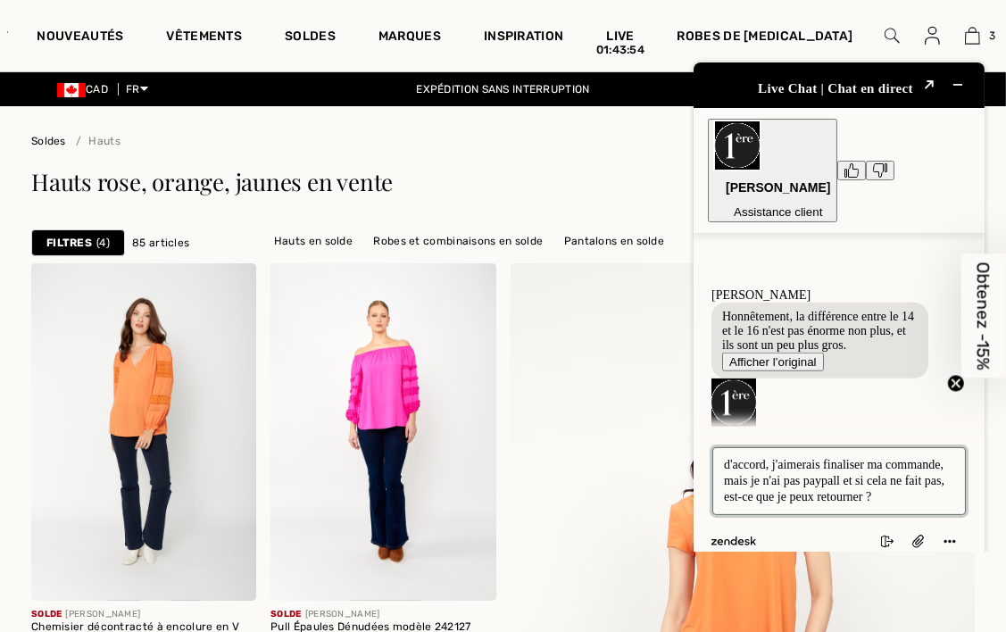
type textarea "d'accord, j'aimerais finaliser ma commande, mais je n'ai pas paypall et si cela…"
click at [922, 474] on textarea "d'accord, j'aimerais finaliser ma commande, mais je n'ai pas paypall et si cela…" at bounding box center [837, 480] width 253 height 68
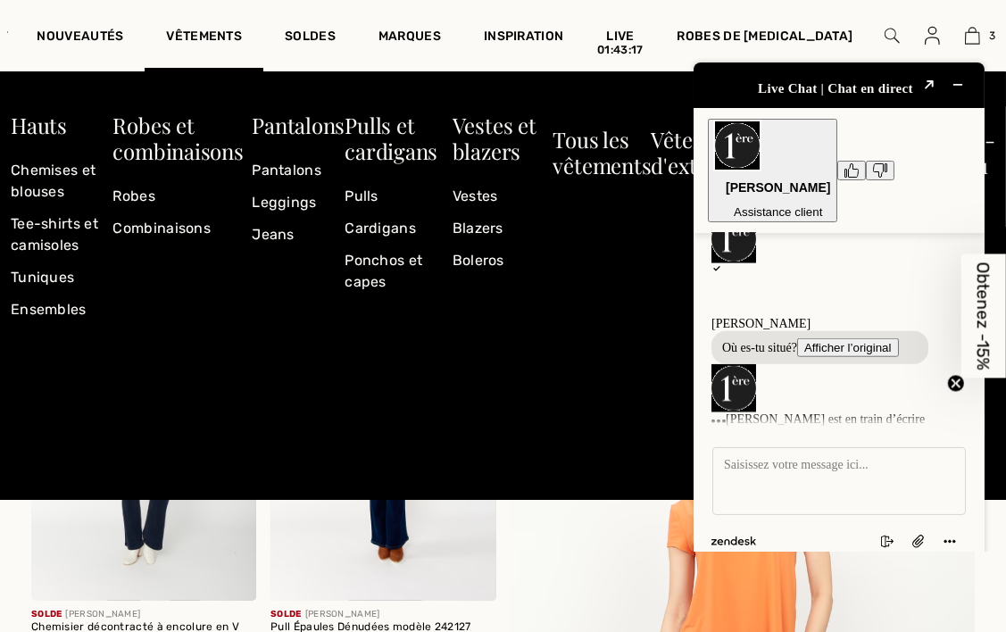
scroll to position [1440, 0]
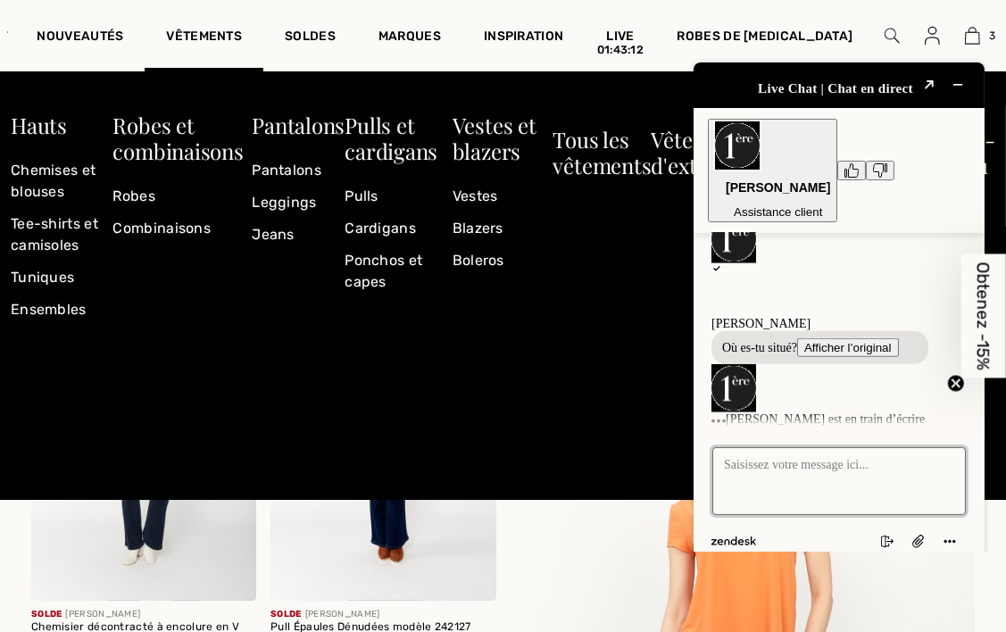
click at [765, 446] on textarea "Saisissez votre message ici..." at bounding box center [837, 480] width 253 height 68
type textarea "A Lévis"
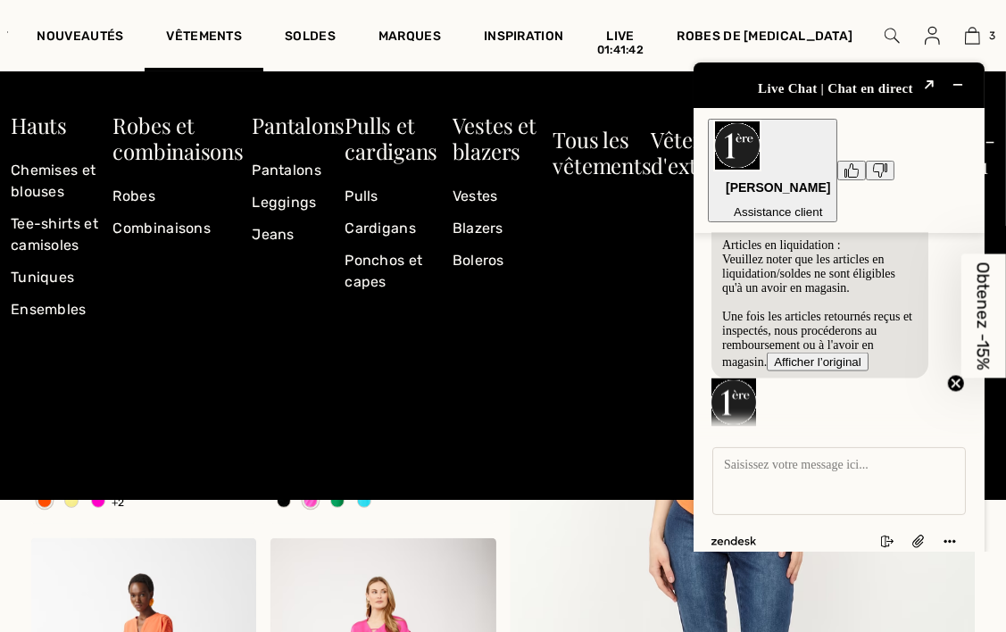
scroll to position [178, 0]
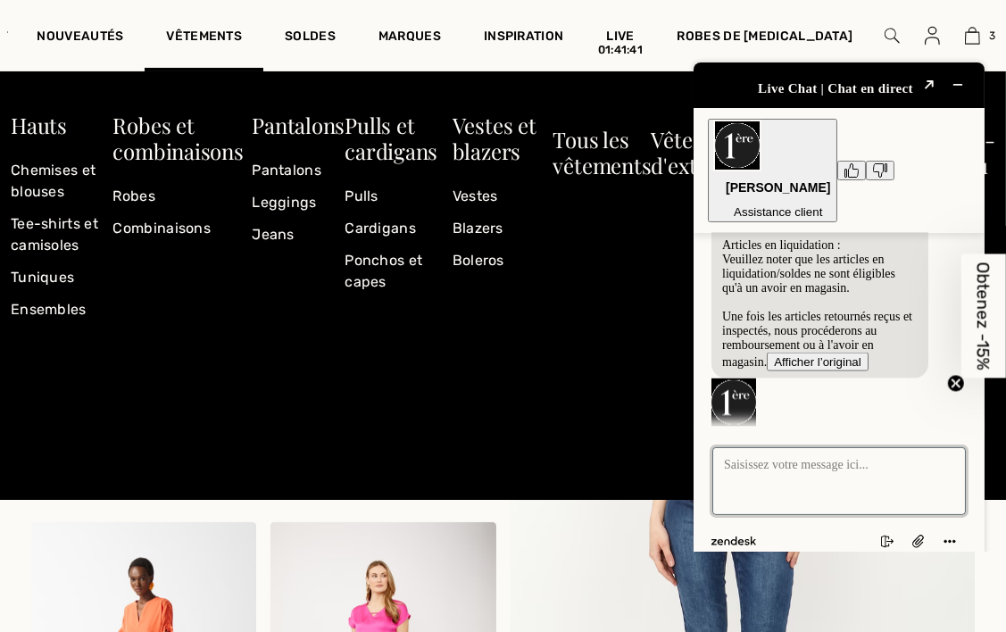
click at [725, 446] on textarea "Saisissez votre message ici..." at bounding box center [837, 480] width 253 height 68
type textarea "ou est situé votre magasin ?"
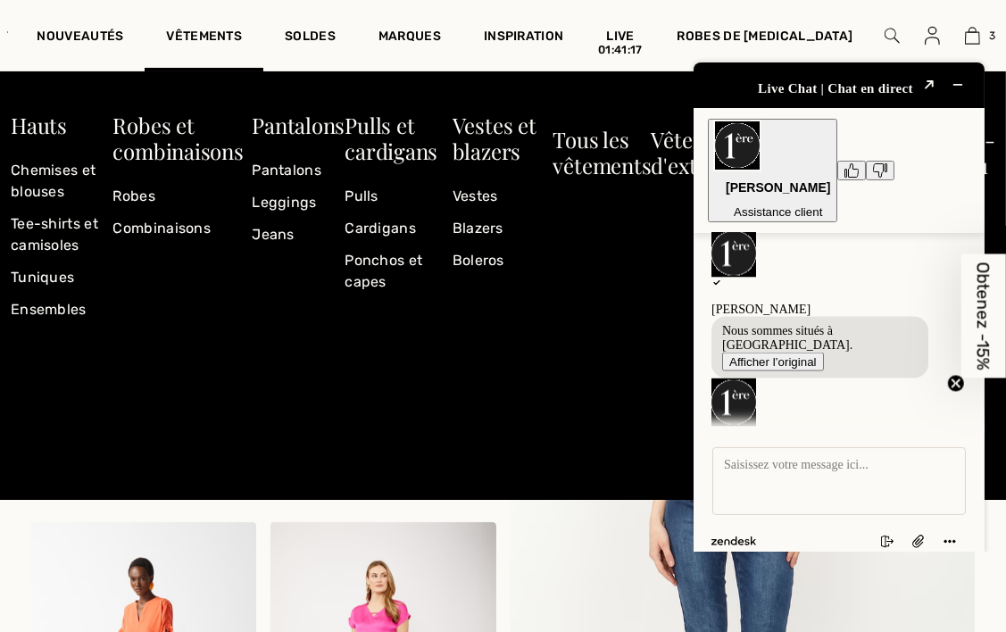
scroll to position [2324, 0]
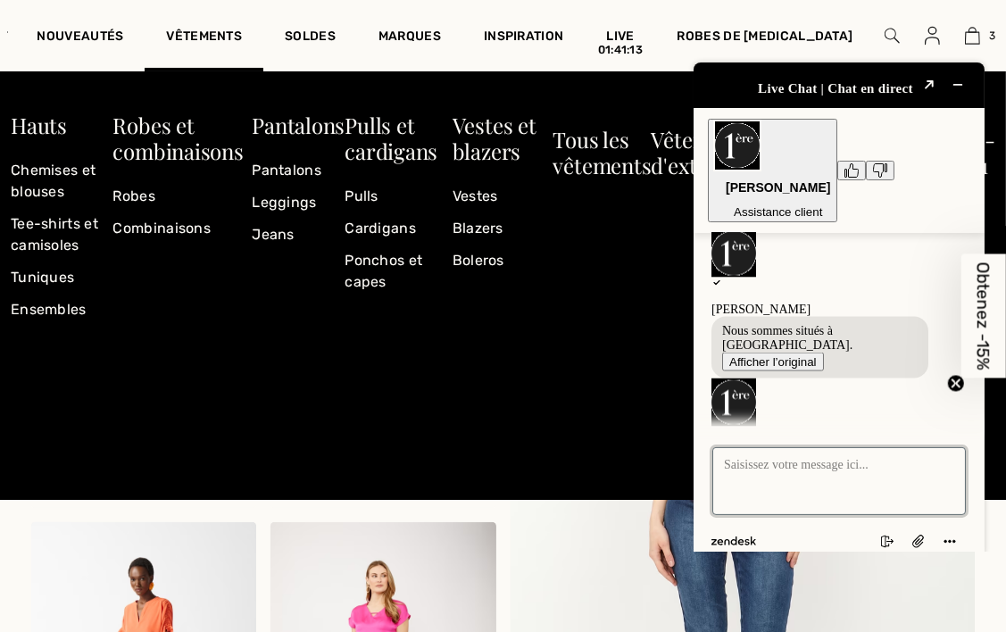
click at [723, 446] on textarea "Saisissez votre message ici..." at bounding box center [837, 480] width 253 height 68
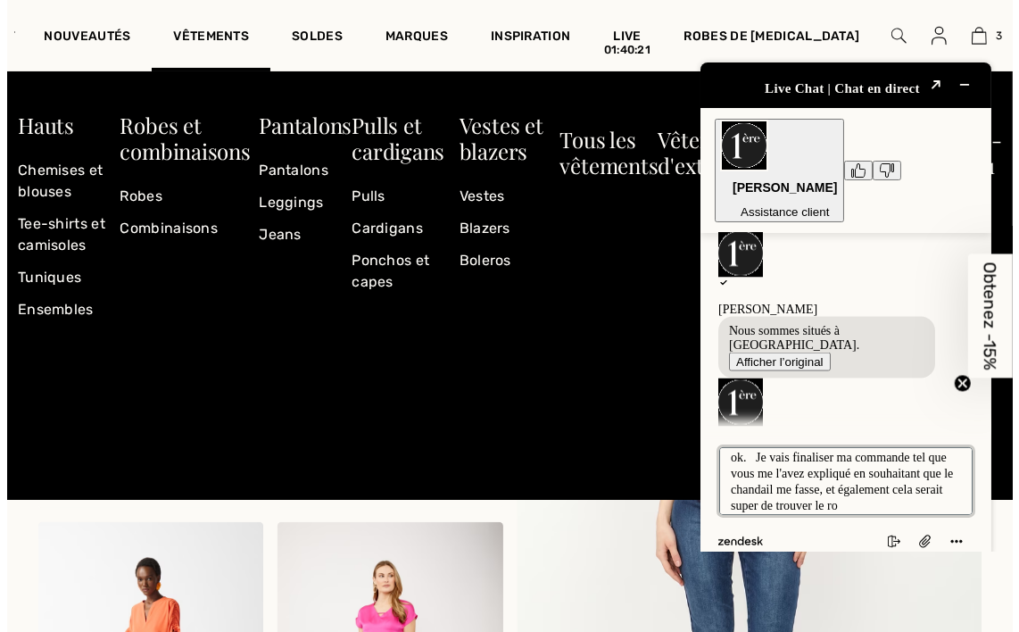
scroll to position [22, 0]
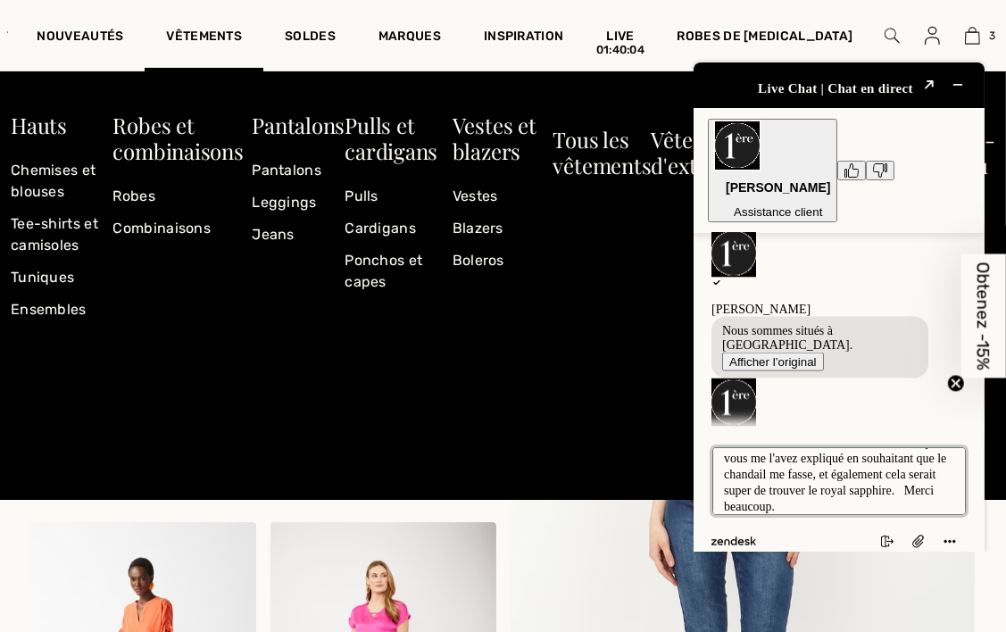
type textarea "ok. Je vais finaliser ma commande tel que vous me l'avez expliqué en souhaitant…"
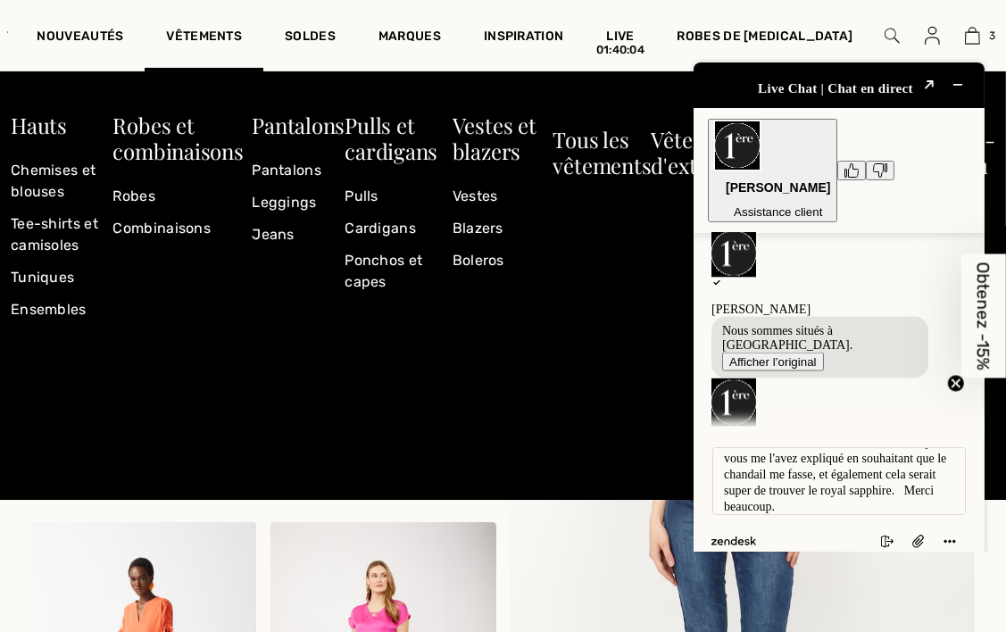
click at [978, 319] on span "Obtenez -15%" at bounding box center [984, 316] width 21 height 108
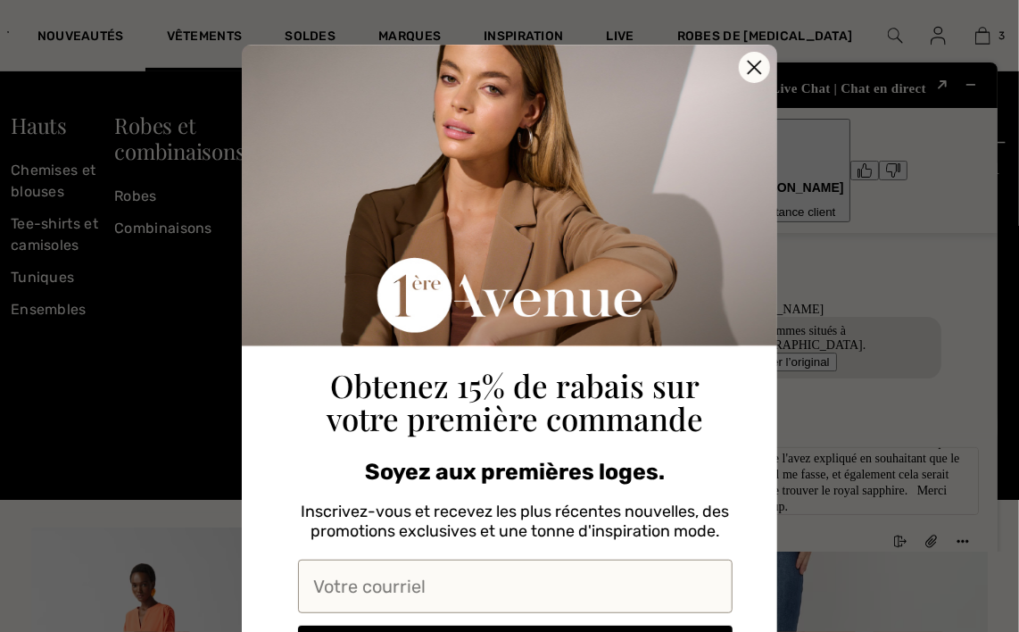
scroll to position [14, 0]
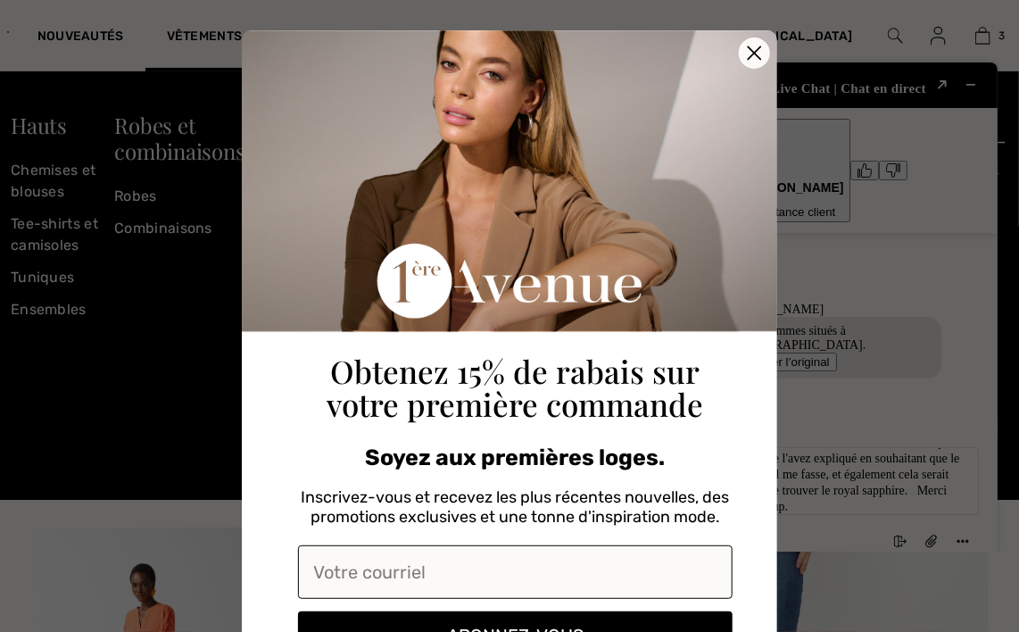
click at [461, 577] on input "Votre courriel" at bounding box center [515, 572] width 435 height 54
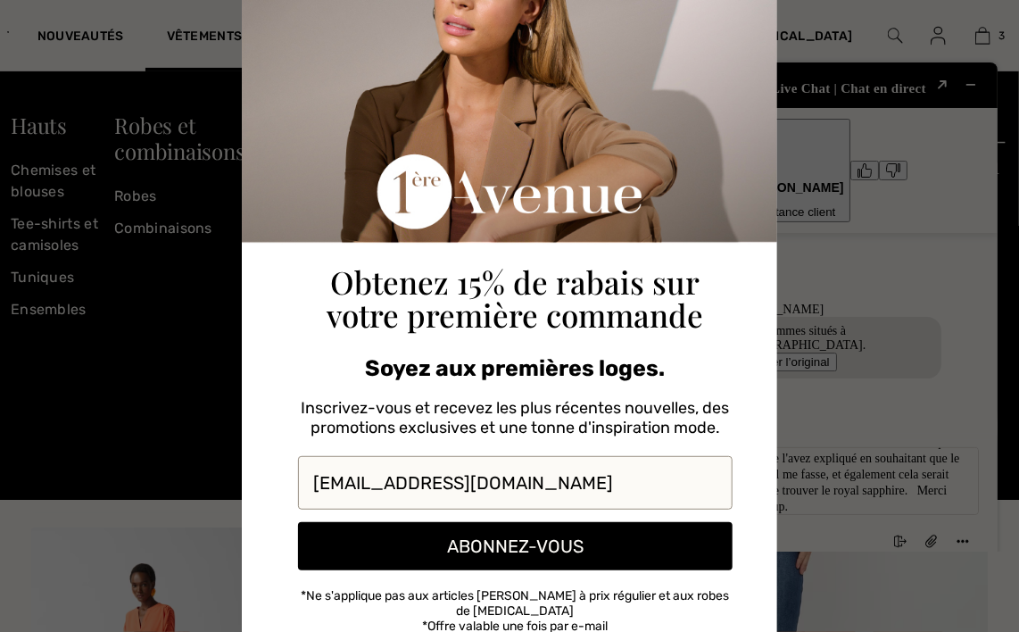
type input "[EMAIL_ADDRESS][DOMAIN_NAME]"
click at [483, 553] on button "ABONNEZ-VOUS" at bounding box center [515, 546] width 435 height 48
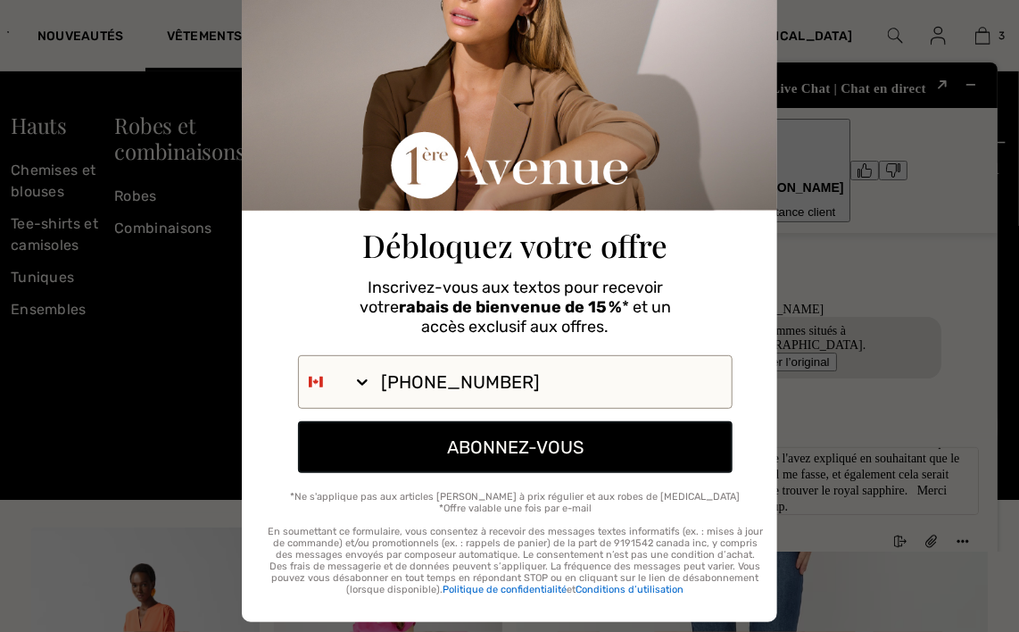
type input "418-952-4393"
click at [431, 453] on button "ABONNEZ-VOUS" at bounding box center [515, 447] width 435 height 52
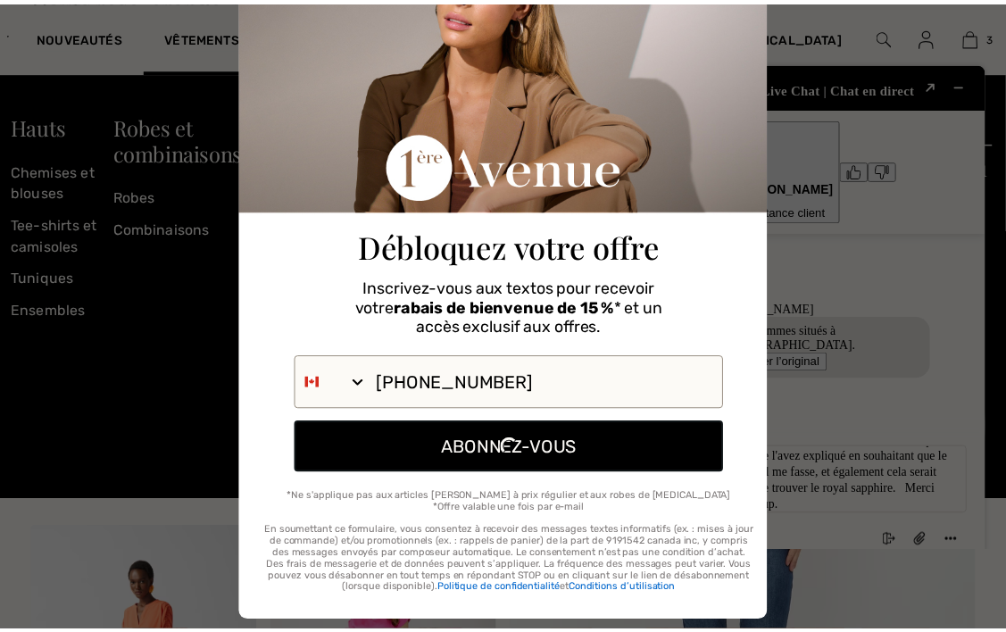
scroll to position [0, 0]
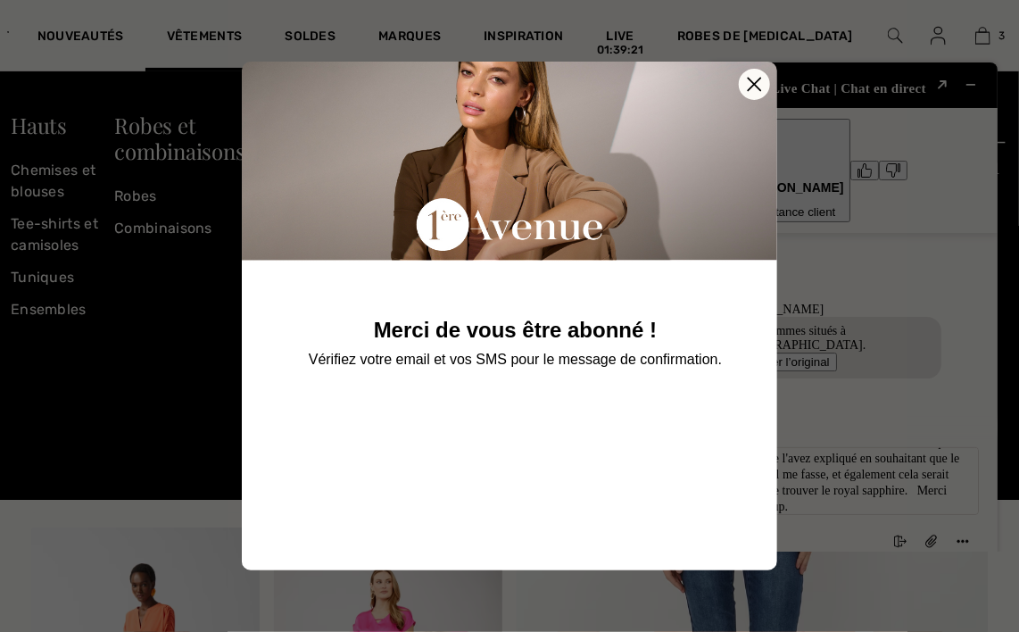
click at [758, 89] on circle "Close dialog" at bounding box center [754, 84] width 29 height 29
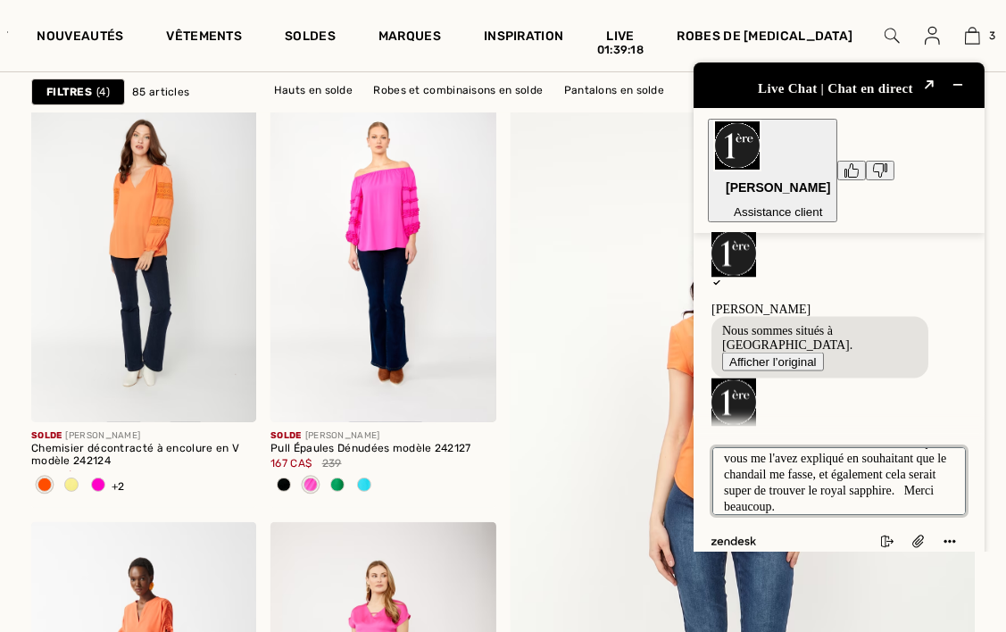
drag, startPoint x: 923, startPoint y: 481, endPoint x: 935, endPoint y: 496, distance: 19.7
click at [928, 491] on textarea "ok. Je vais finaliser ma commande tel que vous me l'avez expliqué en souhaitant…" at bounding box center [837, 480] width 253 height 68
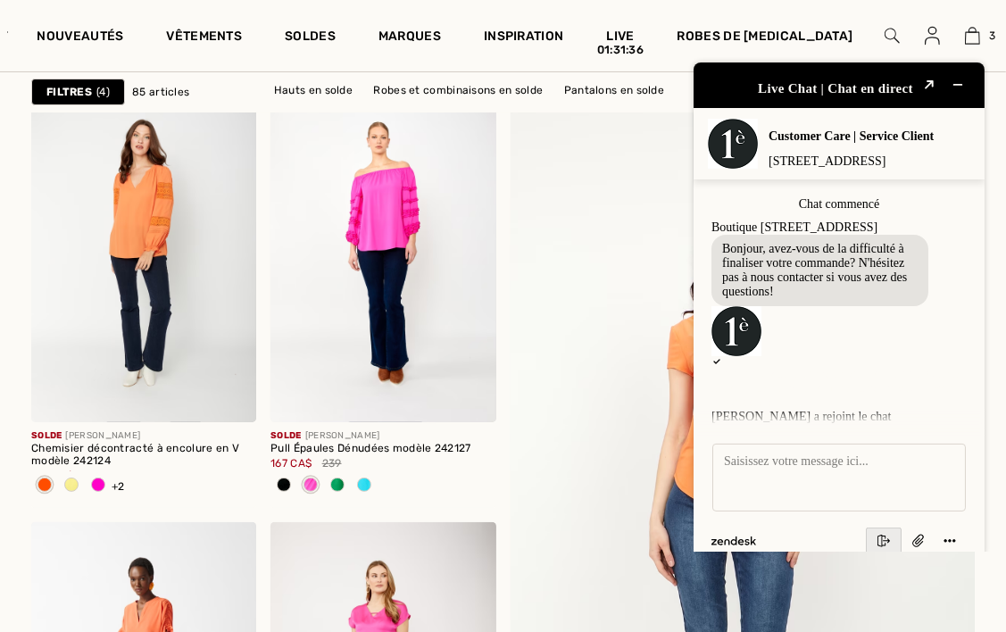
scroll to position [2642, 0]
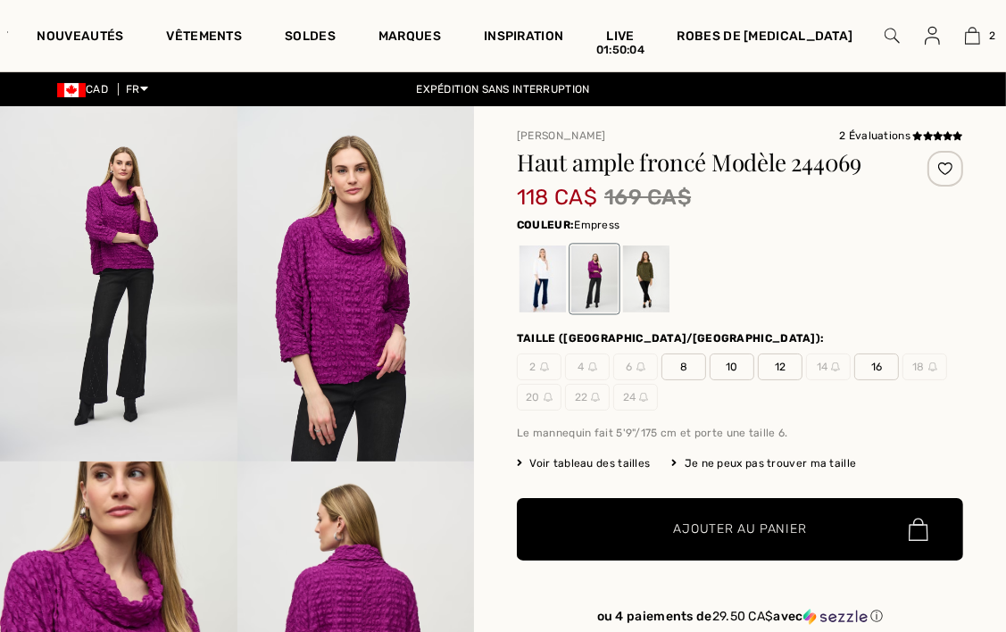
checkbox input "true"
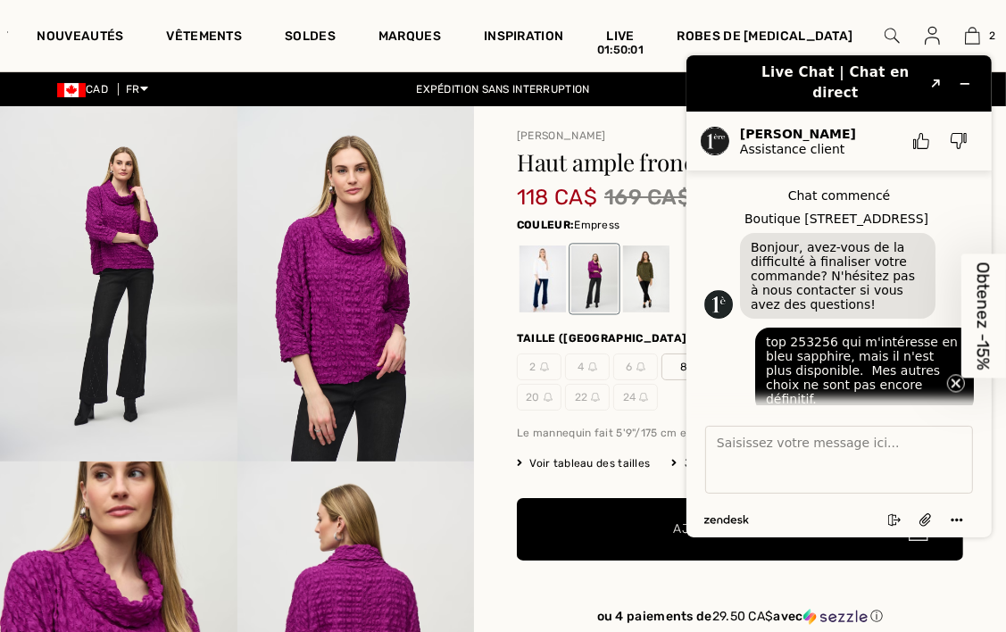
scroll to position [978, 0]
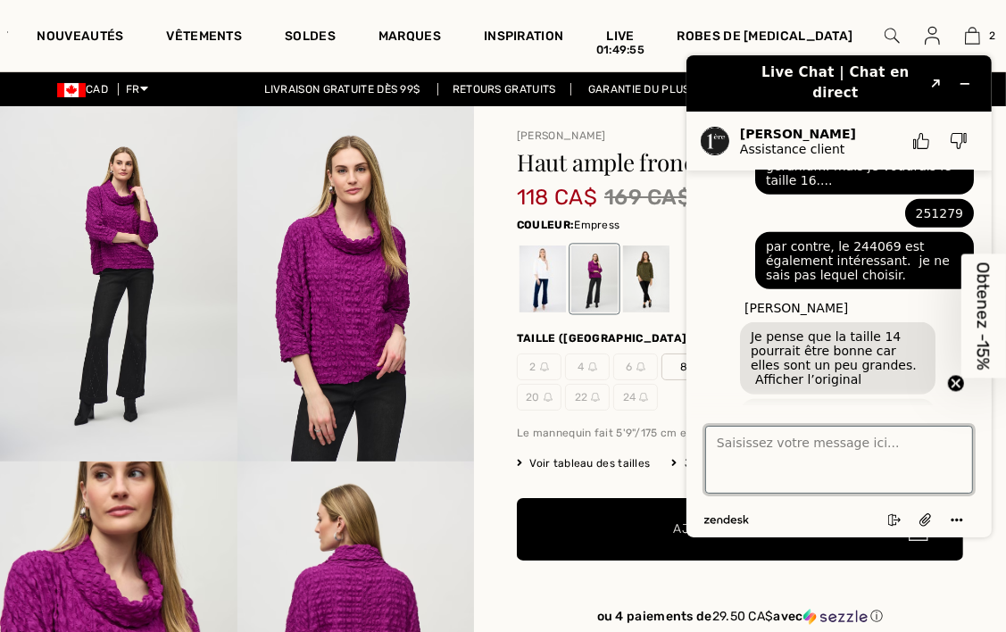
click at [726, 438] on textarea "Saisissez votre message ici..." at bounding box center [838, 459] width 268 height 68
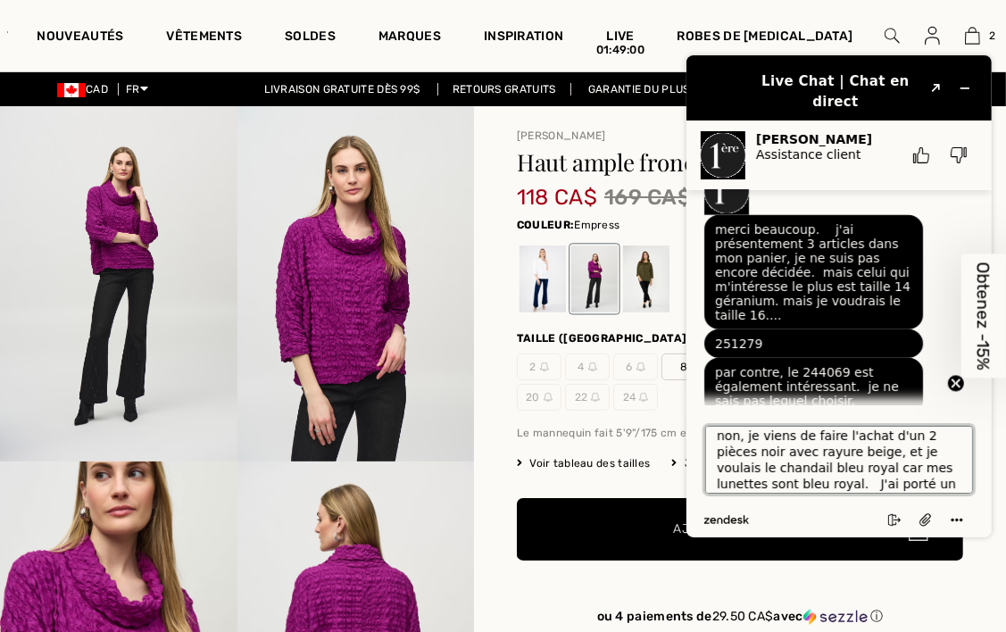
scroll to position [22, 0]
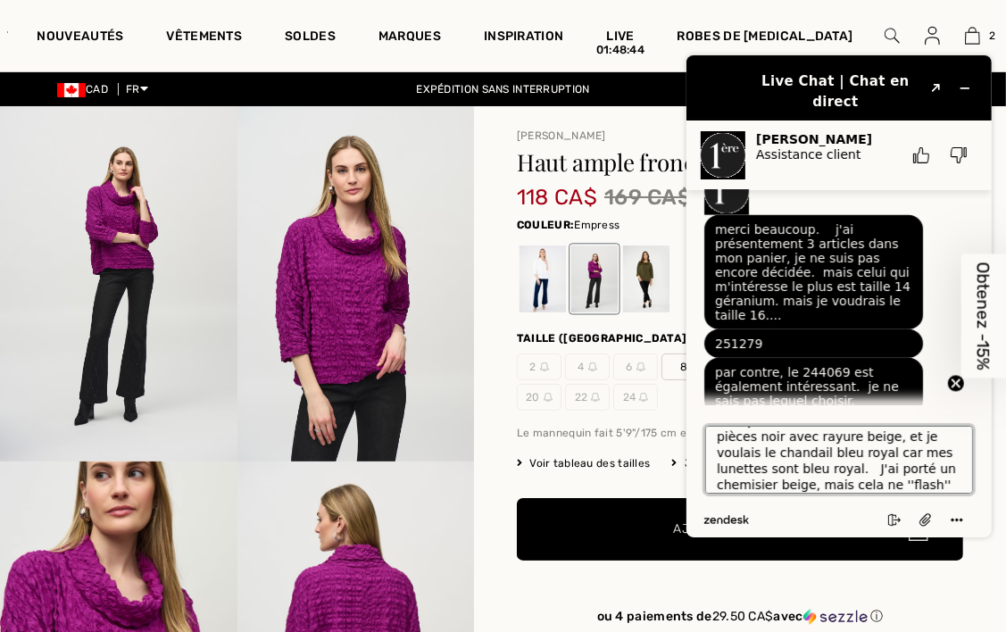
type textarea "non, je viens de faire l'achat d'un 2 pièces noir avec rayure beige, et je voul…"
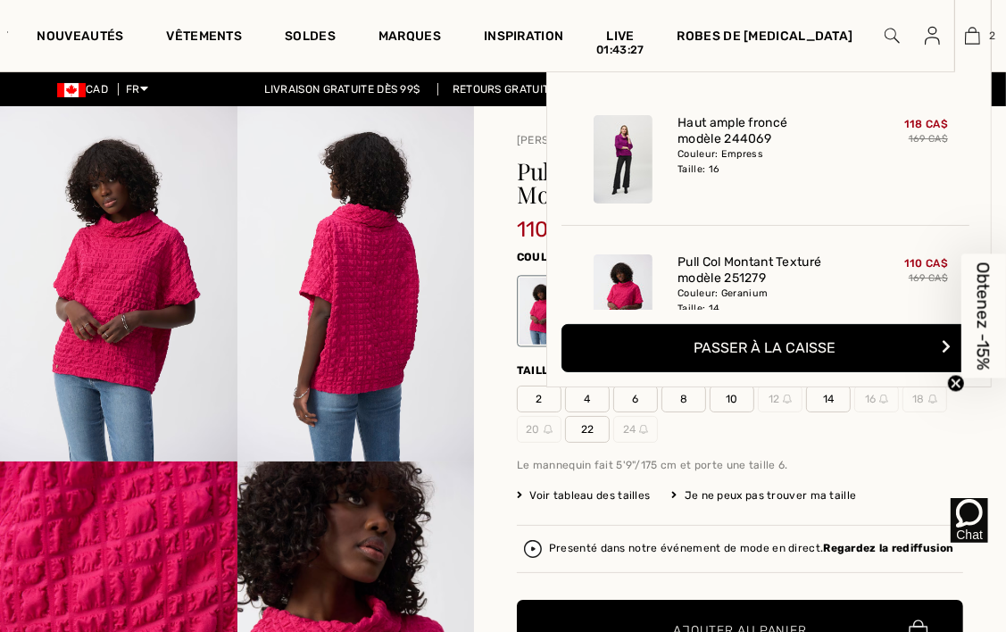
click at [965, 39] on img at bounding box center [972, 35] width 15 height 21
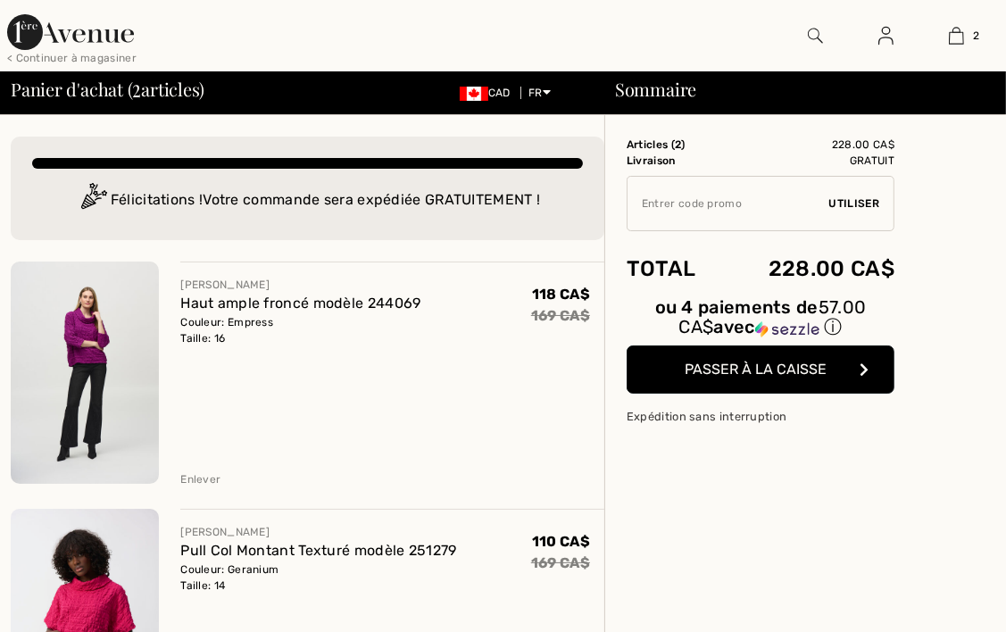
click at [196, 477] on div "Enlever" at bounding box center [200, 479] width 40 height 16
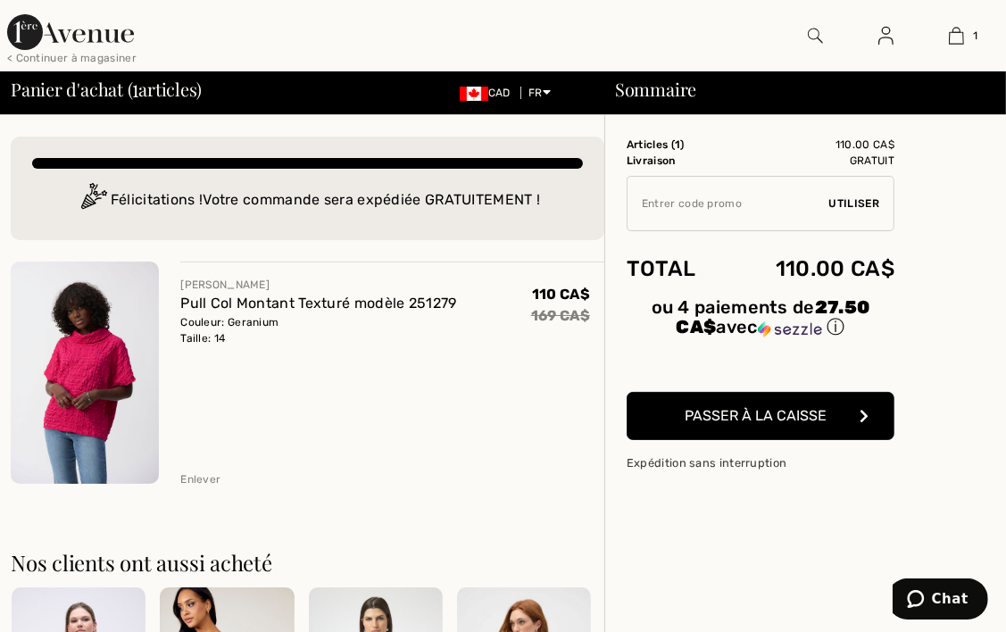
click at [826, 406] on button "Passer à la caisse" at bounding box center [761, 416] width 268 height 48
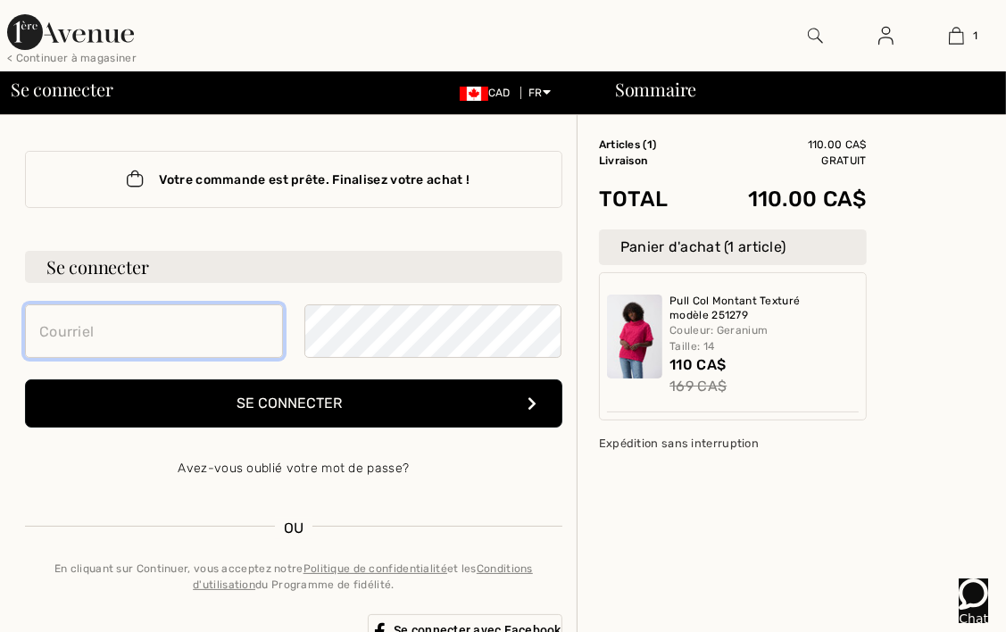
drag, startPoint x: 72, startPoint y: 332, endPoint x: 85, endPoint y: 333, distance: 12.5
click at [72, 332] on input "email" at bounding box center [154, 331] width 258 height 54
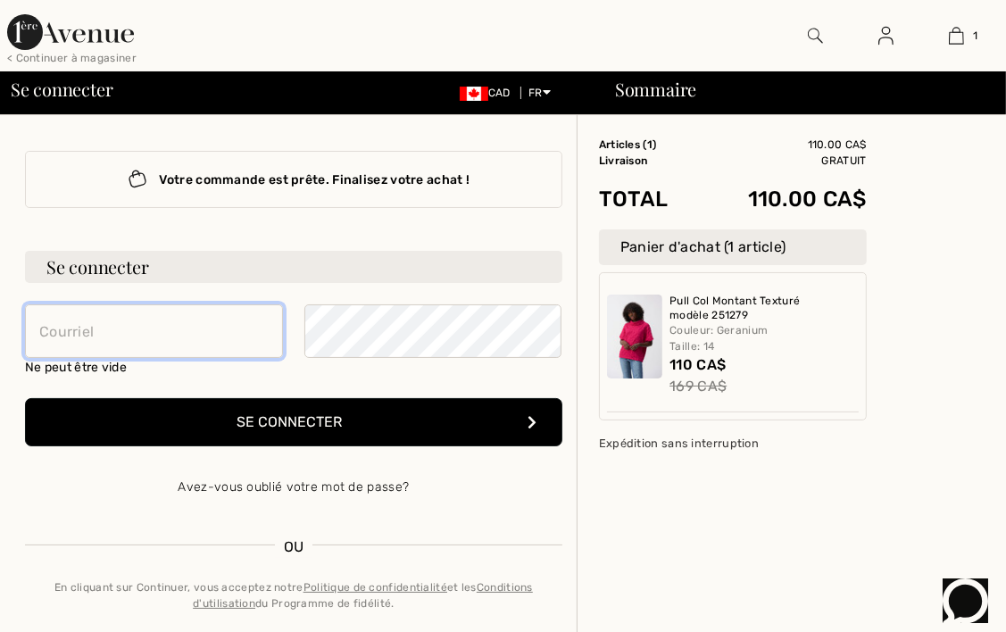
click at [108, 322] on input "email" at bounding box center [154, 331] width 258 height 54
type input "[EMAIL_ADDRESS][DOMAIN_NAME]"
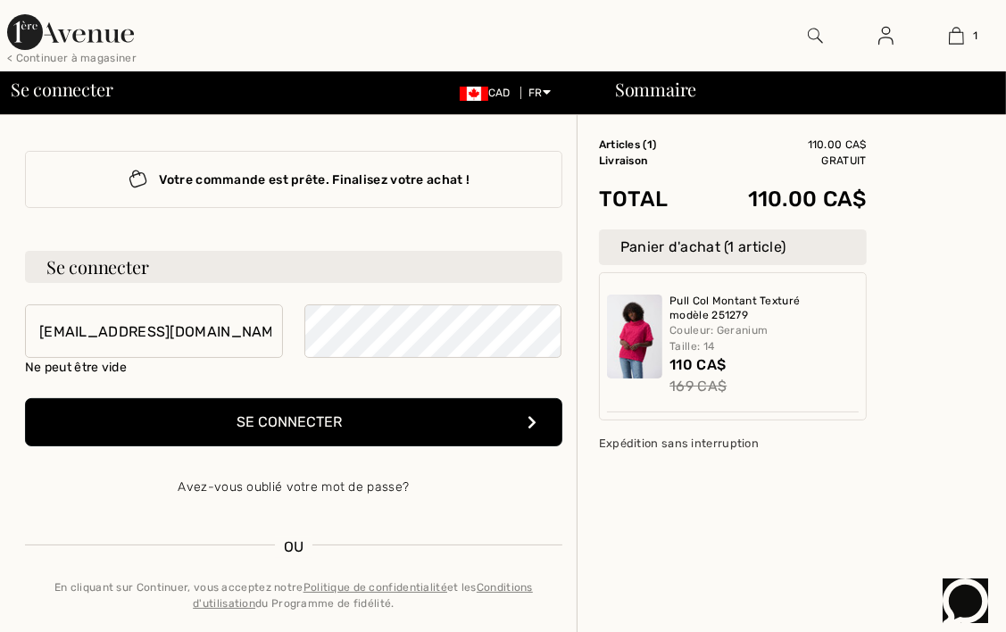
click at [286, 423] on button "Se connecter" at bounding box center [293, 422] width 537 height 48
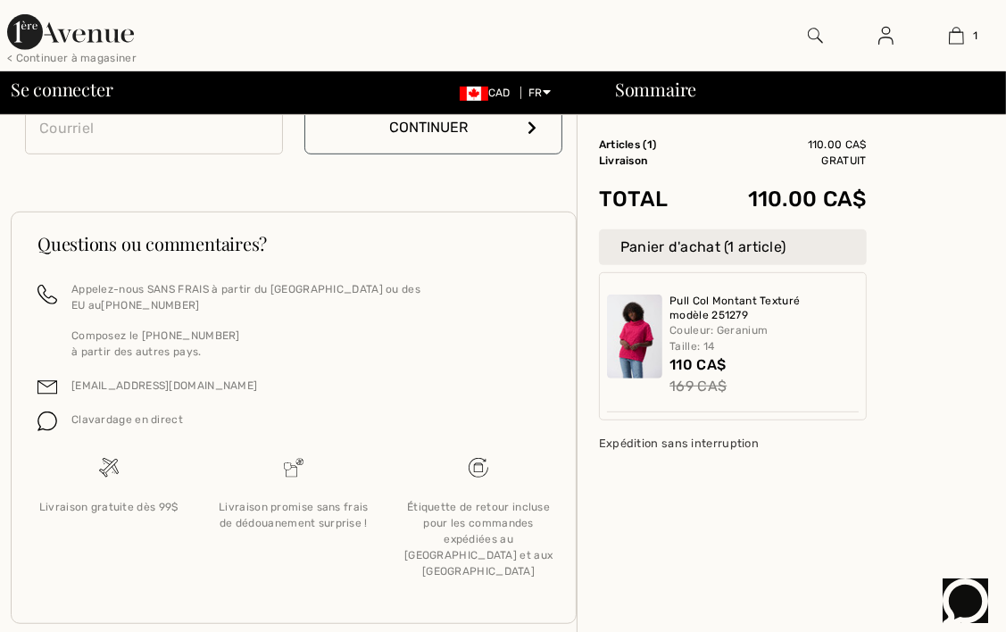
scroll to position [668, 0]
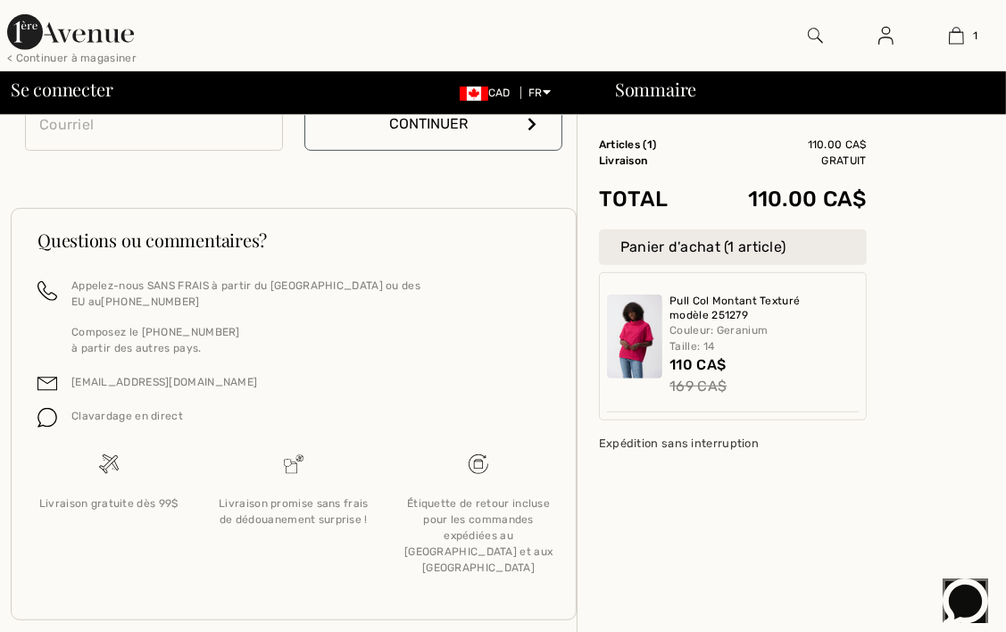
click at [942, 628] on span "1 nouv." at bounding box center [965, 635] width 46 height 14
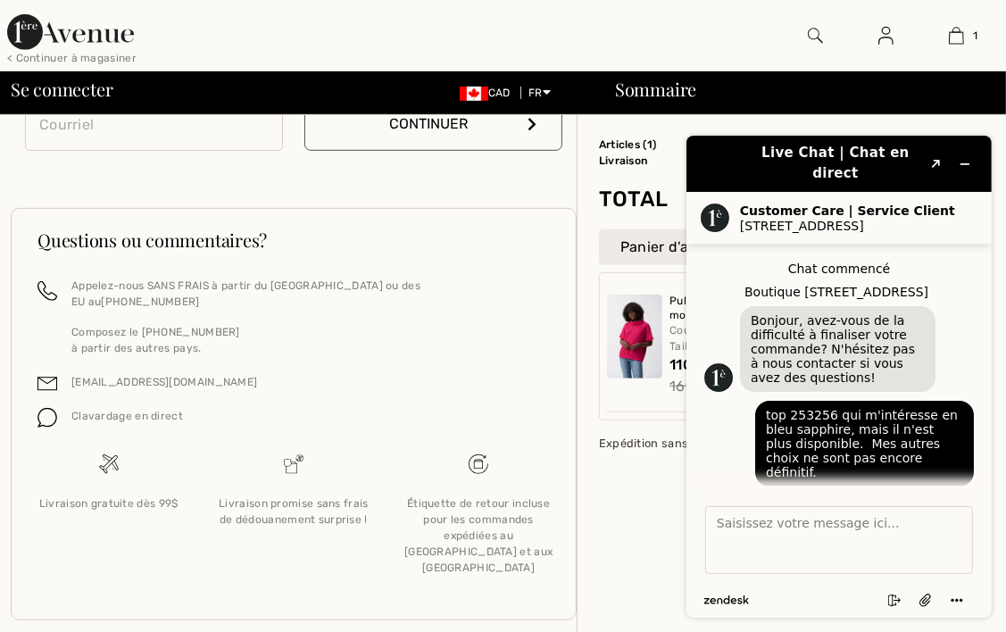
scroll to position [2616, 0]
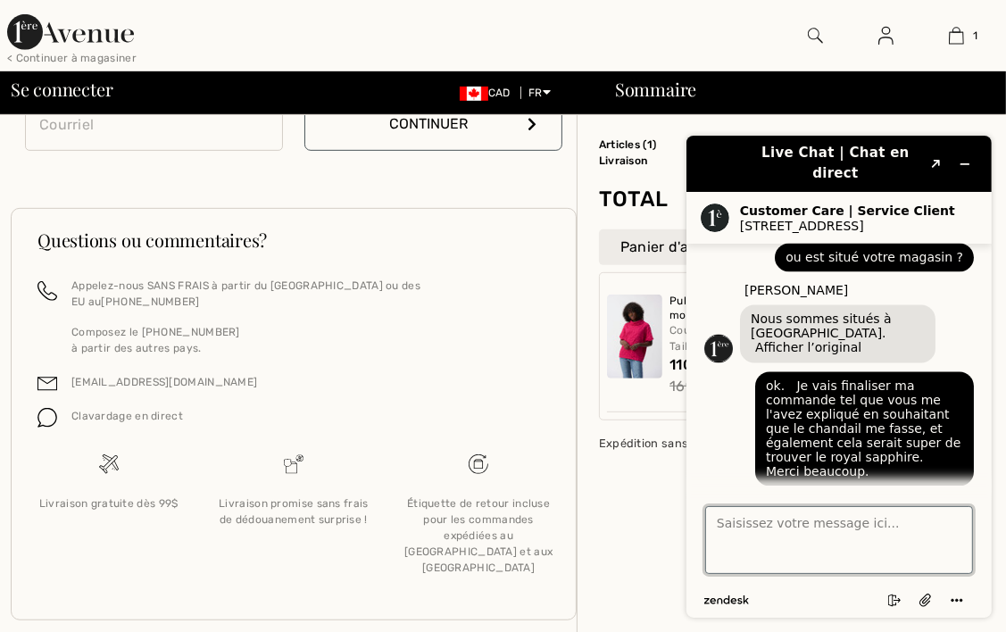
click at [887, 524] on textarea "Saisissez votre message ici..." at bounding box center [838, 539] width 268 height 68
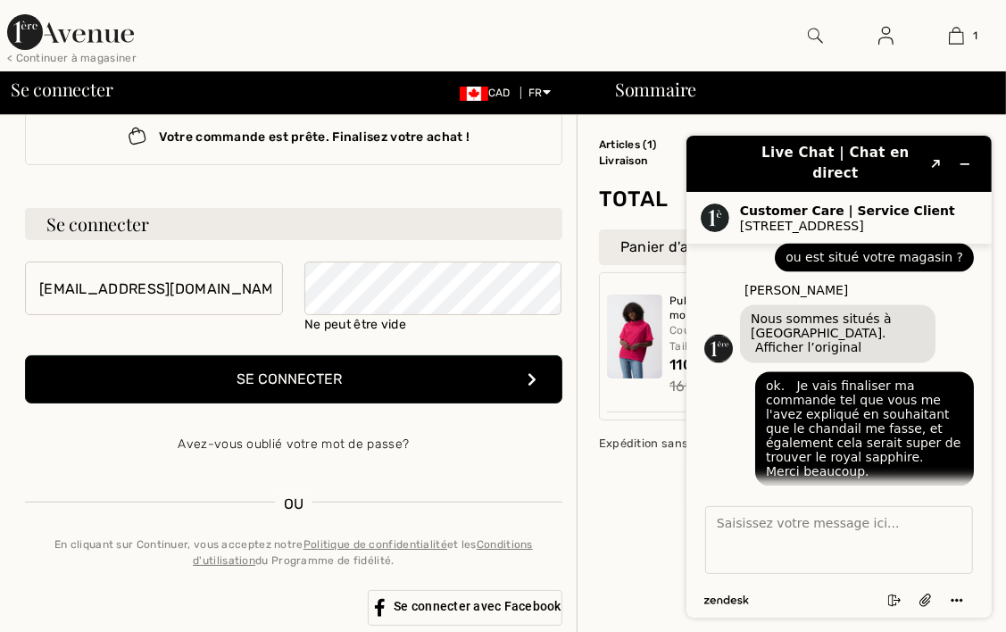
scroll to position [0, 0]
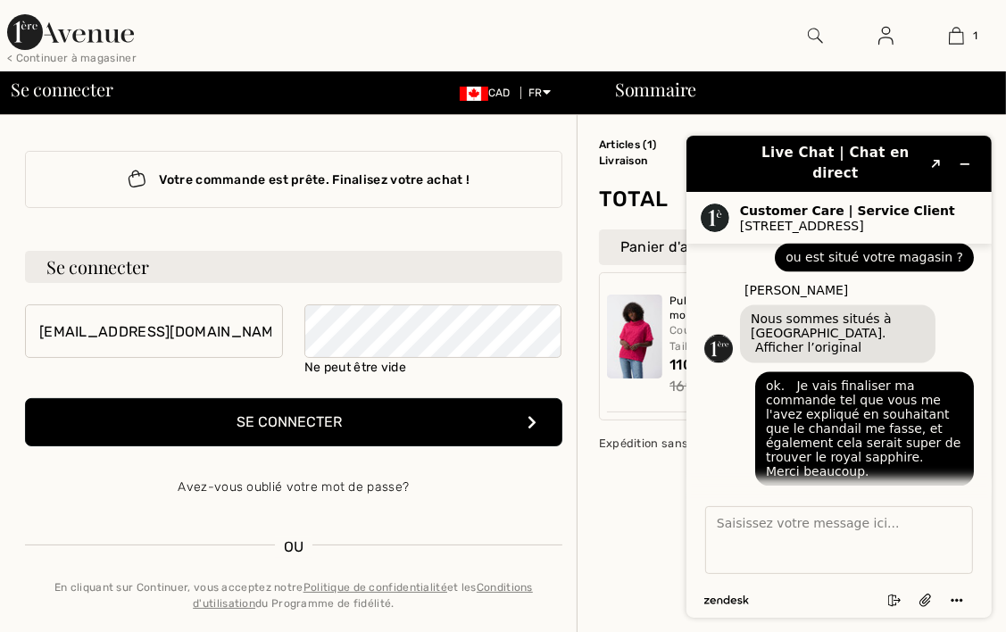
click at [625, 386] on div at bounding box center [638, 346] width 63 height 103
click at [967, 163] on icon "Réduire le widget" at bounding box center [964, 163] width 8 height 0
